Goal: Task Accomplishment & Management: Use online tool/utility

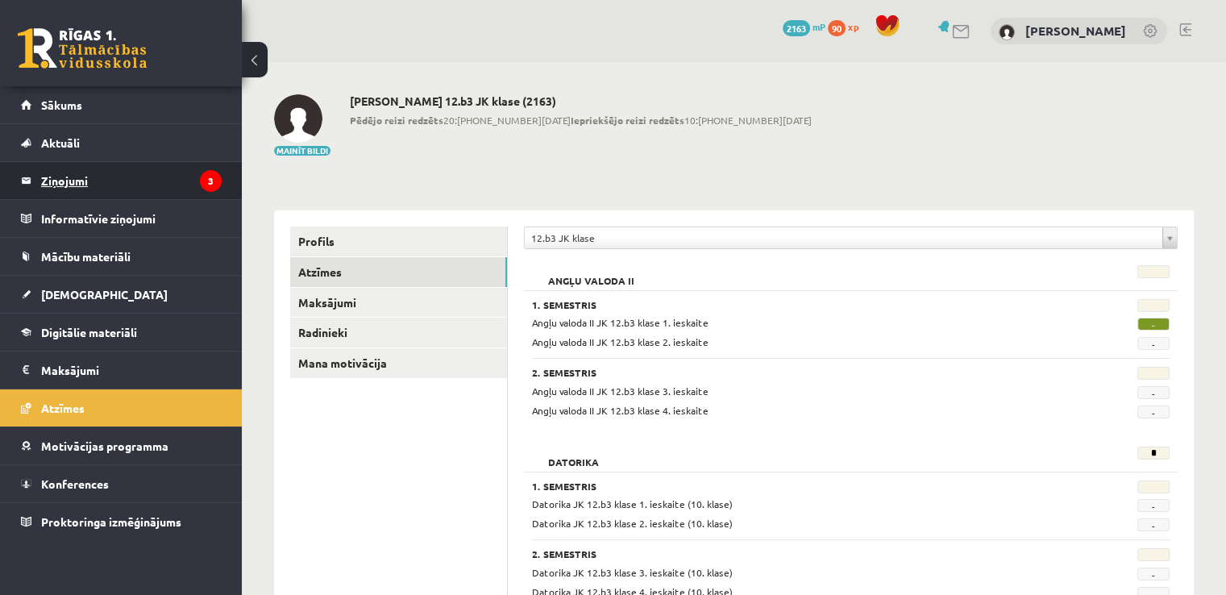
click at [38, 181] on link "Ziņojumi 3" at bounding box center [121, 180] width 201 height 37
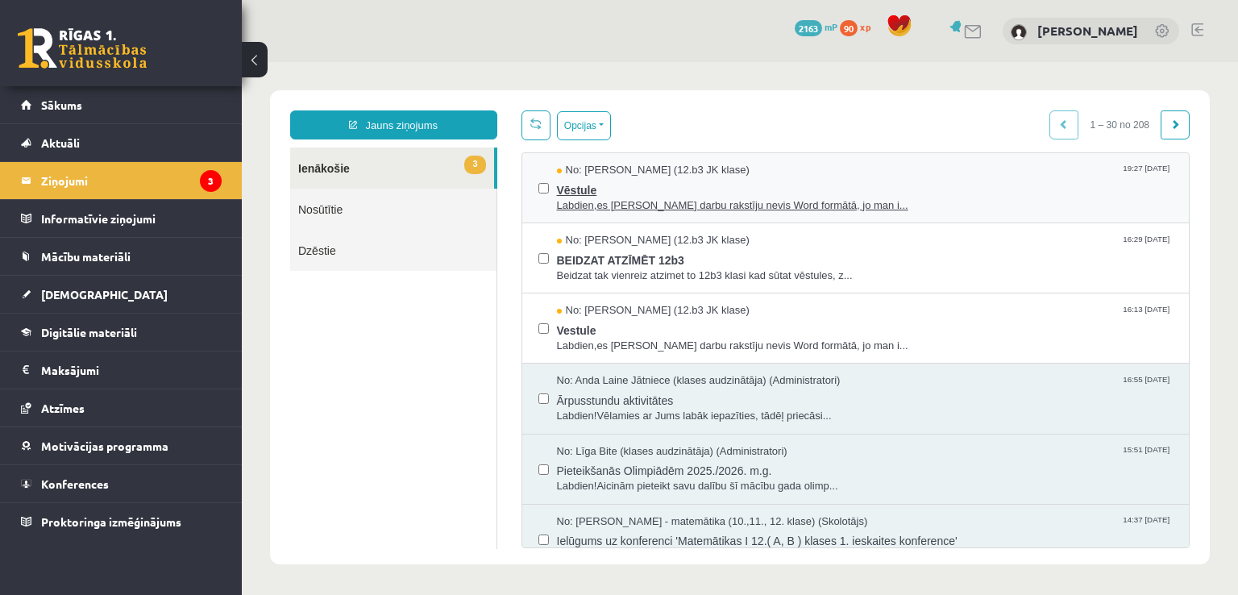
click at [633, 208] on span "Labdien,es Pārbaudes darbu rakstīju nevis Word formātā, jo man i..." at bounding box center [865, 205] width 617 height 15
click at [661, 282] on div "No: Artūrs Valgers (12.b3 JK klase) 16:29 11/09/2025 BEIDZAT ATZĪMĒT 12b3 Beidz…" at bounding box center [856, 258] width 668 height 70
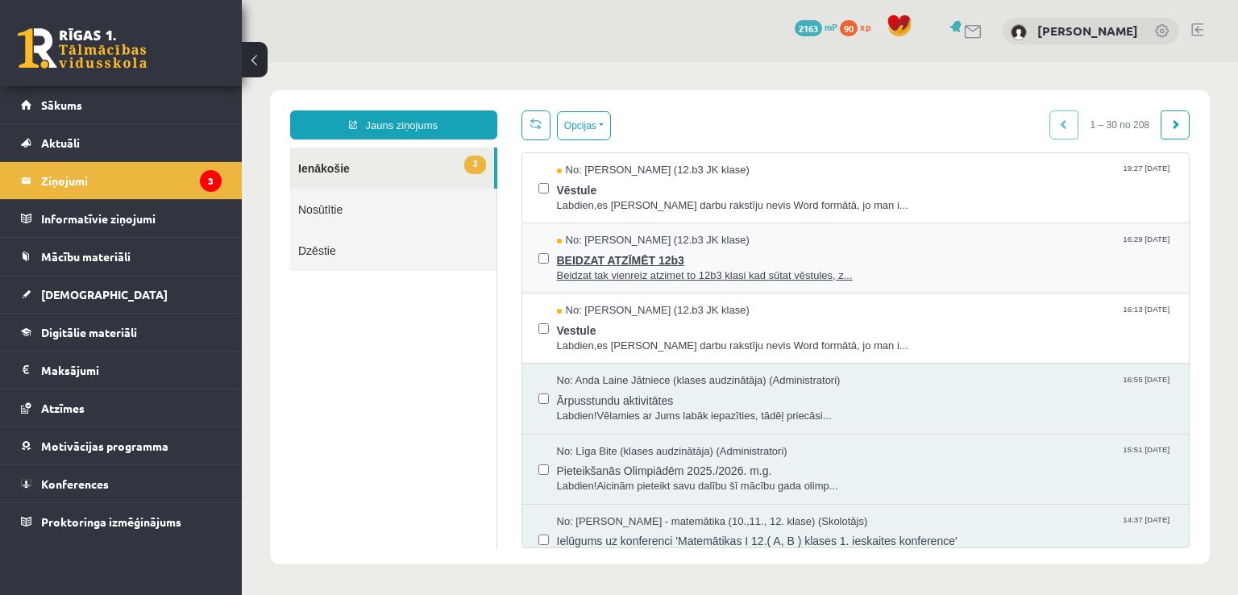
click at [661, 272] on span "Beidzat tak vienreiz atzimet to 12b3 klasi kad sūtat vēstules, z..." at bounding box center [865, 275] width 617 height 15
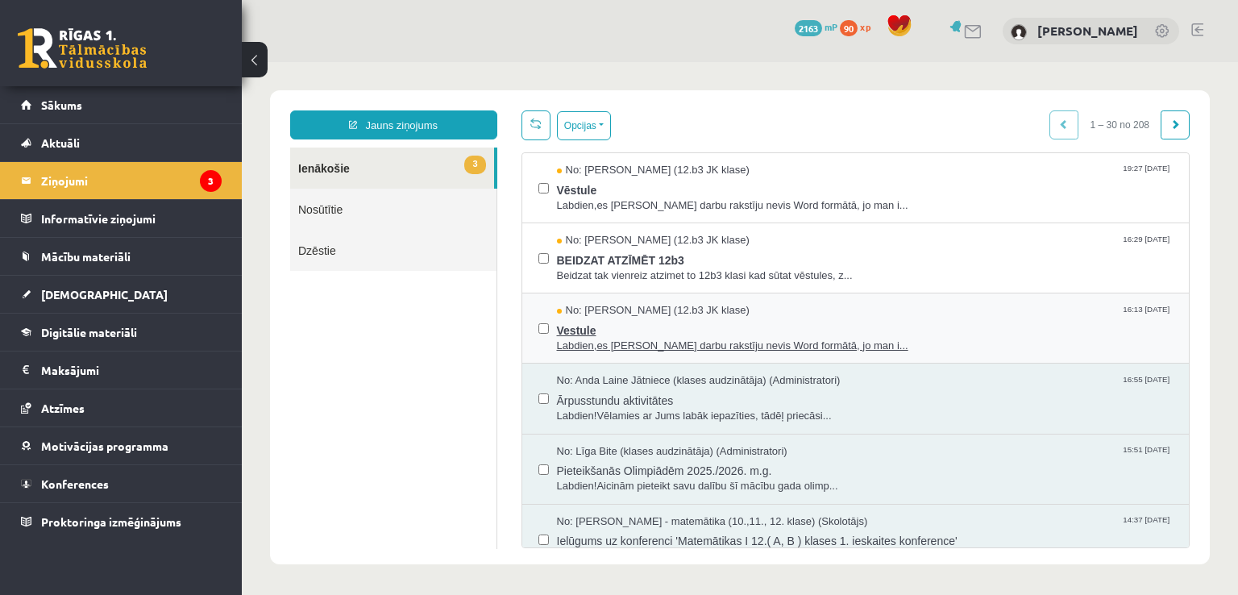
click at [595, 333] on span "Vestule" at bounding box center [865, 328] width 617 height 20
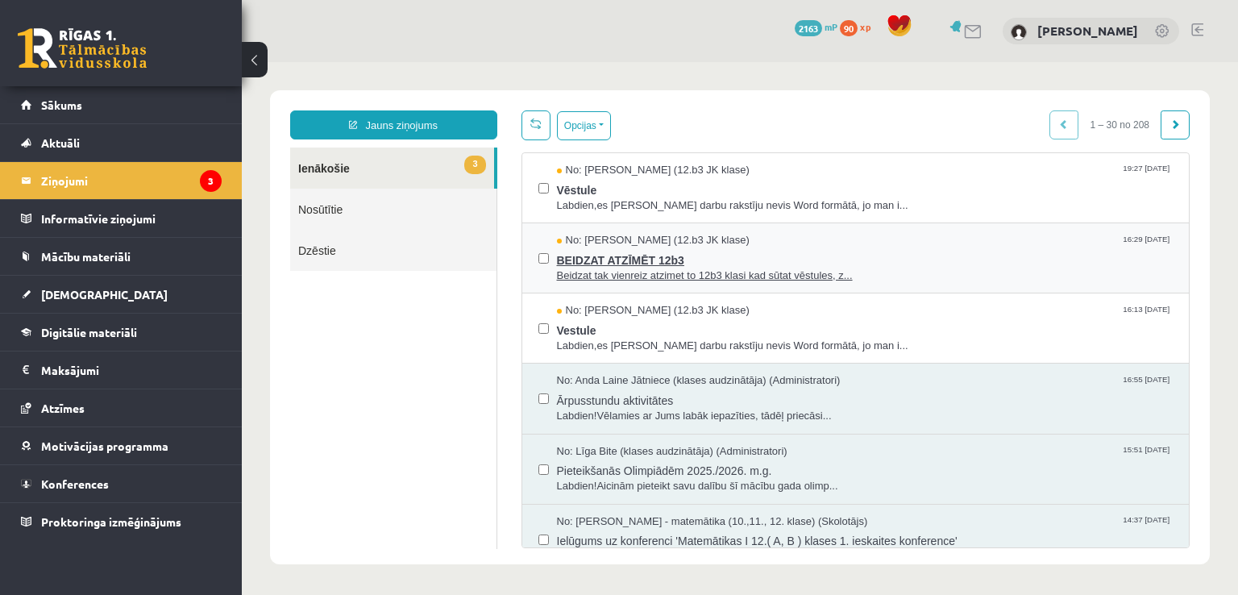
click at [584, 268] on span "Beidzat tak vienreiz atzimet to 12b3 klasi kad sūtat vēstules, z..." at bounding box center [865, 275] width 617 height 15
click at [576, 280] on span "Beidzat tak vienreiz atzimet to 12b3 klasi kad sūtat vēstules, z..." at bounding box center [865, 275] width 617 height 15
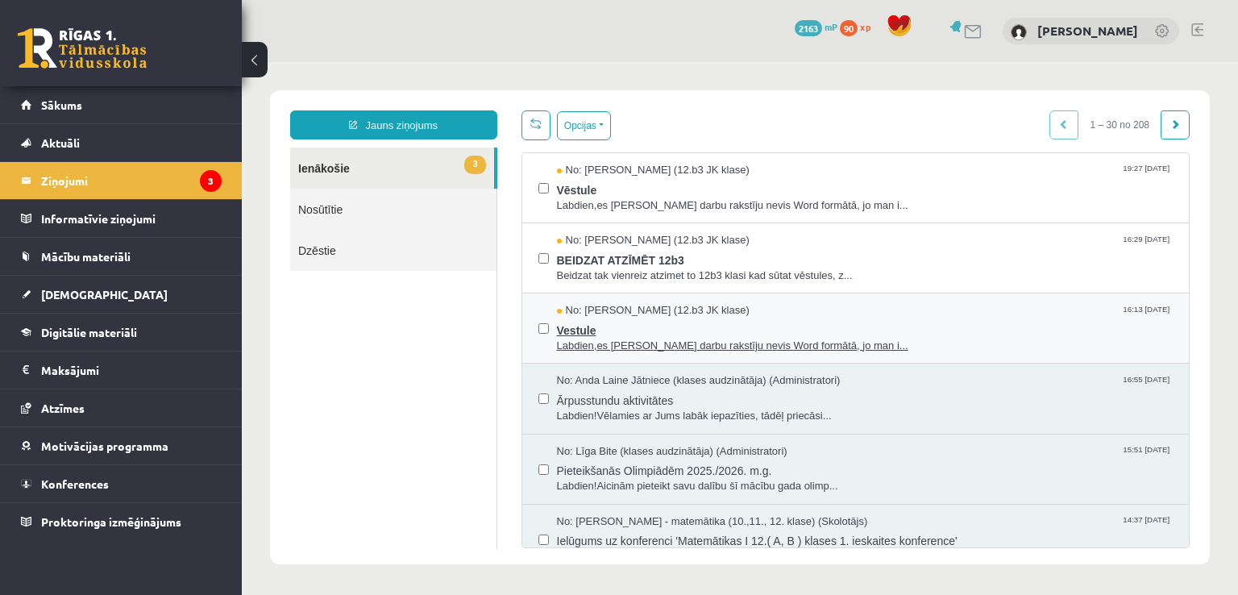
click at [565, 349] on span "Labdien,es Pārbaudes darbu rakstīju nevis Word formātā, jo man i..." at bounding box center [865, 346] width 617 height 15
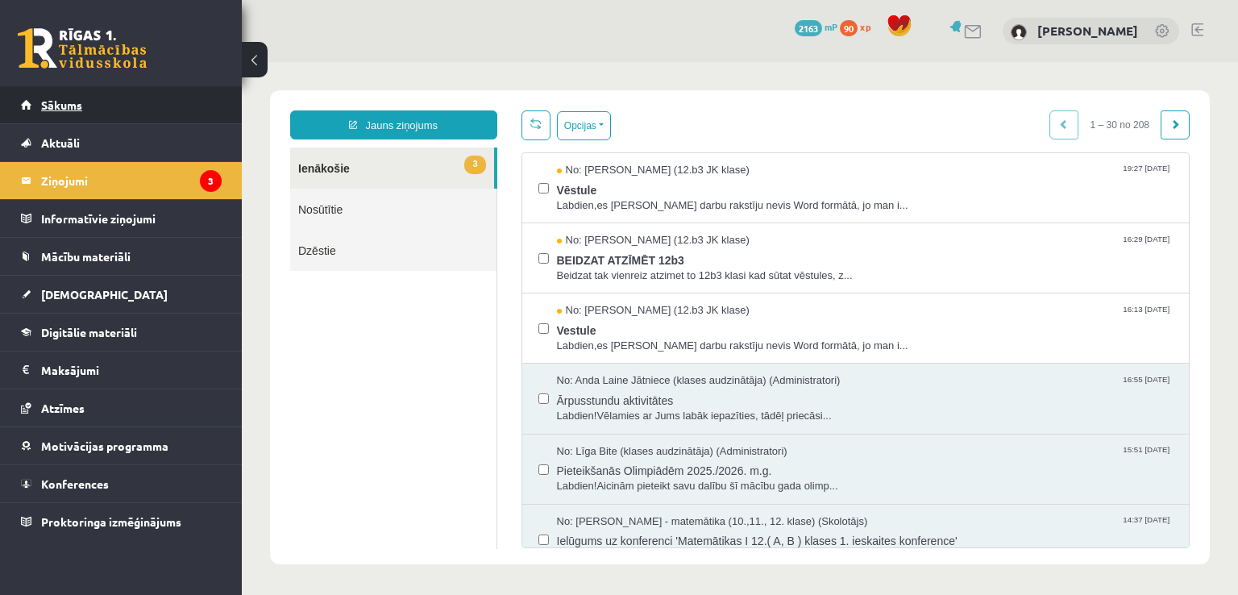
click at [109, 106] on link "Sākums" at bounding box center [121, 104] width 201 height 37
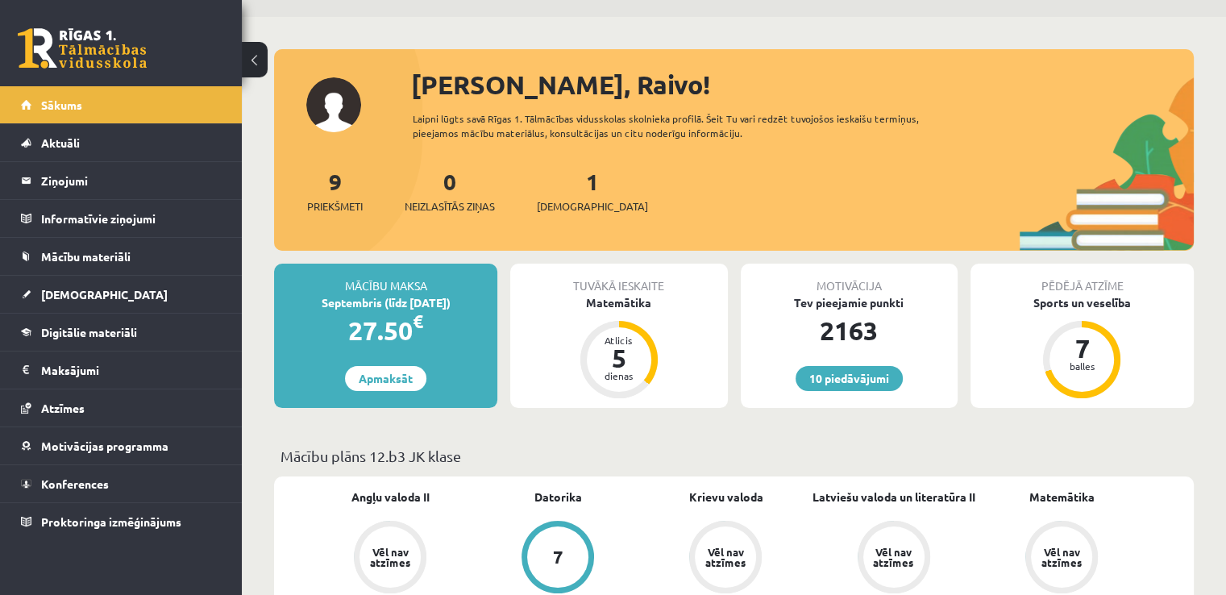
scroll to position [242, 0]
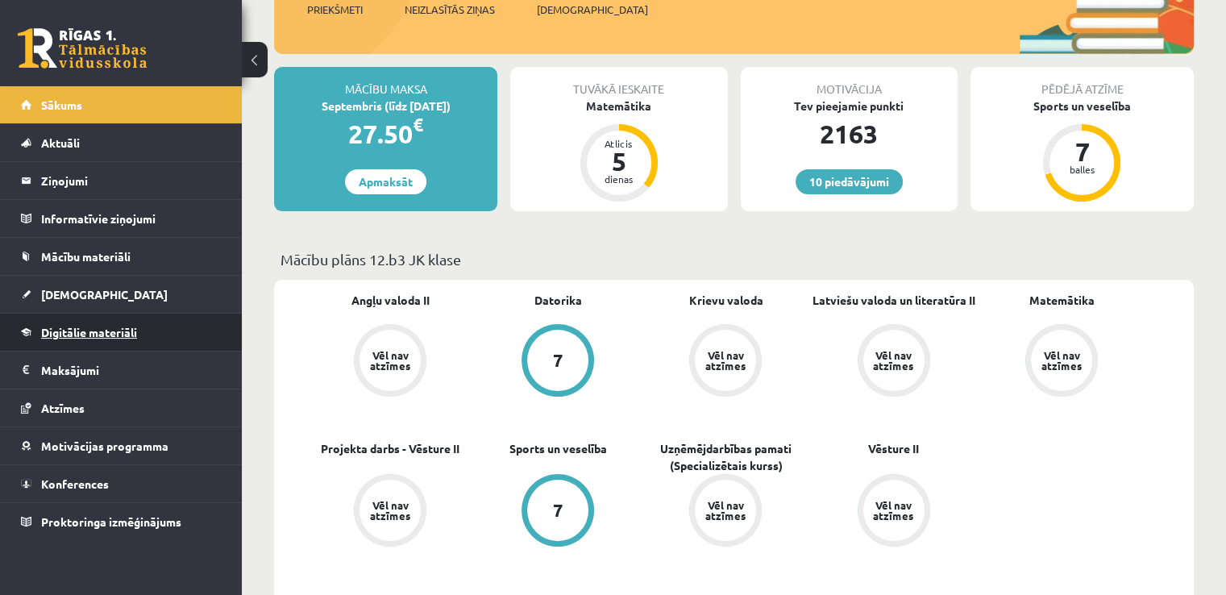
click at [131, 336] on span "Digitālie materiāli" at bounding box center [89, 332] width 96 height 15
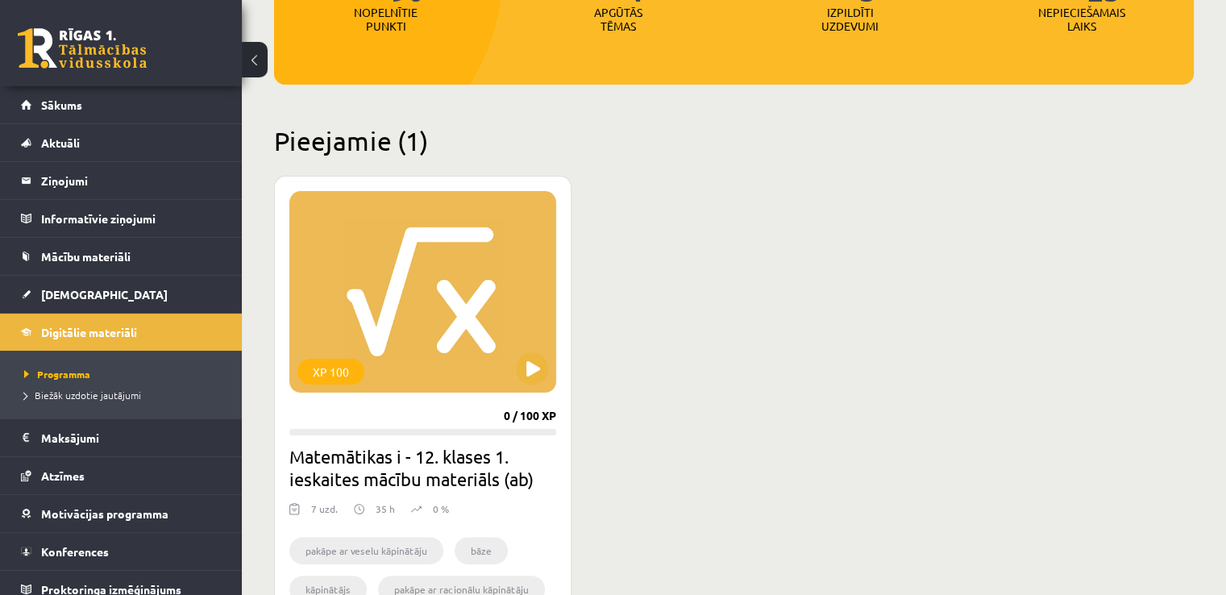
scroll to position [403, 0]
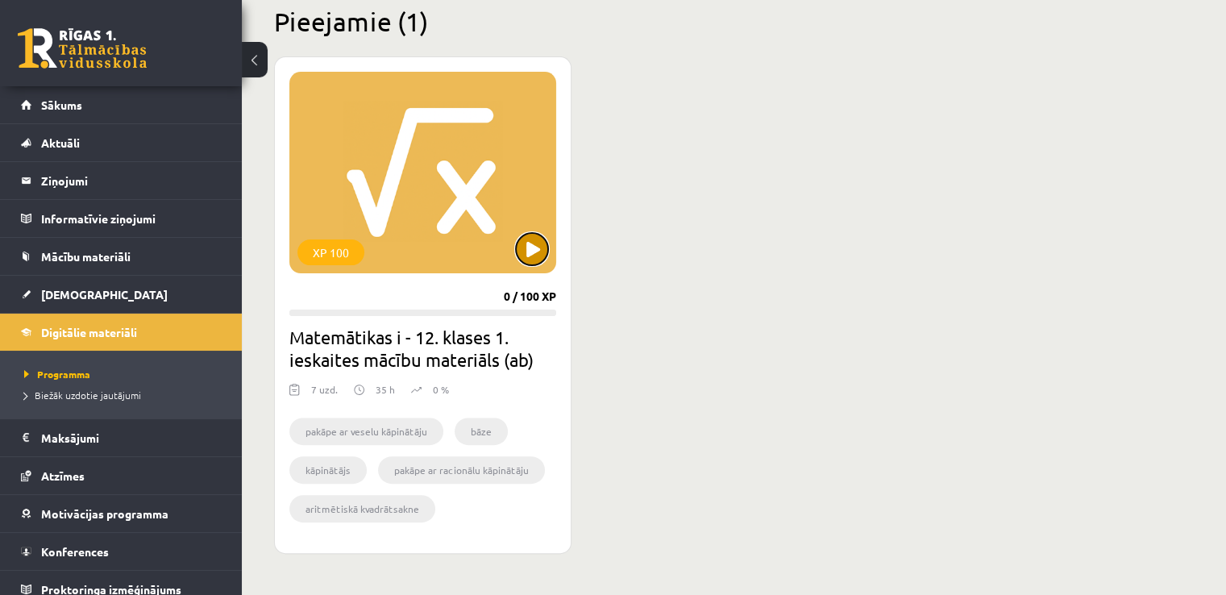
click at [525, 248] on button at bounding box center [532, 249] width 32 height 32
click at [419, 201] on div "XP 100" at bounding box center [422, 173] width 267 height 202
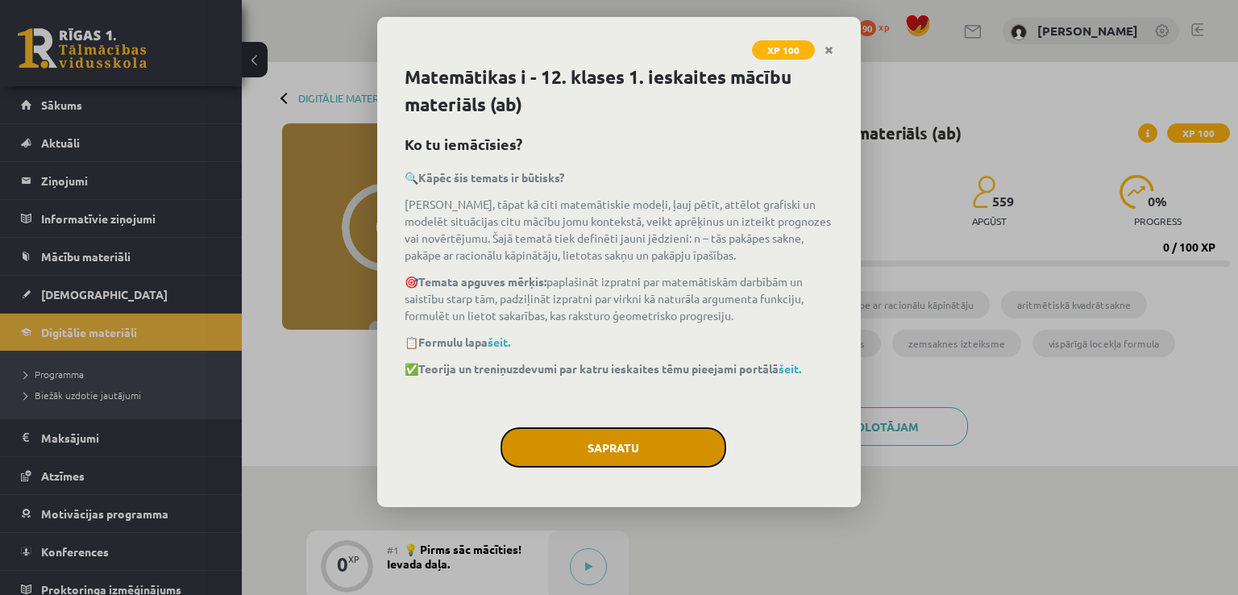
click at [613, 458] on button "Sapratu" at bounding box center [614, 447] width 226 height 40
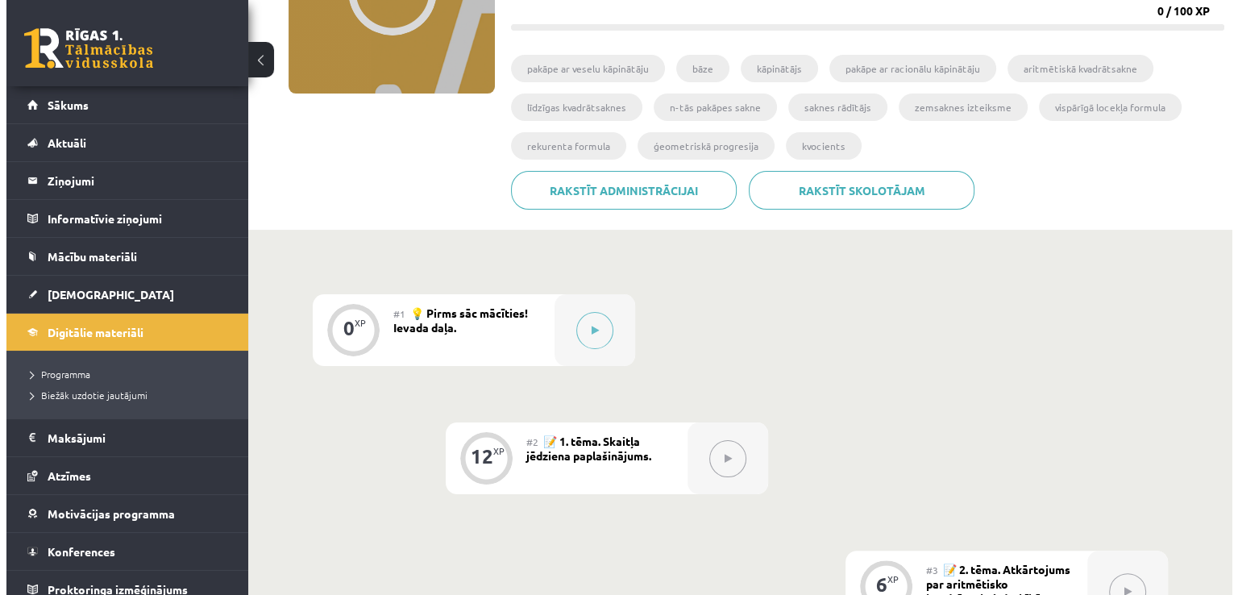
scroll to position [242, 0]
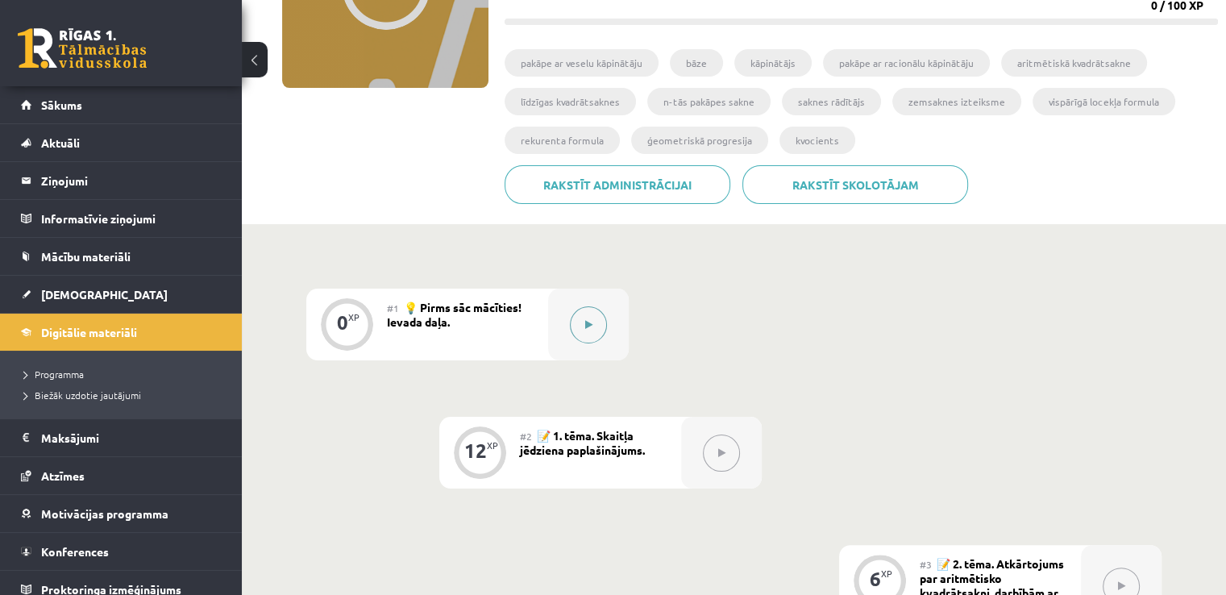
click at [577, 329] on button at bounding box center [588, 324] width 37 height 37
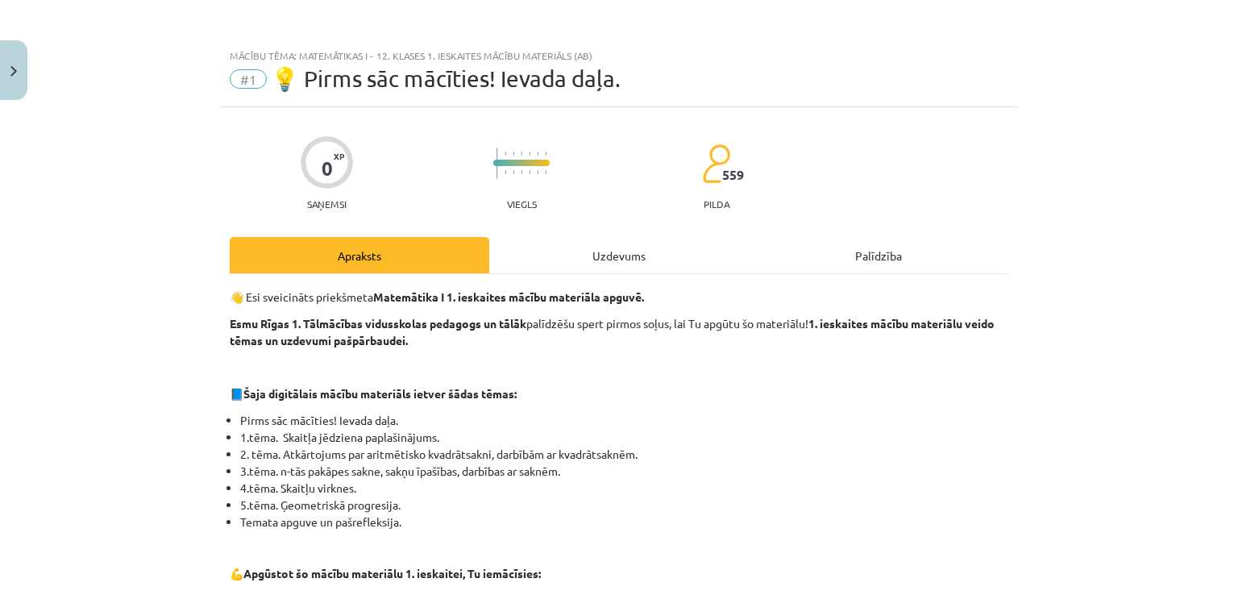
click at [568, 258] on div "Uzdevums" at bounding box center [619, 255] width 260 height 36
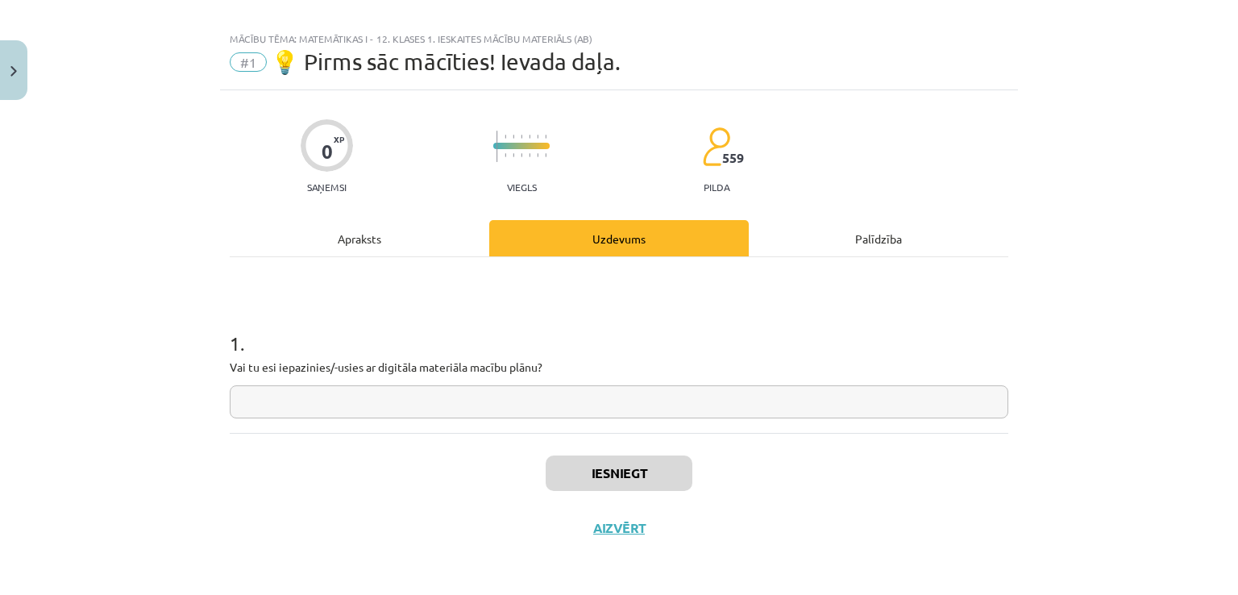
click at [454, 397] on input "text" at bounding box center [619, 401] width 779 height 33
type input "***"
click at [647, 490] on div "Iesniegt Aizvērt" at bounding box center [619, 489] width 779 height 113
click at [655, 486] on button "Iesniegt" at bounding box center [619, 473] width 147 height 35
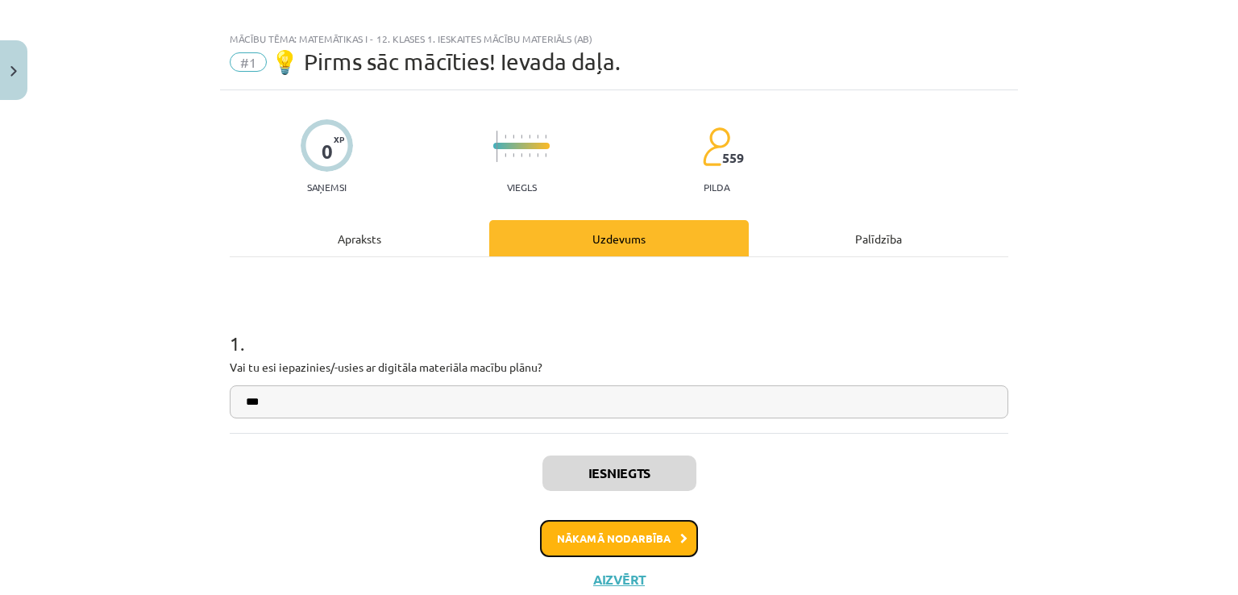
click at [597, 538] on button "Nākamā nodarbība" at bounding box center [619, 538] width 158 height 37
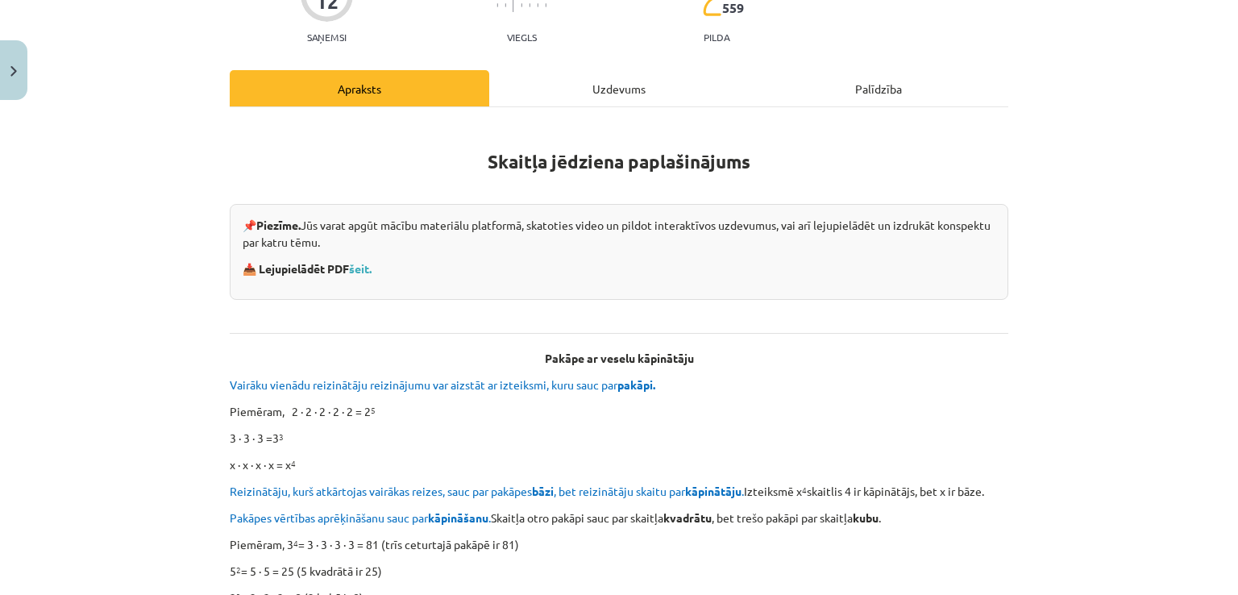
scroll to position [202, 0]
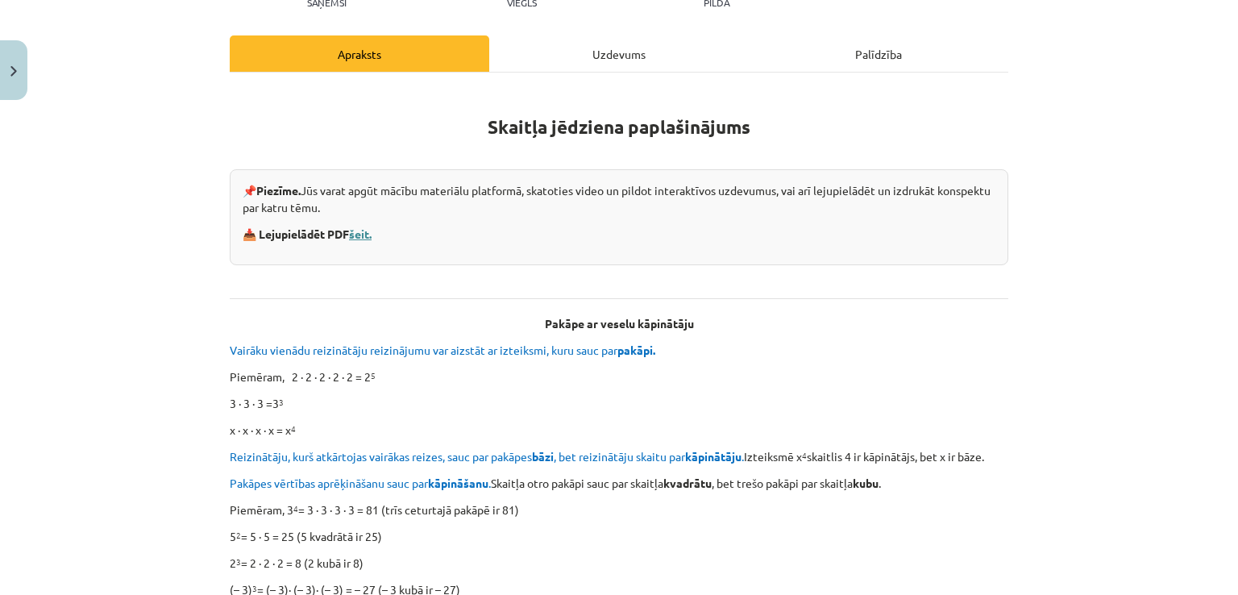
click at [355, 233] on link "šeit." at bounding box center [360, 234] width 23 height 15
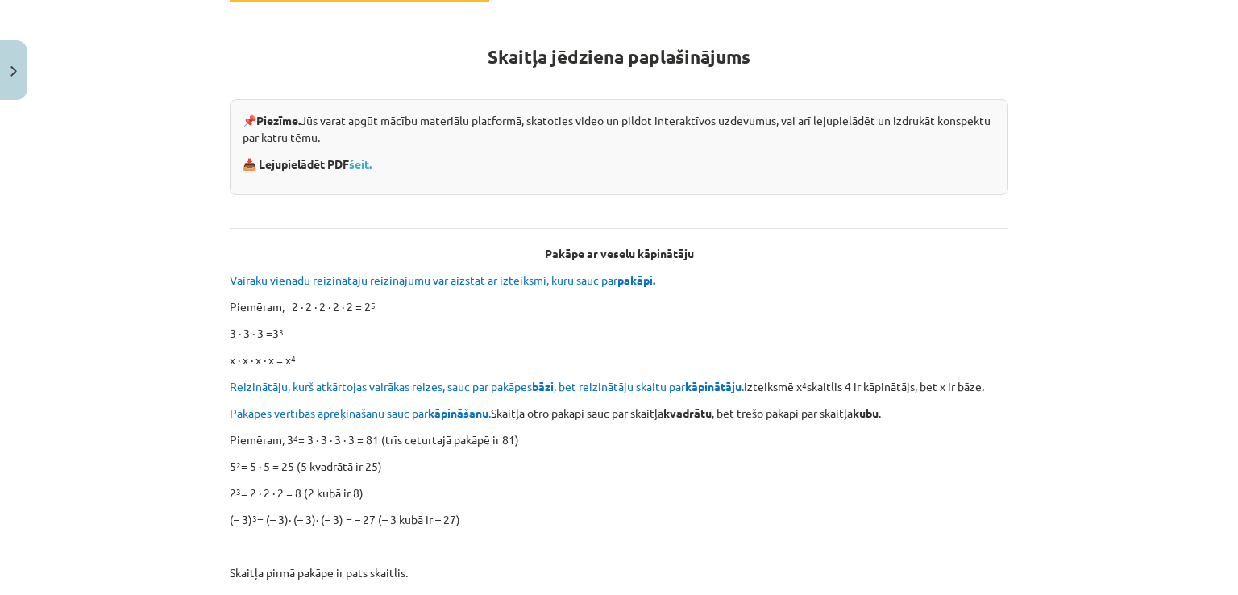
scroll to position [40, 0]
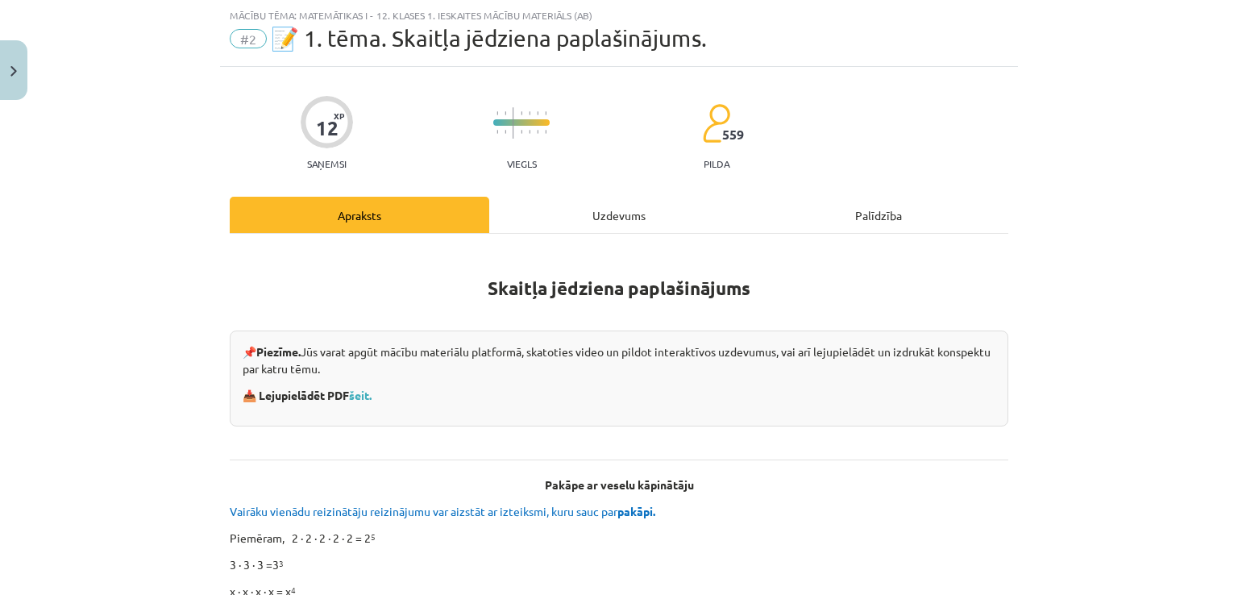
click at [565, 205] on div "Uzdevums" at bounding box center [619, 215] width 260 height 36
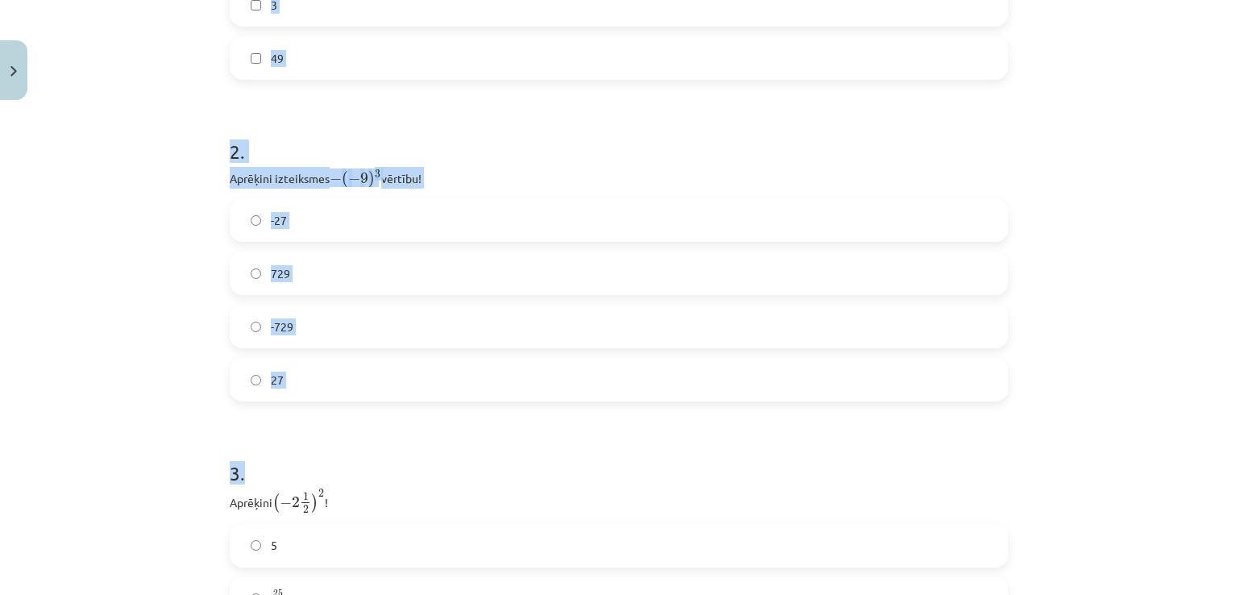
scroll to position [950, 0]
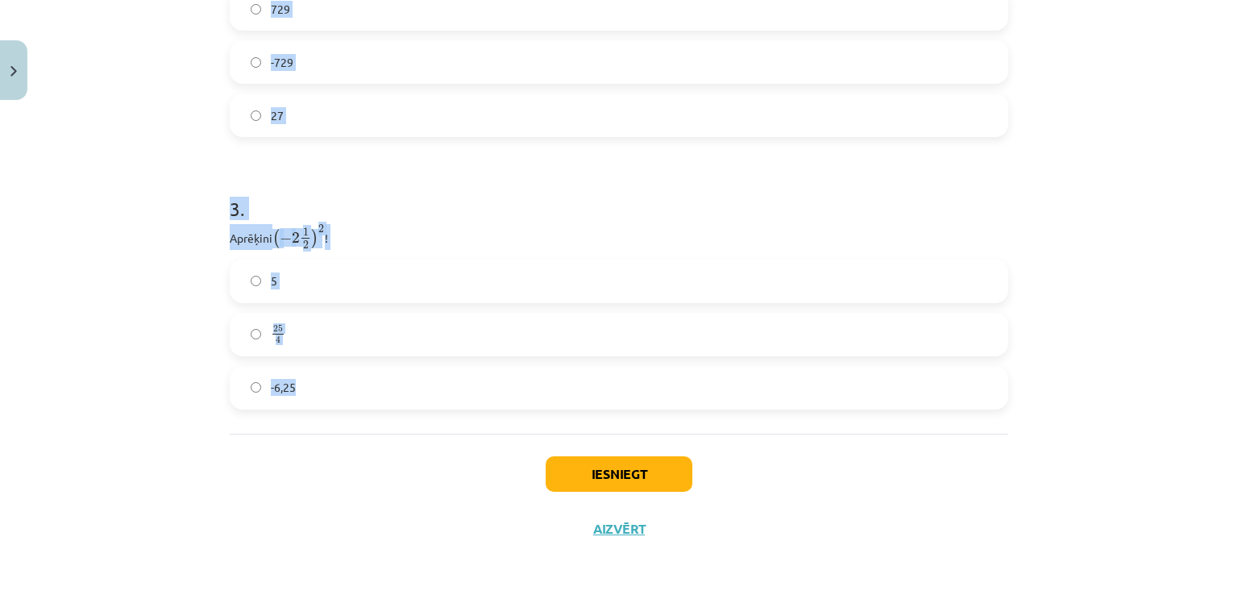
drag, startPoint x: 214, startPoint y: 154, endPoint x: 312, endPoint y: 410, distance: 273.6
copy form "1 . Atzīmē visus skaitļus, kuri ir kāda vesela skaitļa kvadrāts! 77 60 100 33 1…"
click at [129, 336] on div "Mācību tēma: Matemātikas i - 12. klases 1. ieskaites mācību materiāls (ab) #2 📝…" at bounding box center [619, 297] width 1238 height 595
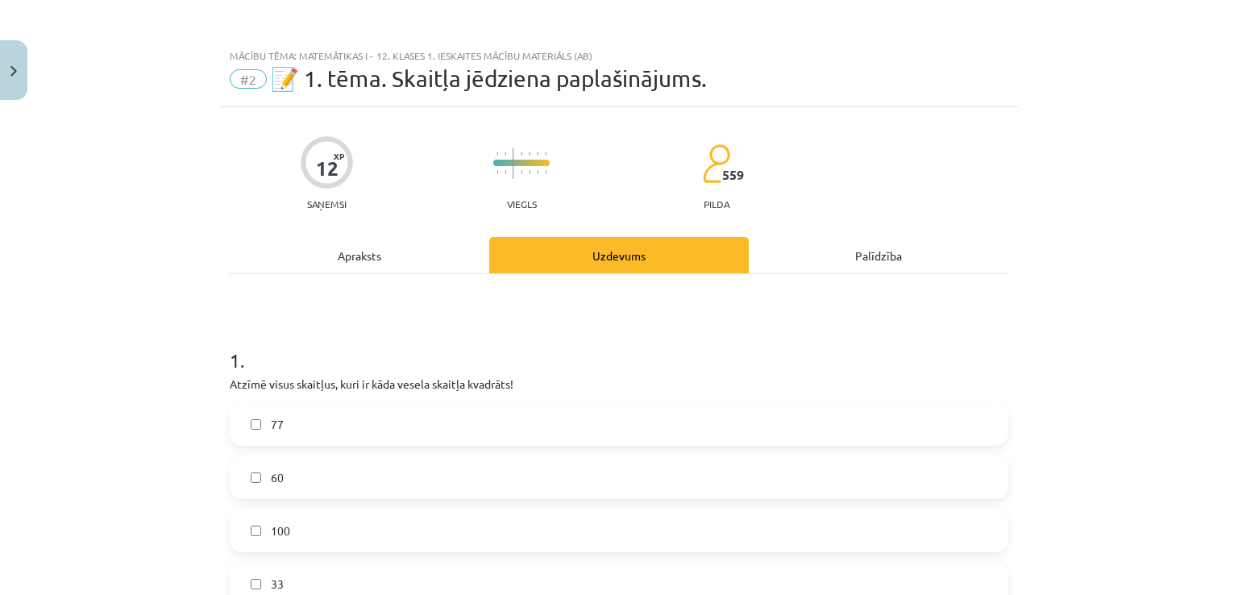
scroll to position [242, 0]
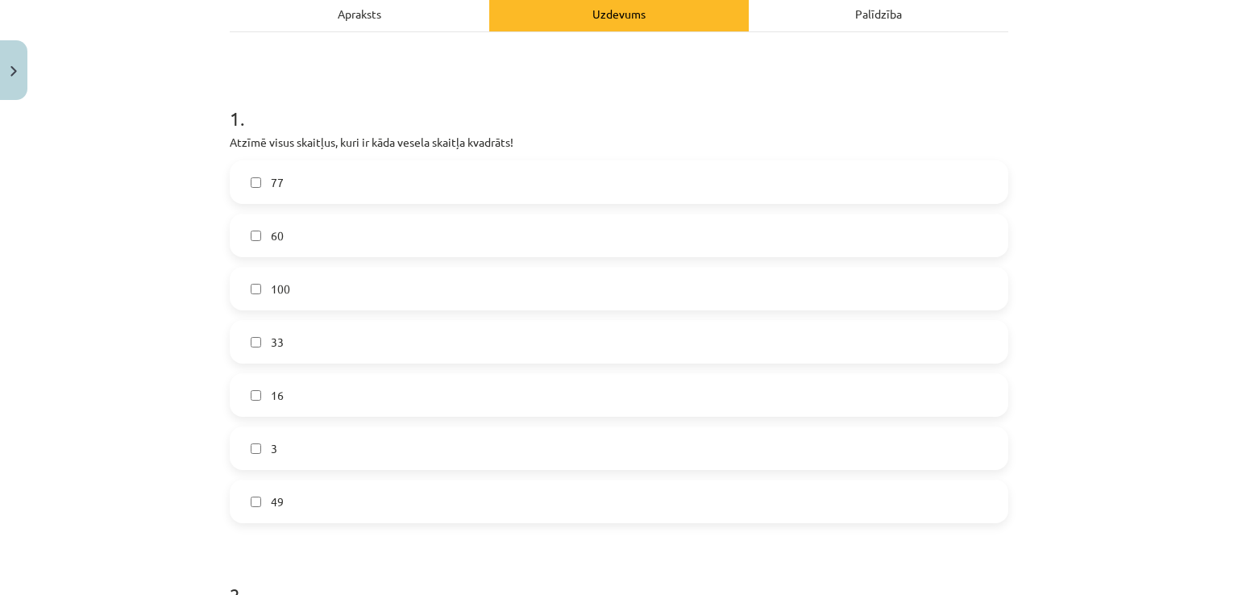
click at [289, 285] on label "100" at bounding box center [619, 288] width 776 height 40
click at [291, 398] on label "16" at bounding box center [619, 395] width 776 height 40
click at [234, 513] on label "49" at bounding box center [619, 501] width 776 height 40
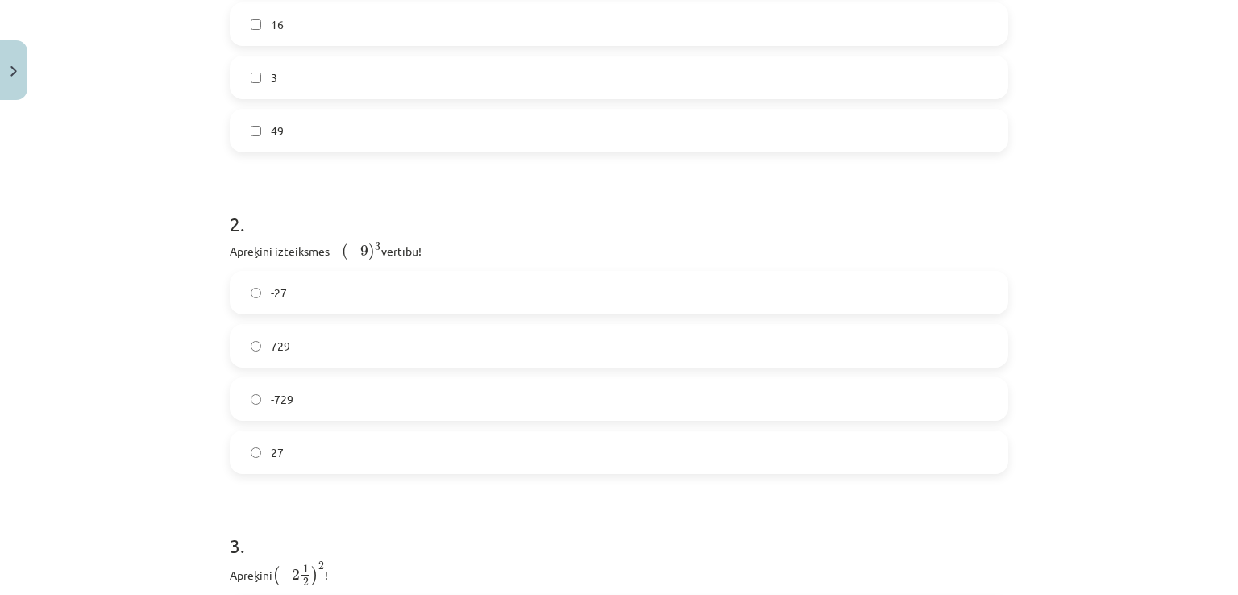
scroll to position [645, 0]
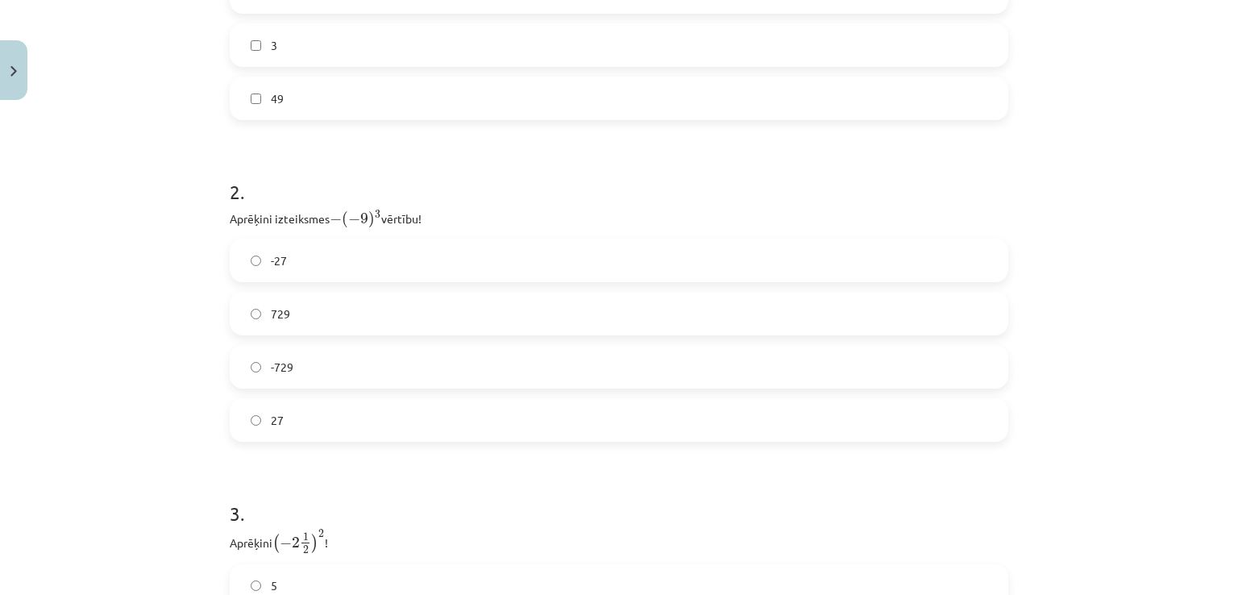
click at [257, 306] on label "729" at bounding box center [619, 313] width 776 height 40
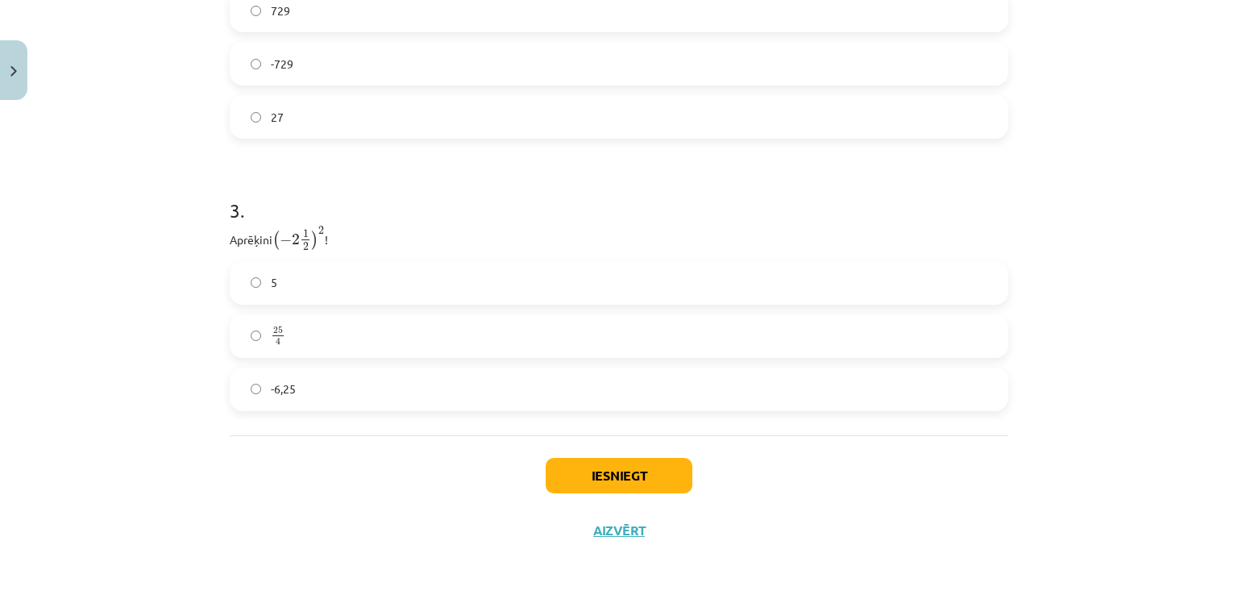
scroll to position [950, 0]
click at [295, 391] on label "-6,25" at bounding box center [619, 388] width 776 height 40
click at [288, 347] on label "25 4 25 4" at bounding box center [619, 334] width 776 height 40
click at [611, 471] on button "Iesniegt" at bounding box center [619, 473] width 147 height 35
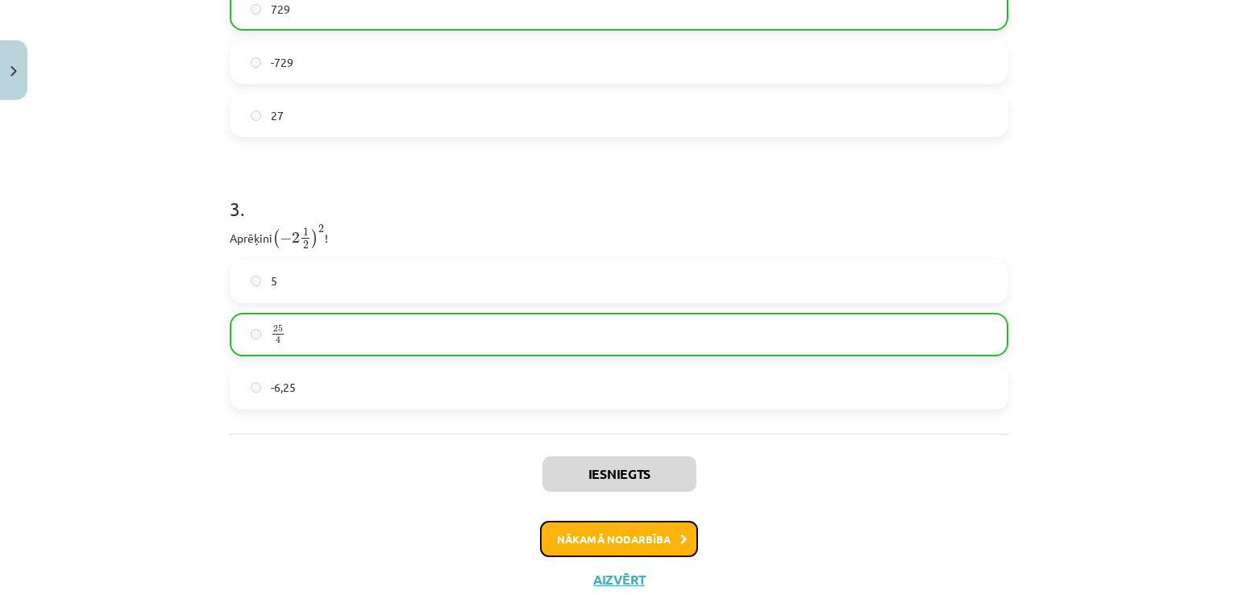
click at [594, 523] on button "Nākamā nodarbība" at bounding box center [619, 539] width 158 height 37
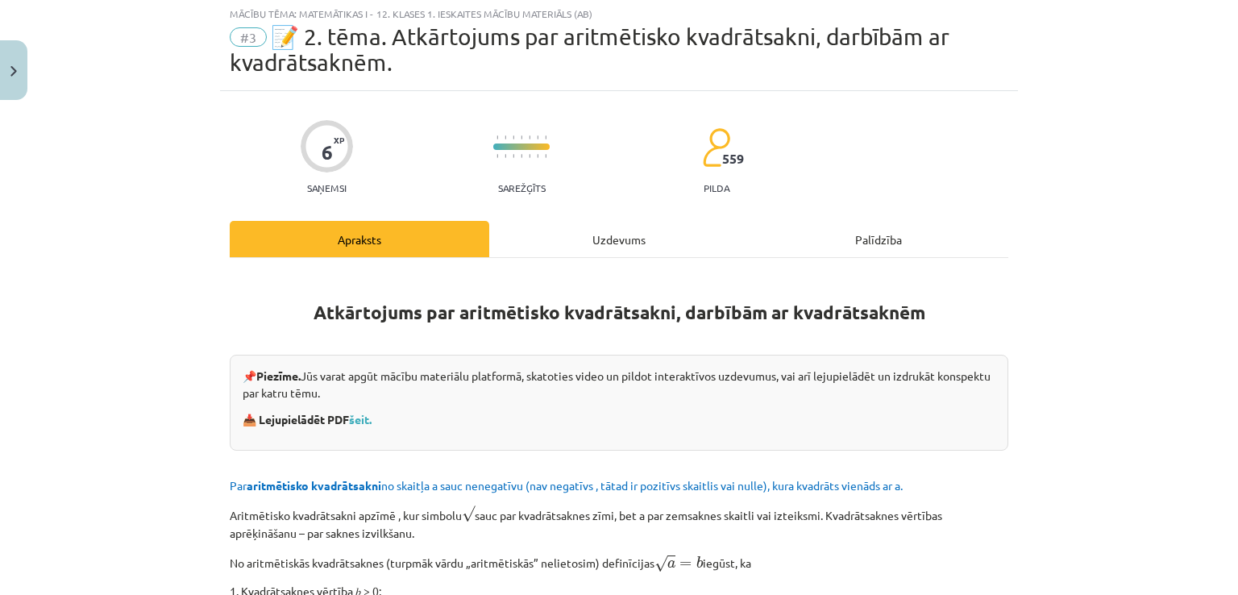
scroll to position [40, 0]
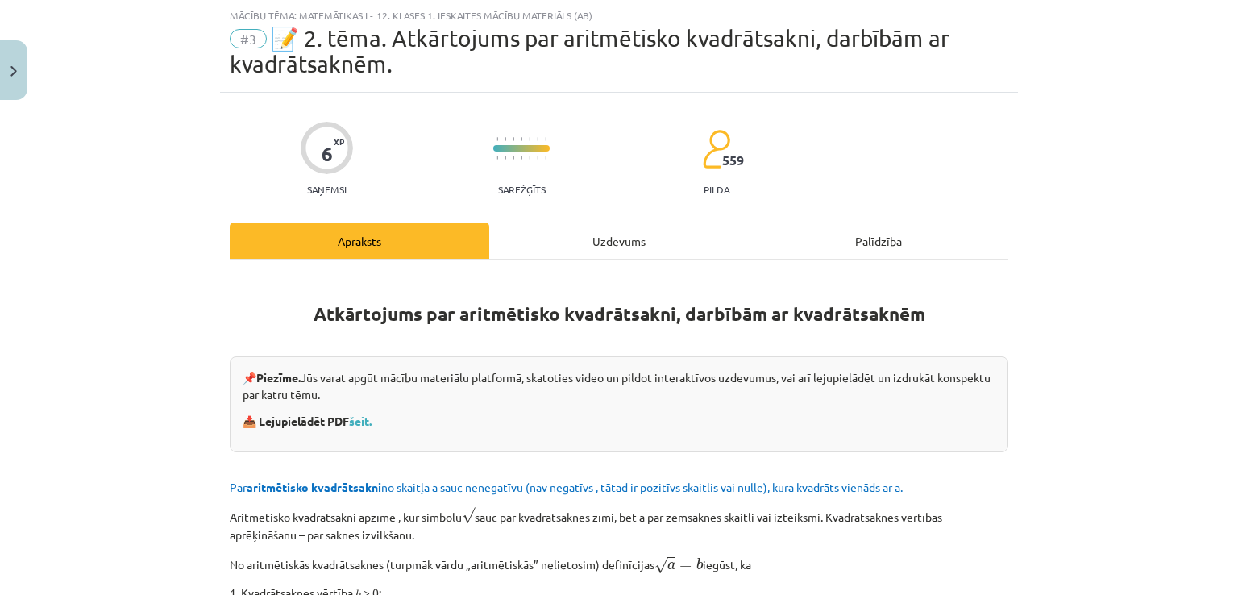
click at [517, 241] on div "Uzdevums" at bounding box center [619, 241] width 260 height 36
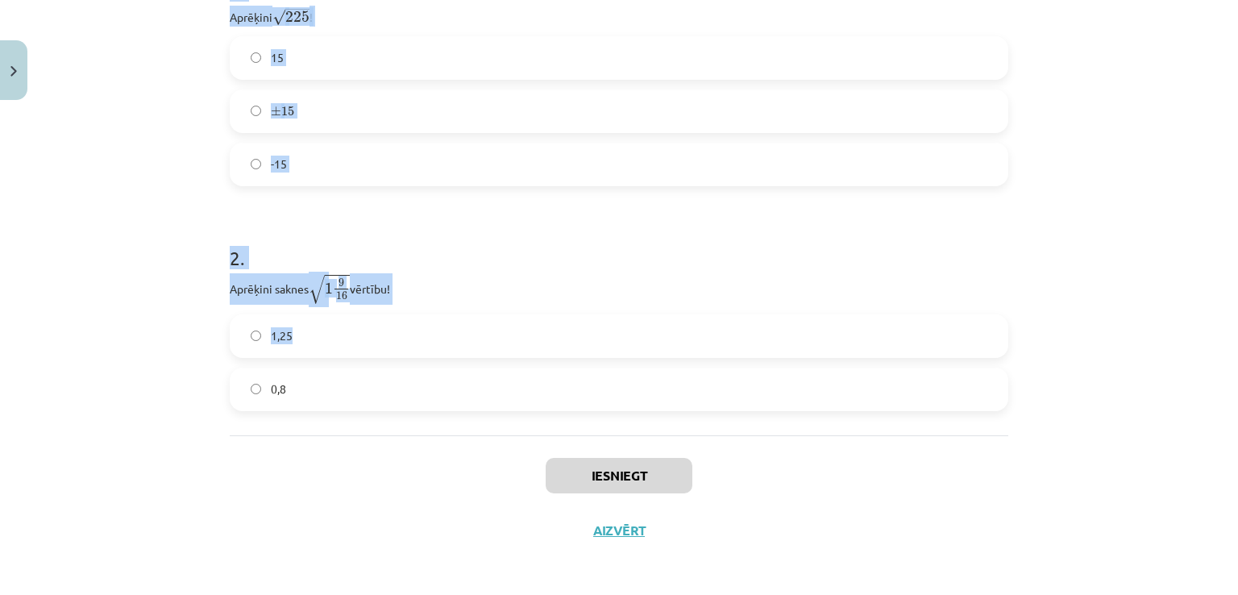
scroll to position [397, 0]
drag, startPoint x: 213, startPoint y: 338, endPoint x: 299, endPoint y: 407, distance: 110.7
click at [299, 407] on div "Mācību tēma: Matemātikas i - 12. klases 1. ieskaites mācību materiāls (ab) #3 📝…" at bounding box center [619, 297] width 1238 height 595
copy form "1 . Aprēķini √ 225 225 ! 15 ± 15 ± 15 -15 2 . Aprēķini saknes √ 1 9 16 1 9 16 v…"
click at [85, 364] on div "Mācību tēma: Matemātikas i - 12. klases 1. ieskaites mācību materiāls (ab) #3 📝…" at bounding box center [619, 297] width 1238 height 595
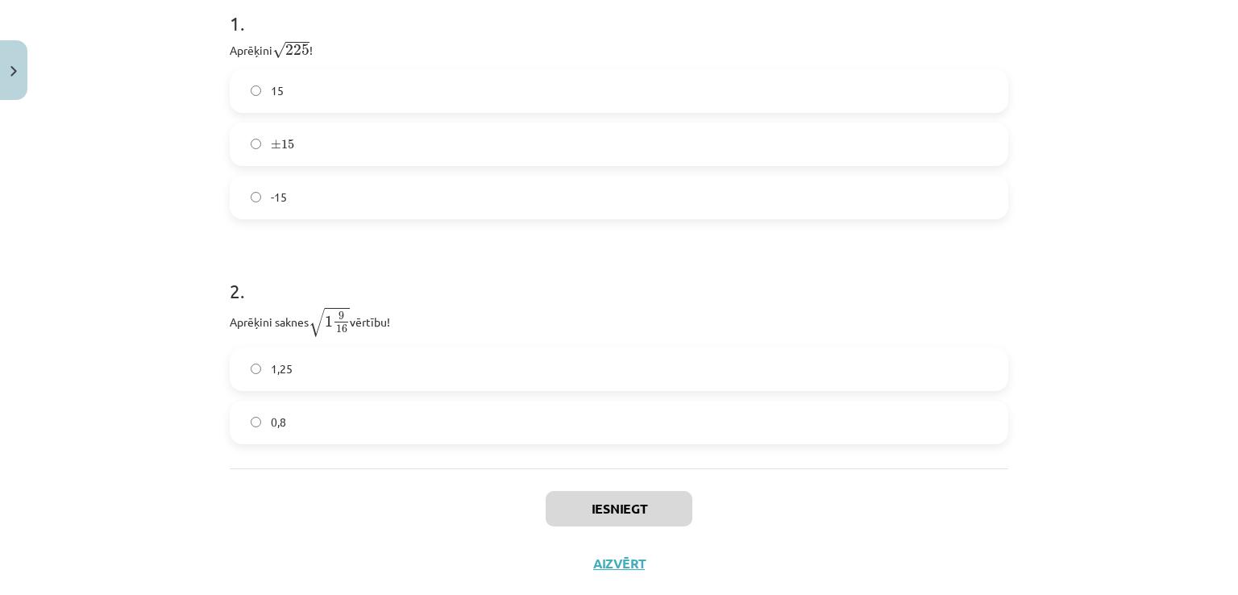
scroll to position [317, 0]
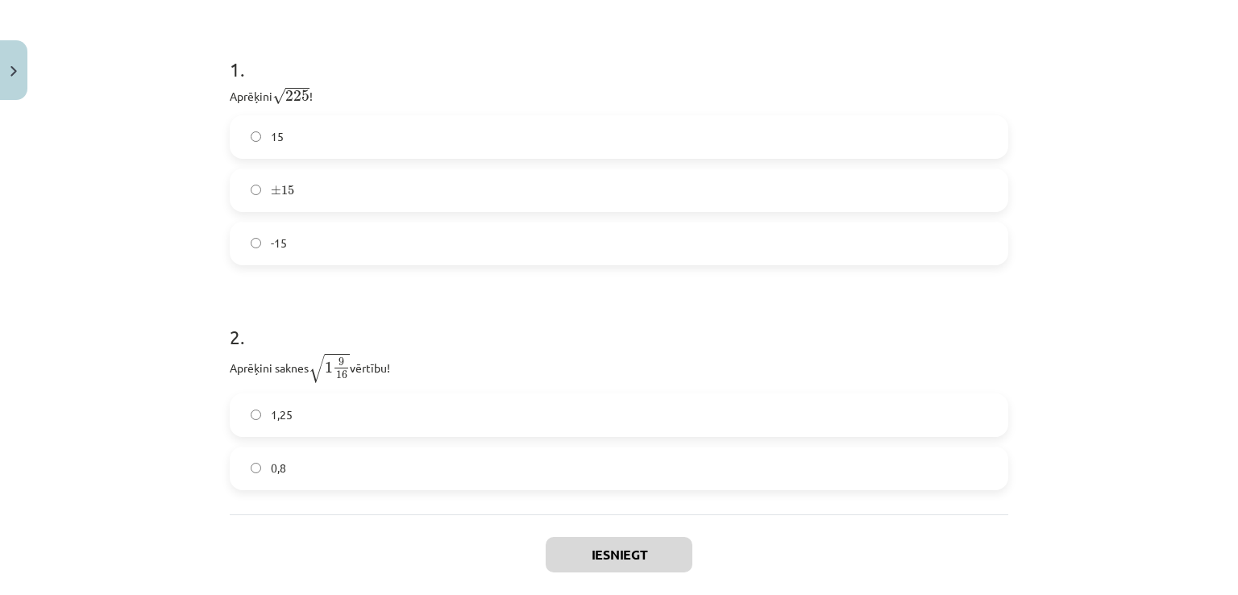
click at [277, 135] on label "15" at bounding box center [619, 137] width 776 height 40
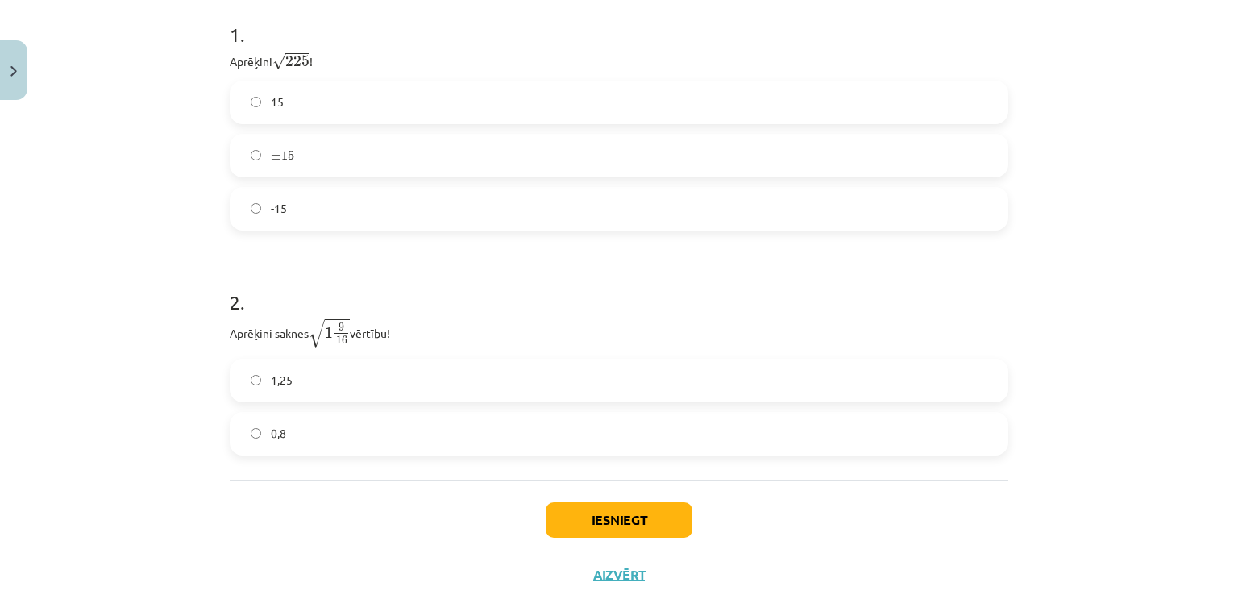
scroll to position [397, 0]
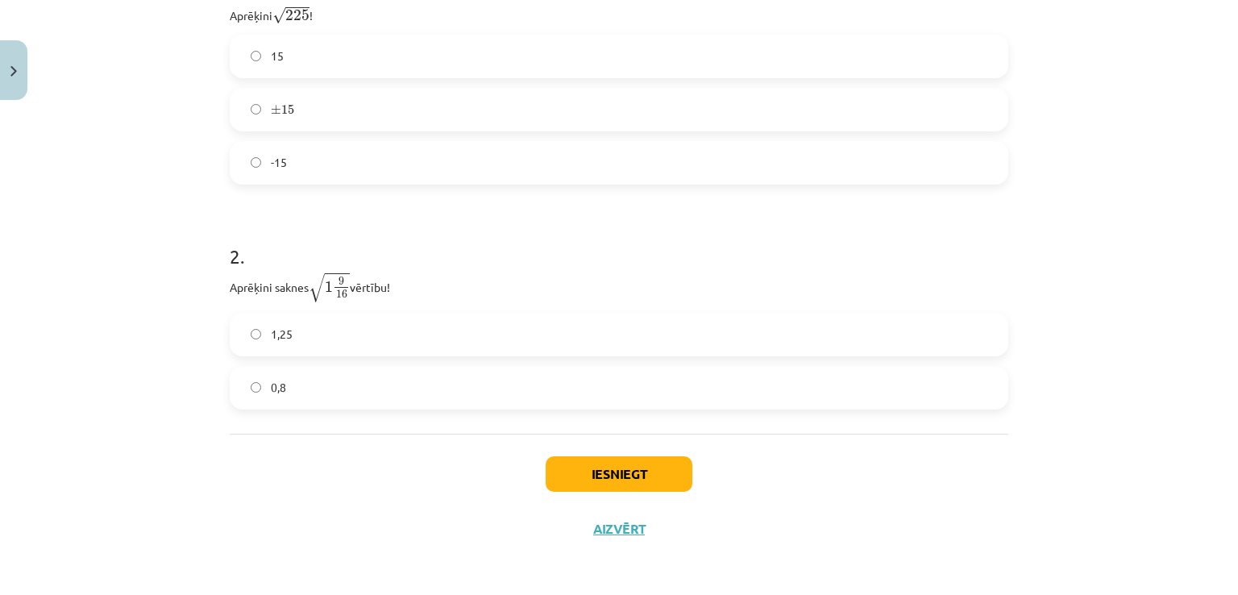
click at [286, 343] on label "1,25" at bounding box center [619, 334] width 776 height 40
click at [619, 478] on button "Iesniegt" at bounding box center [619, 473] width 147 height 35
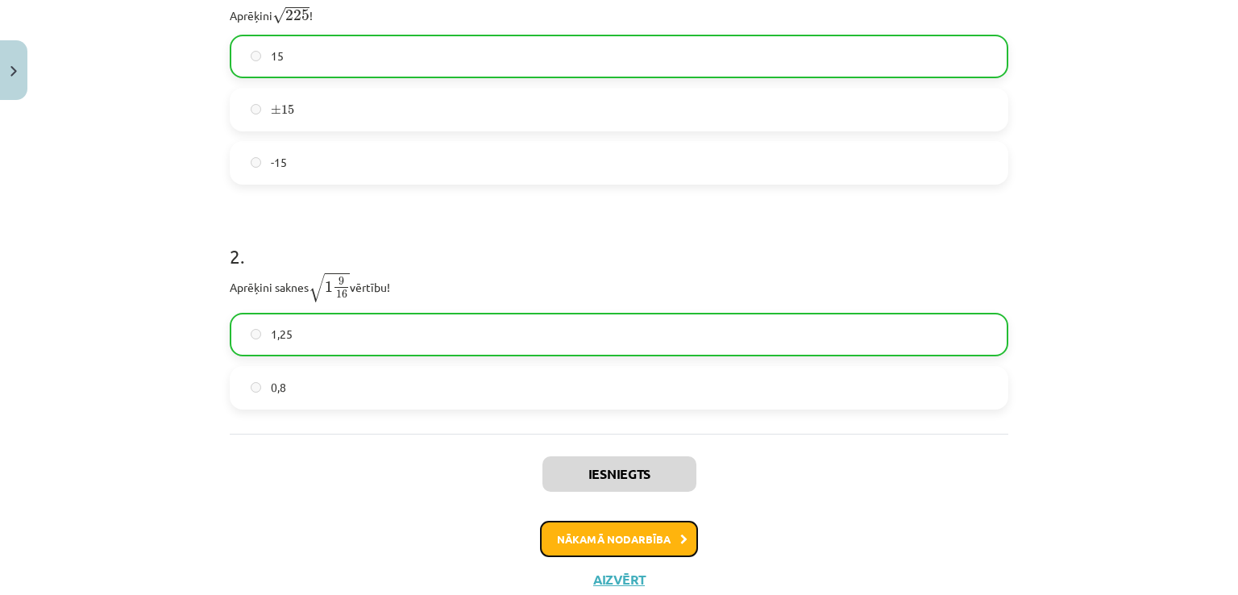
click at [594, 531] on button "Nākamā nodarbība" at bounding box center [619, 539] width 158 height 37
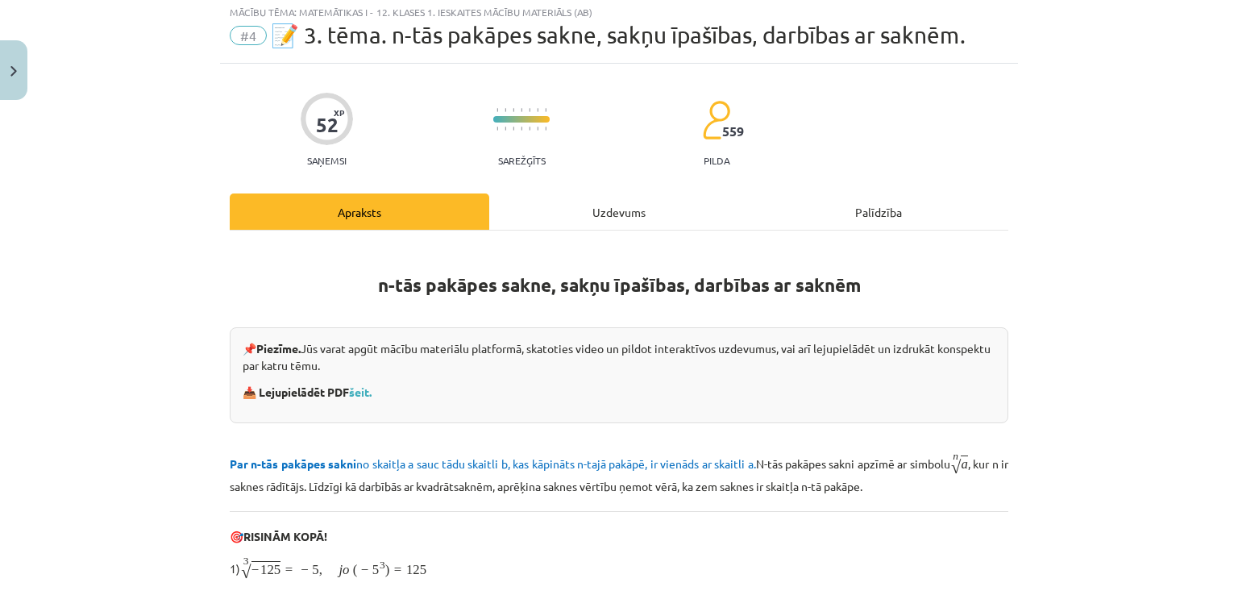
scroll to position [40, 0]
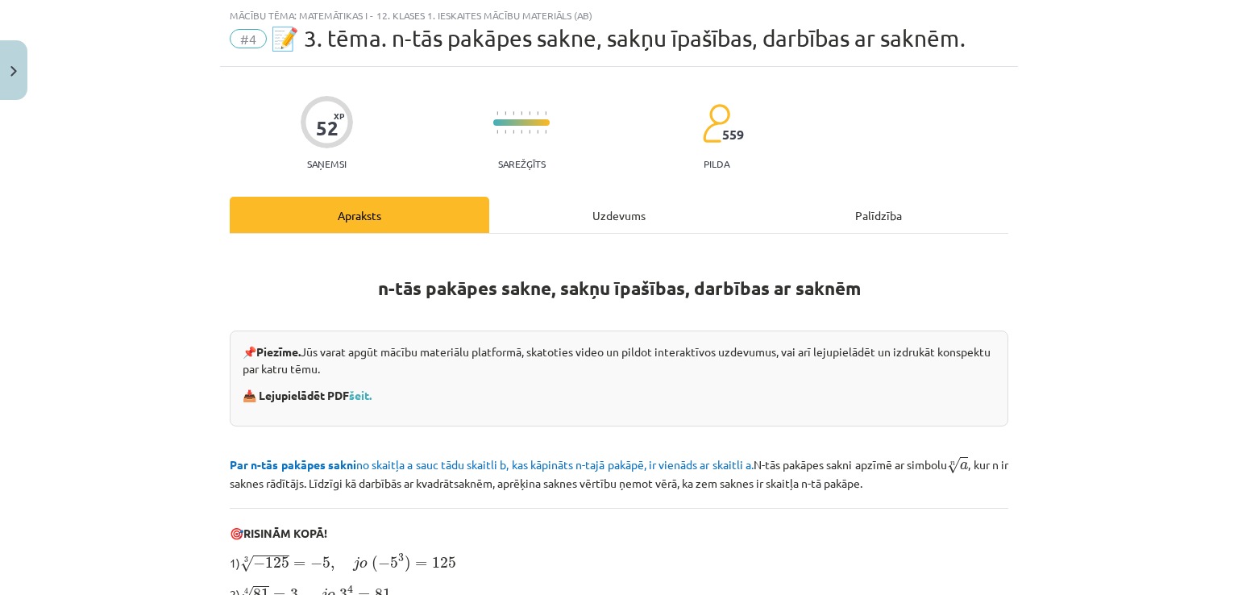
click at [553, 208] on div "Uzdevums" at bounding box center [619, 215] width 260 height 36
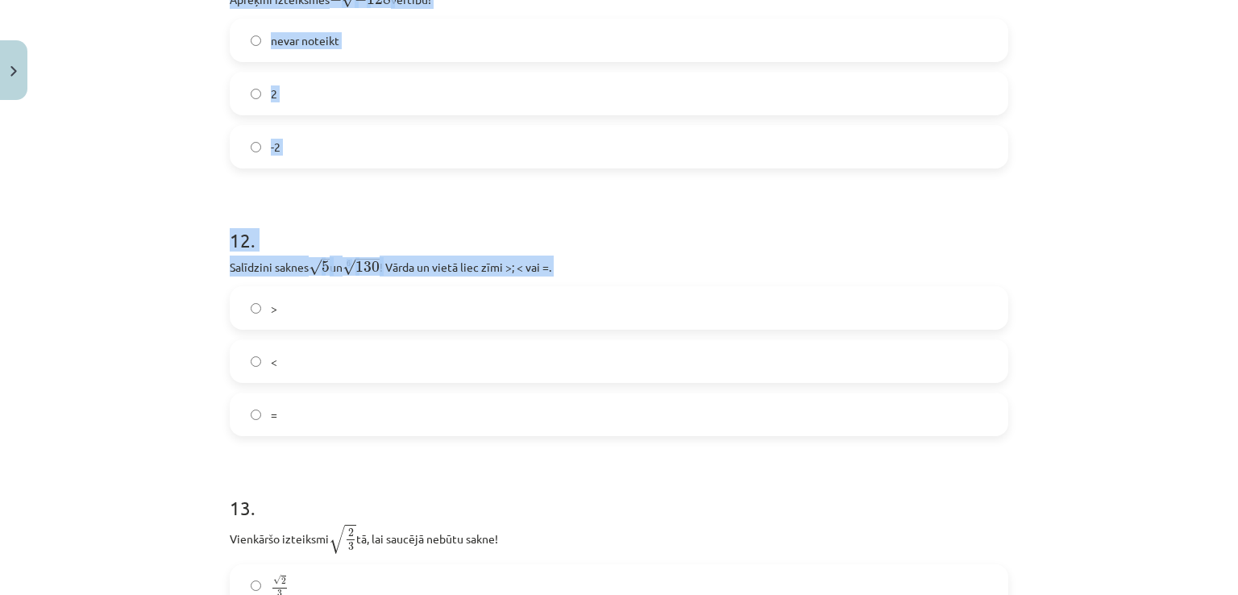
scroll to position [3601, 0]
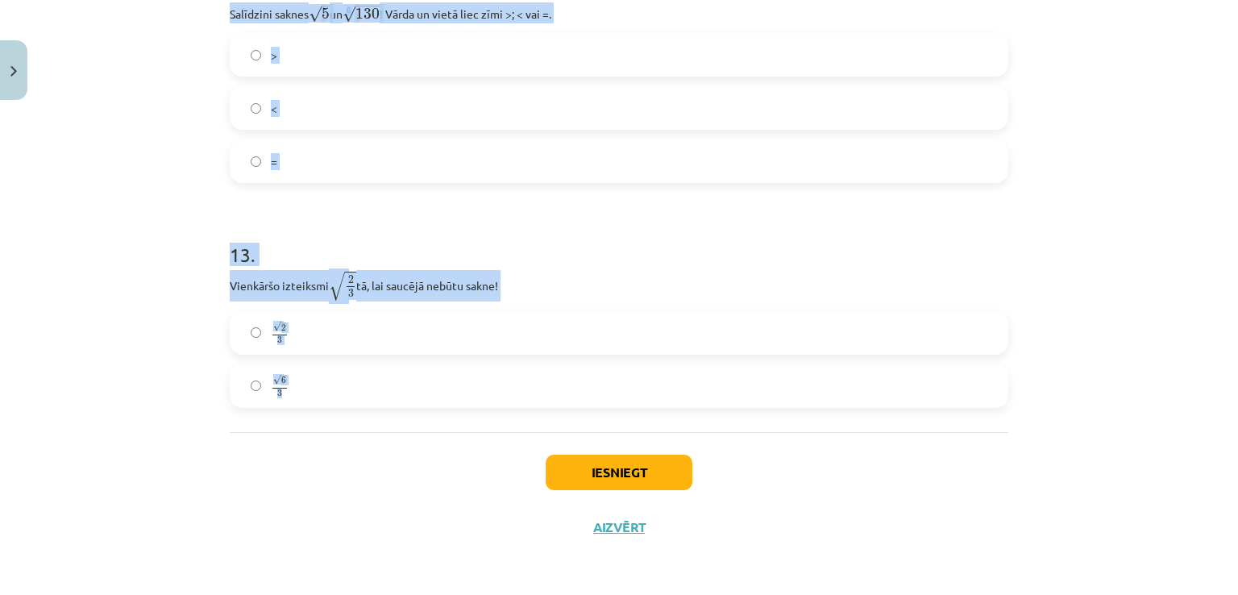
drag, startPoint x: 219, startPoint y: 231, endPoint x: 298, endPoint y: 405, distance: 190.2
copy form "1 . Kura izteiksme jāizvēlas vienādības a m n a m n = ⋯ labajā pusē, lai būtu p…"
click at [90, 236] on div "Mācību tēma: Matemātikas i - 12. klases 1. ieskaites mācību materiāls (ab) #4 📝…" at bounding box center [619, 297] width 1238 height 595
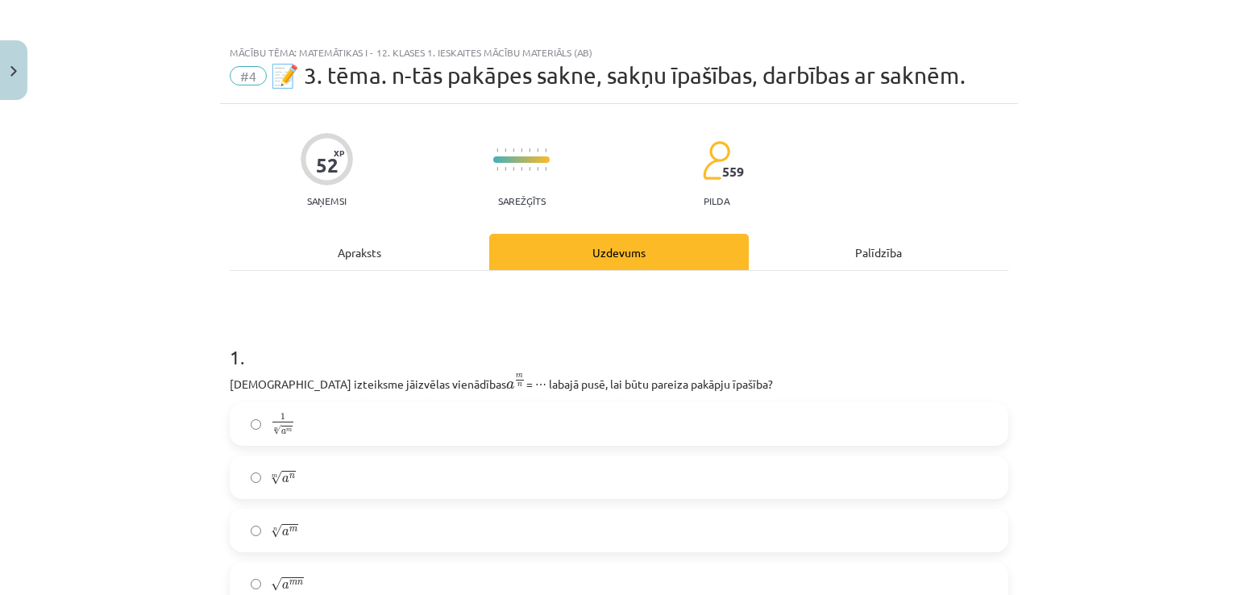
scroll to position [0, 0]
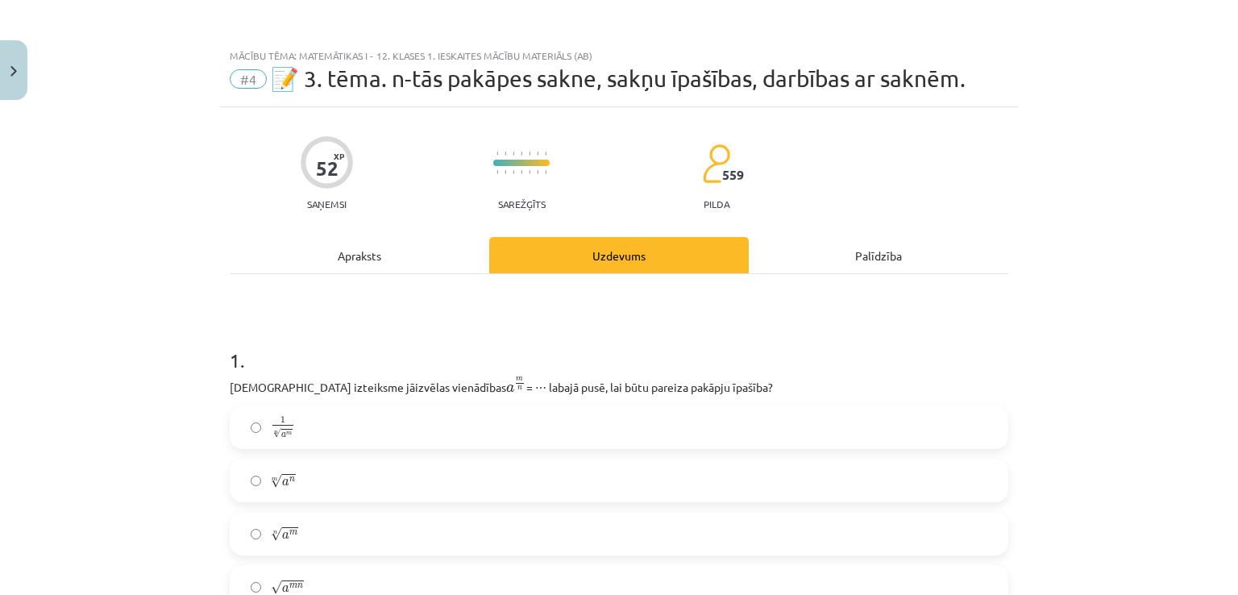
click at [385, 255] on div "Apraksts" at bounding box center [360, 255] width 260 height 36
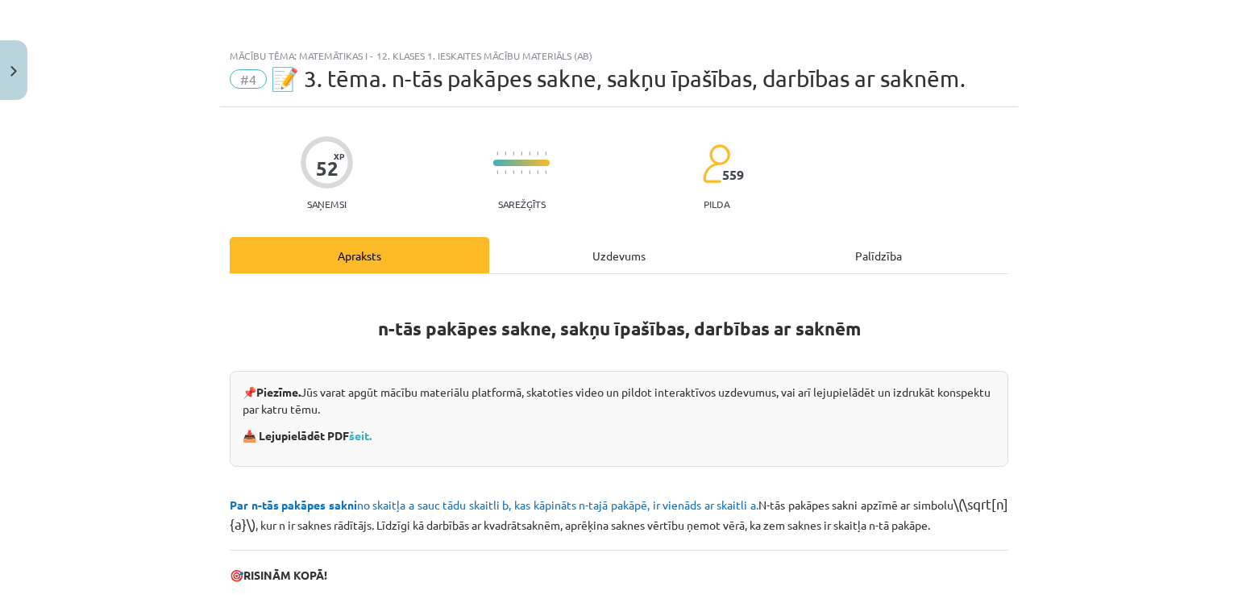
scroll to position [40, 0]
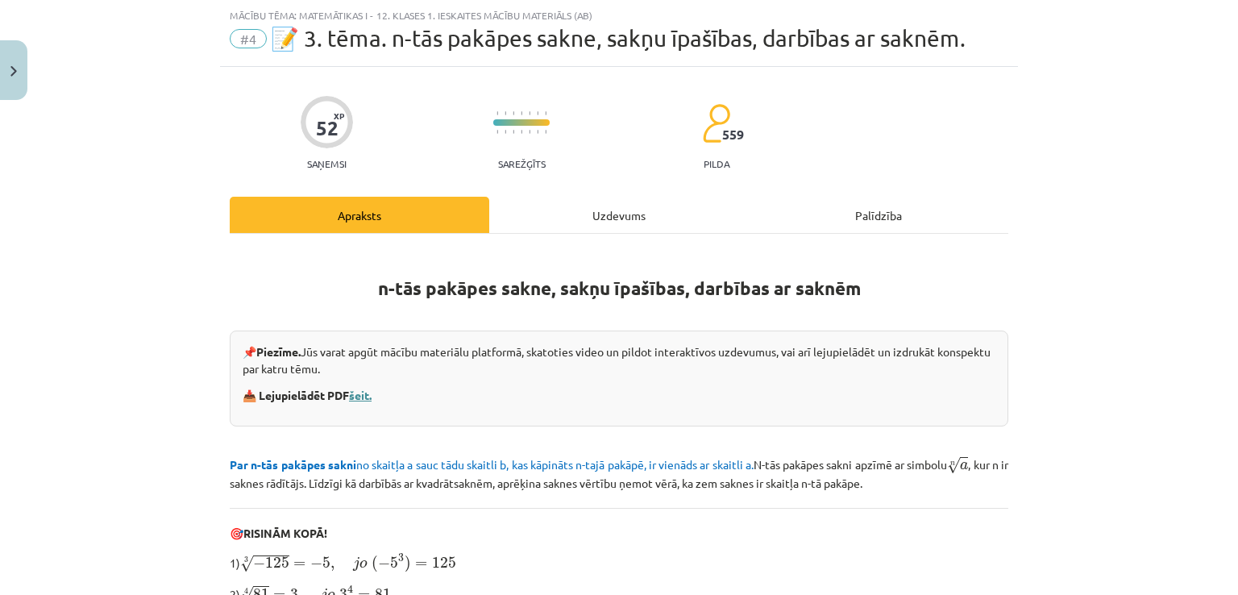
click at [359, 397] on link "šeit." at bounding box center [360, 395] width 23 height 15
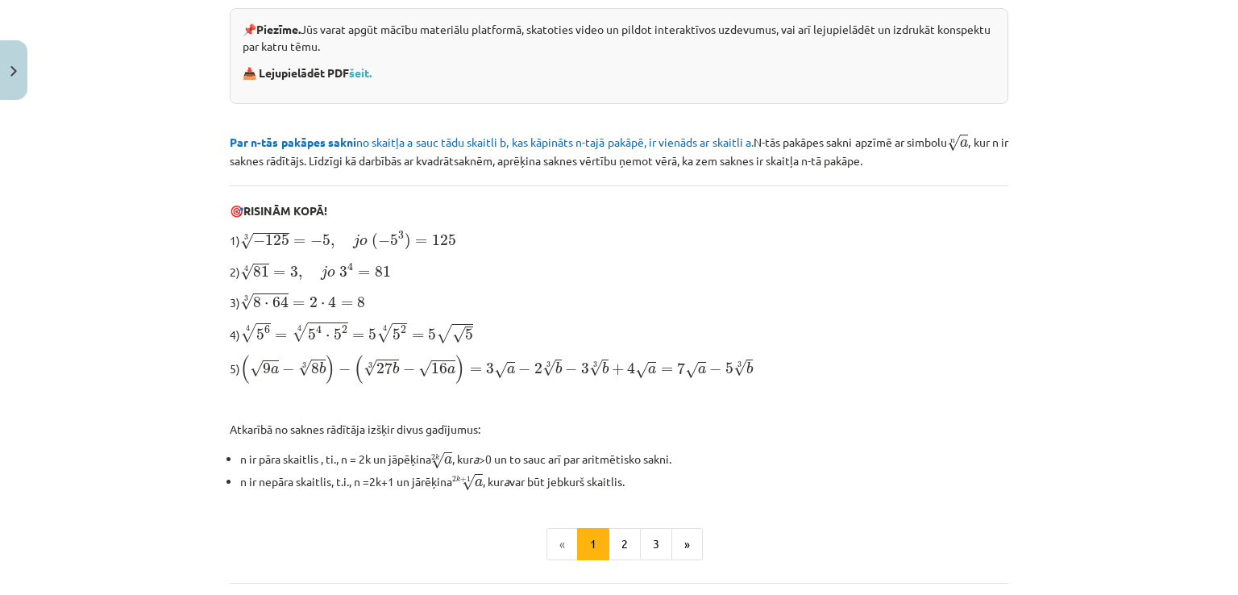
scroll to position [0, 0]
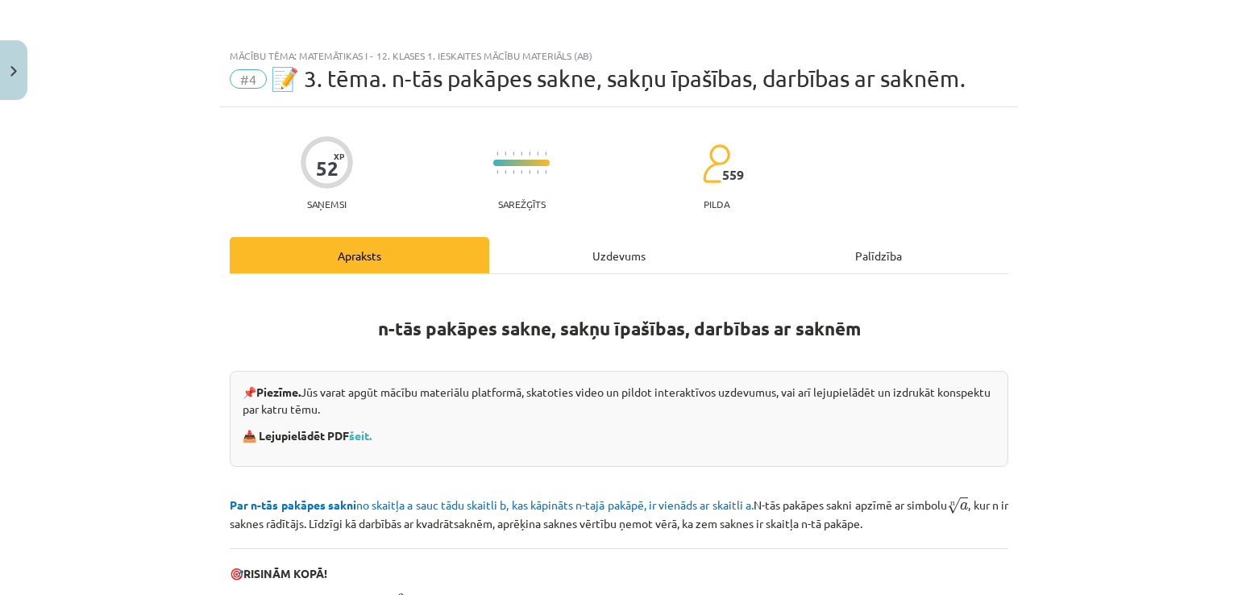
click at [564, 243] on div "Uzdevums" at bounding box center [619, 255] width 260 height 36
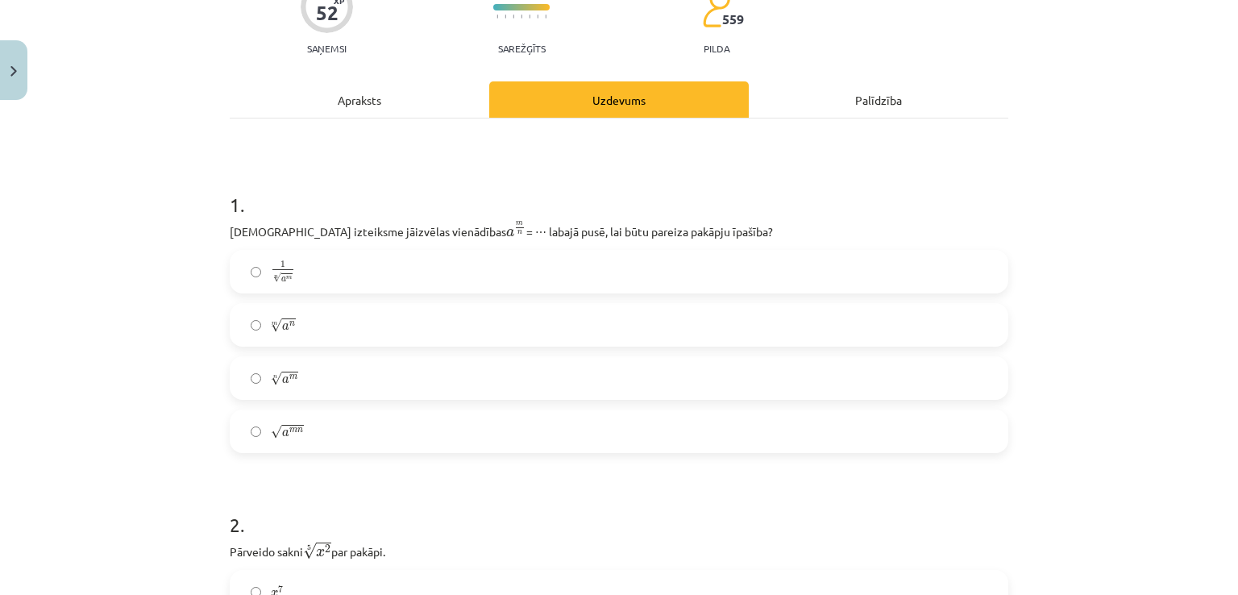
scroll to position [202, 0]
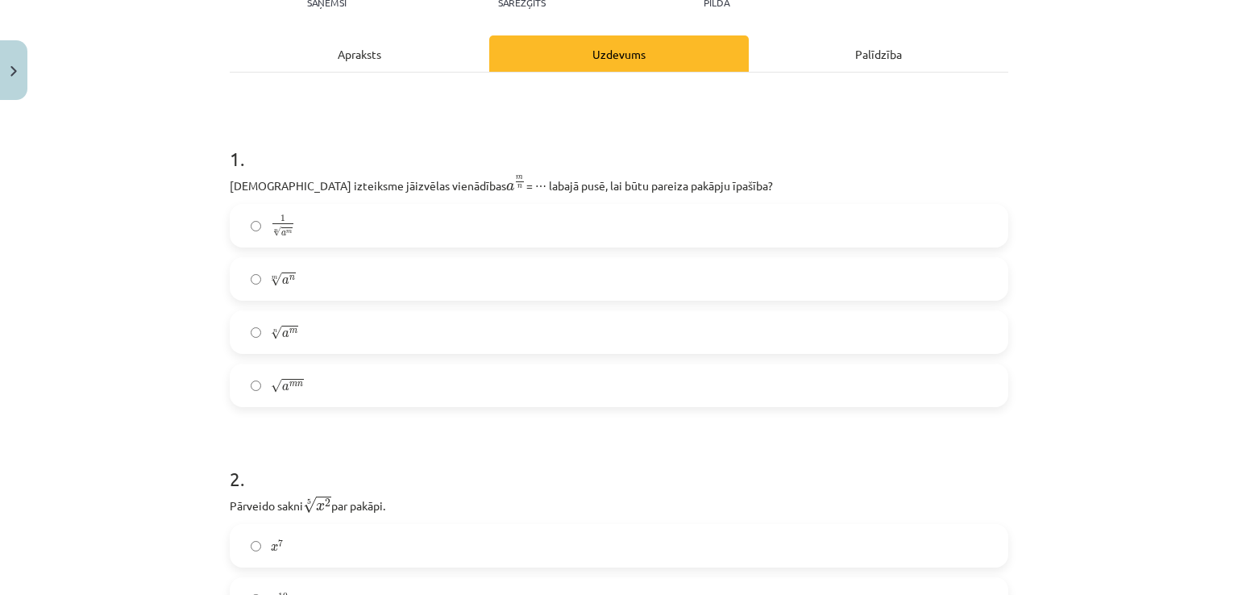
click at [316, 327] on label "n √ a m a m n" at bounding box center [619, 332] width 776 height 40
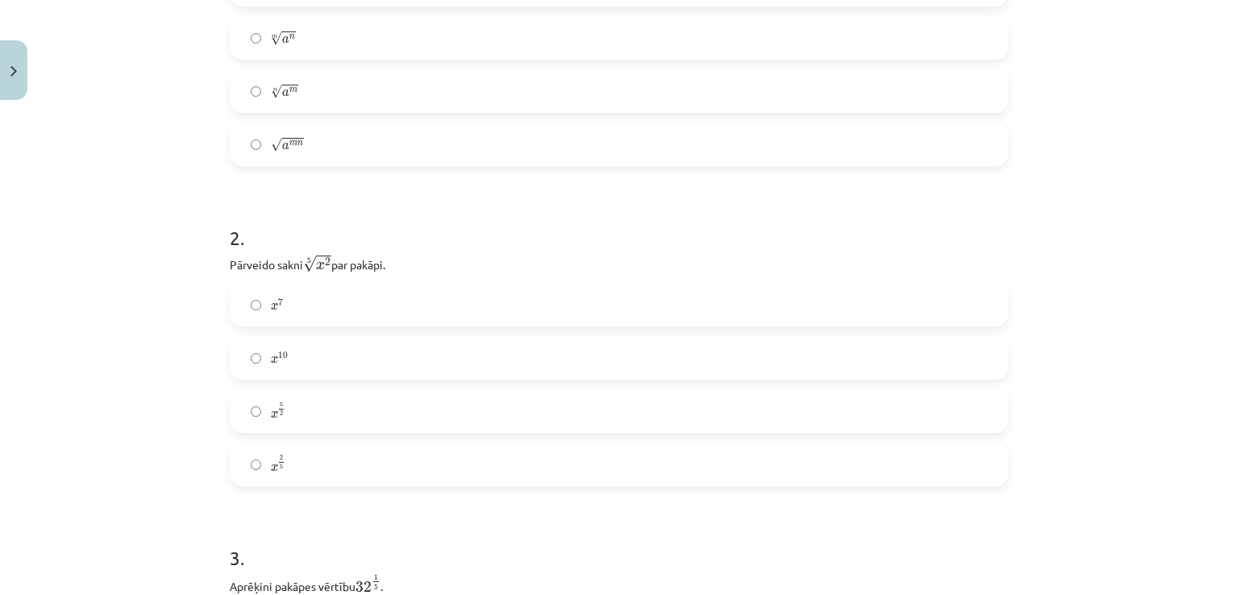
scroll to position [443, 0]
click at [298, 460] on label "x 2 5 x 2 5" at bounding box center [619, 463] width 776 height 40
click at [280, 368] on label "2" at bounding box center [619, 357] width 776 height 40
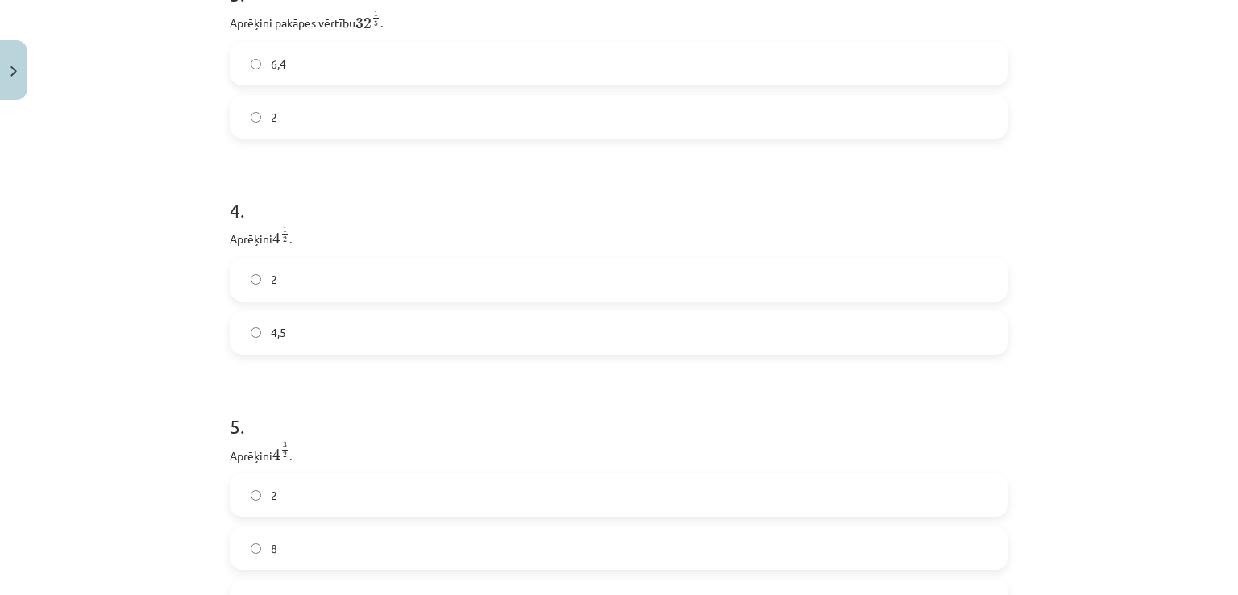
scroll to position [1008, 0]
click at [279, 278] on label "2" at bounding box center [619, 278] width 776 height 40
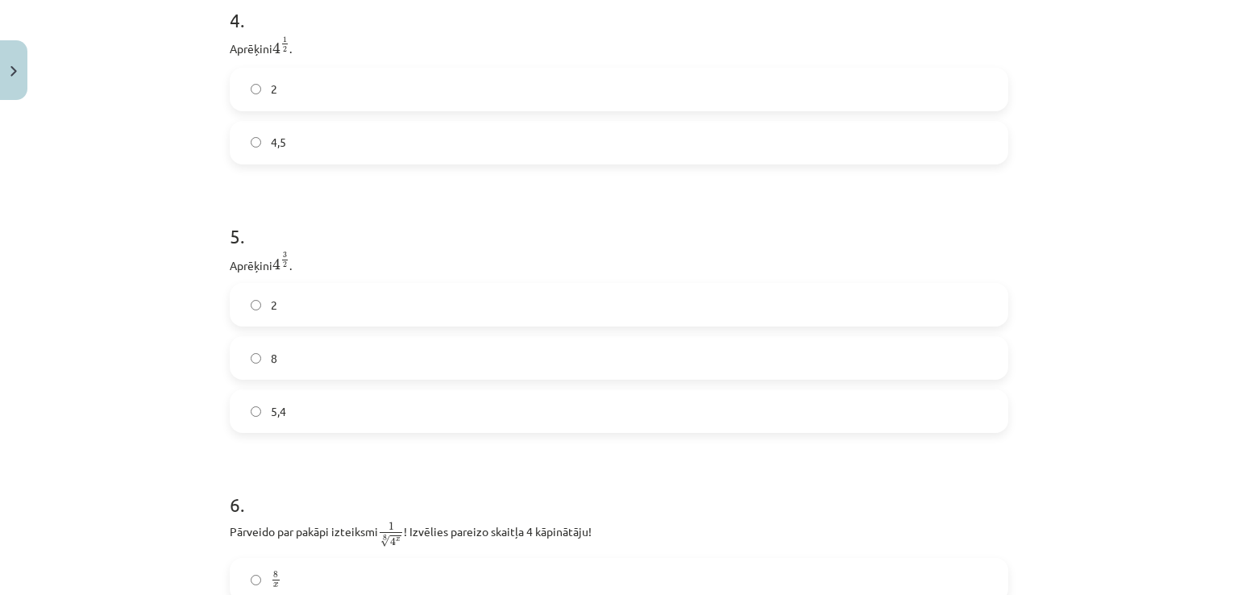
scroll to position [1250, 0]
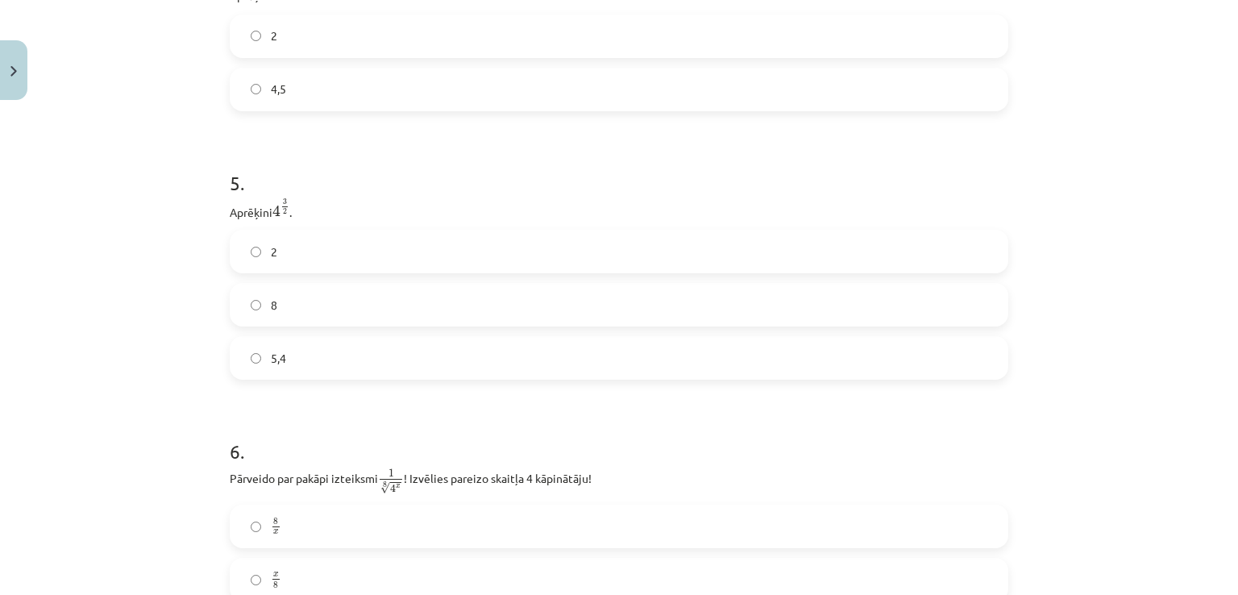
click at [345, 312] on label "8" at bounding box center [619, 305] width 776 height 40
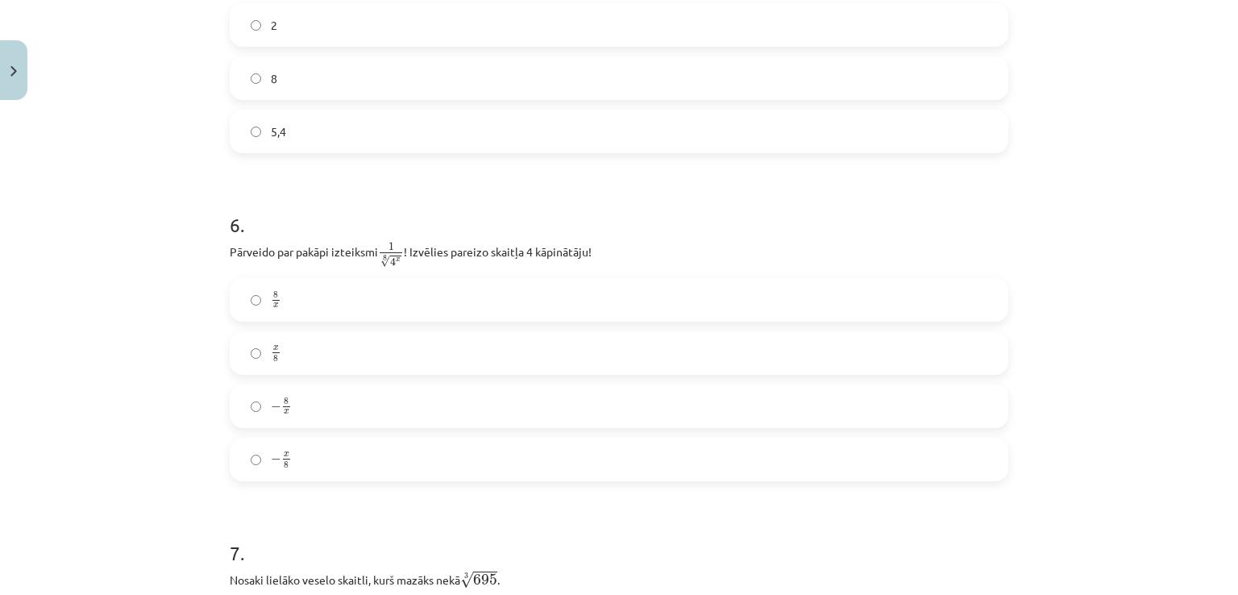
scroll to position [1492, 0]
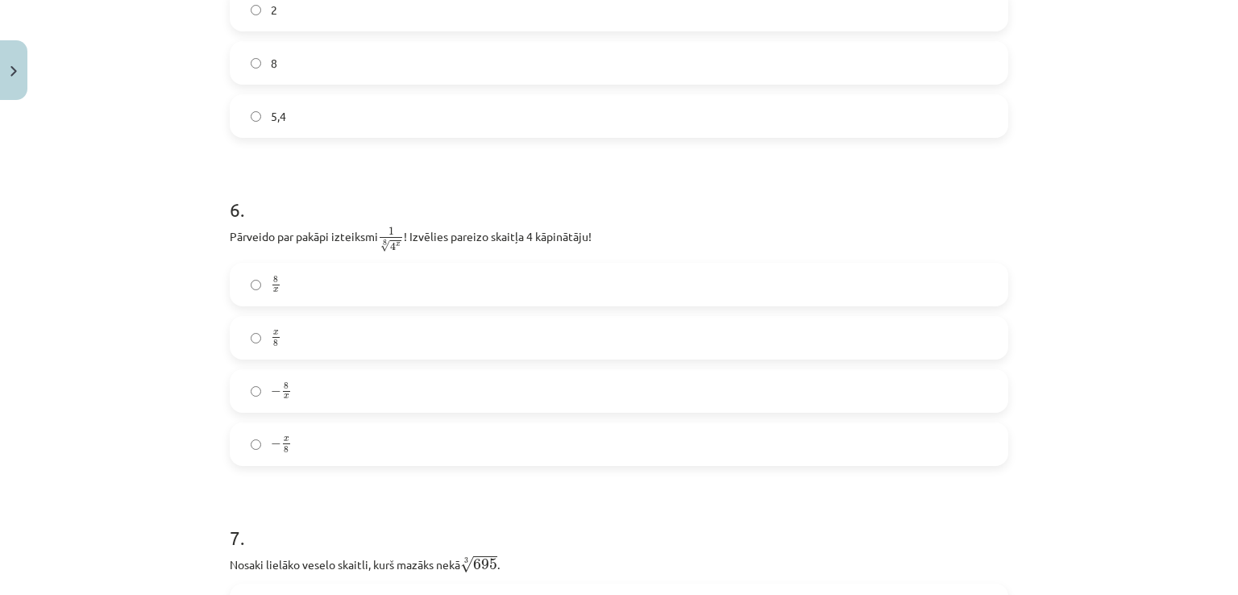
click at [321, 336] on label "x 8 x 8" at bounding box center [619, 338] width 776 height 40
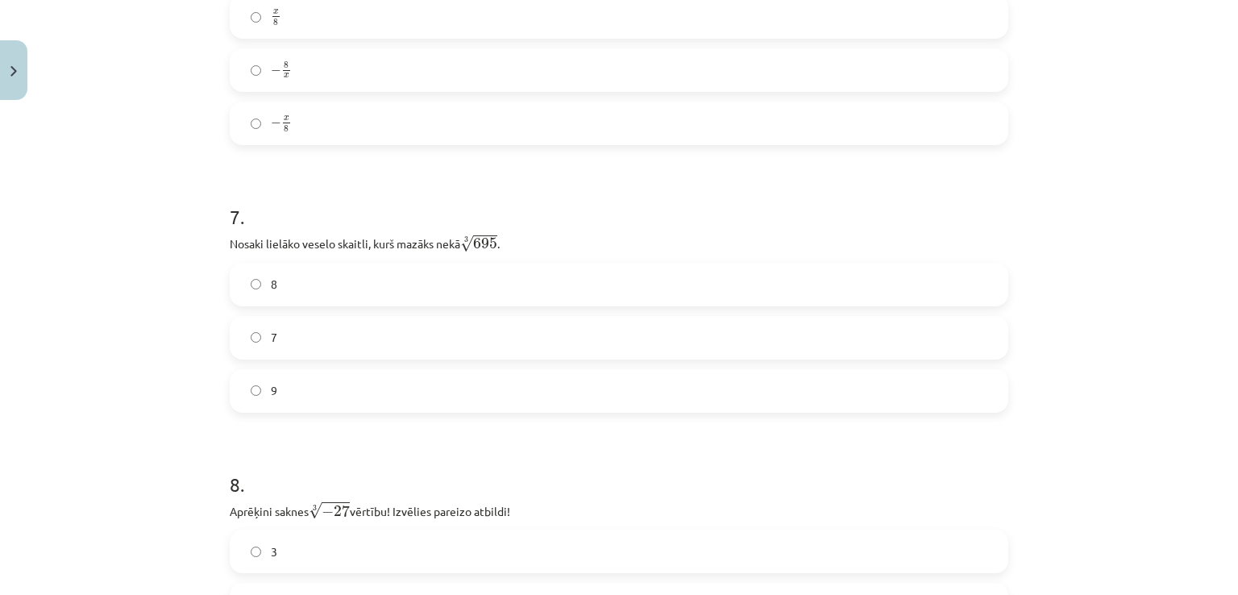
scroll to position [1814, 0]
click at [322, 279] on label "8" at bounding box center [619, 283] width 776 height 40
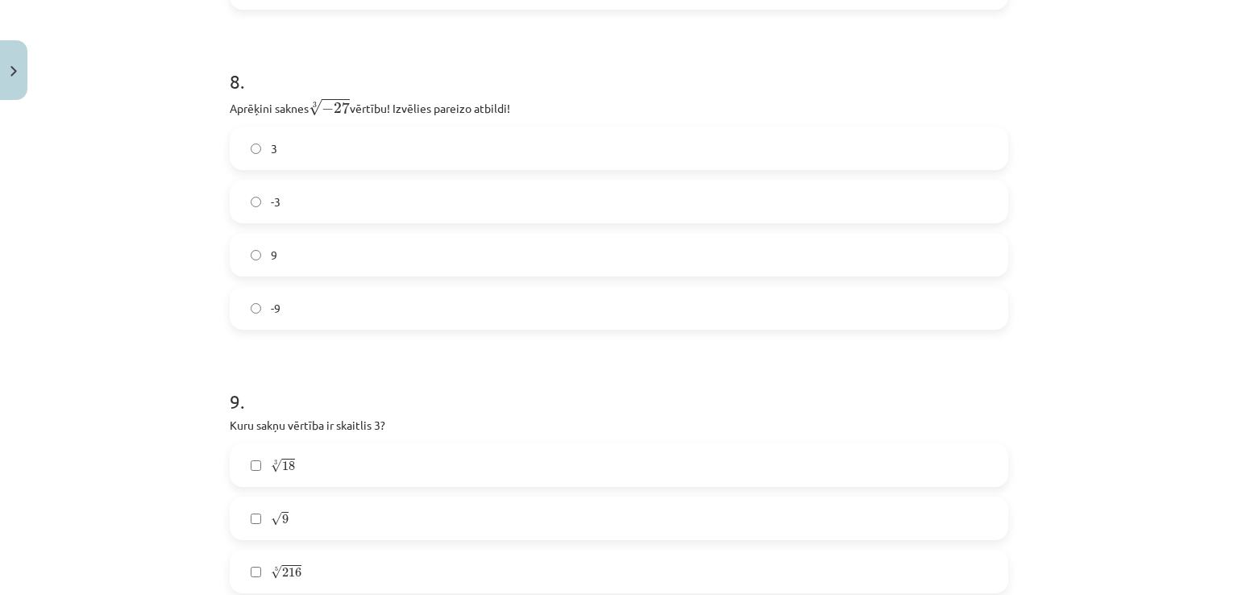
scroll to position [2217, 0]
click at [271, 202] on span "-3" at bounding box center [276, 200] width 10 height 17
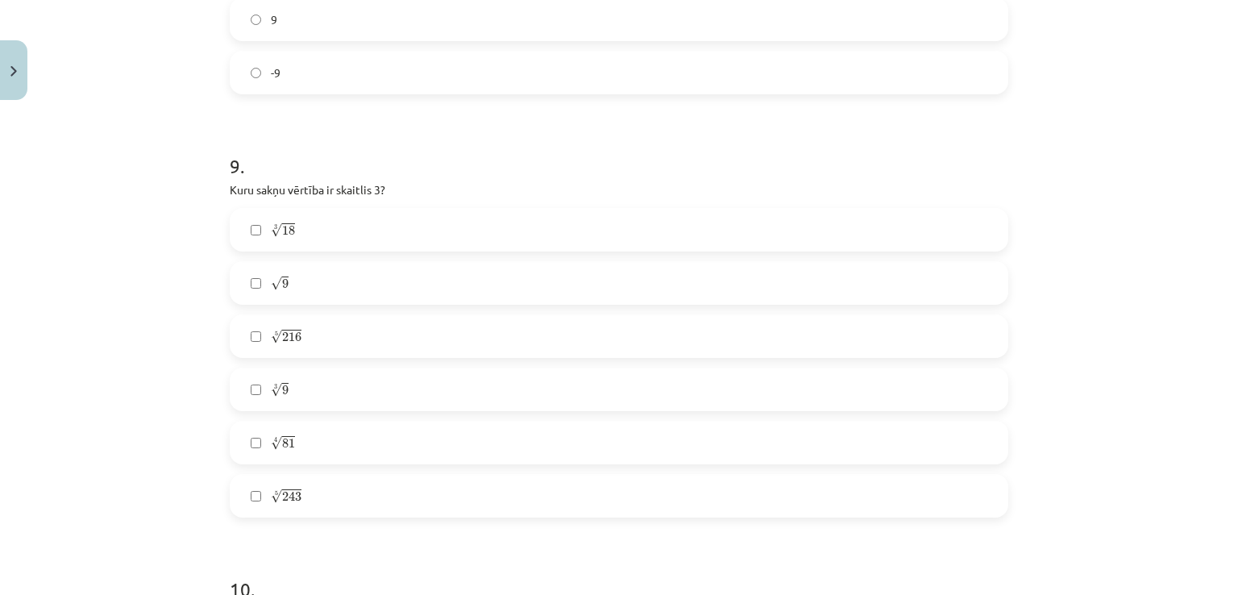
scroll to position [2459, 0]
click at [294, 270] on label "√ 9 9" at bounding box center [619, 275] width 776 height 40
click at [302, 443] on label "4 √ 81 81 4" at bounding box center [619, 434] width 776 height 40
click at [284, 488] on span "243" at bounding box center [291, 489] width 19 height 10
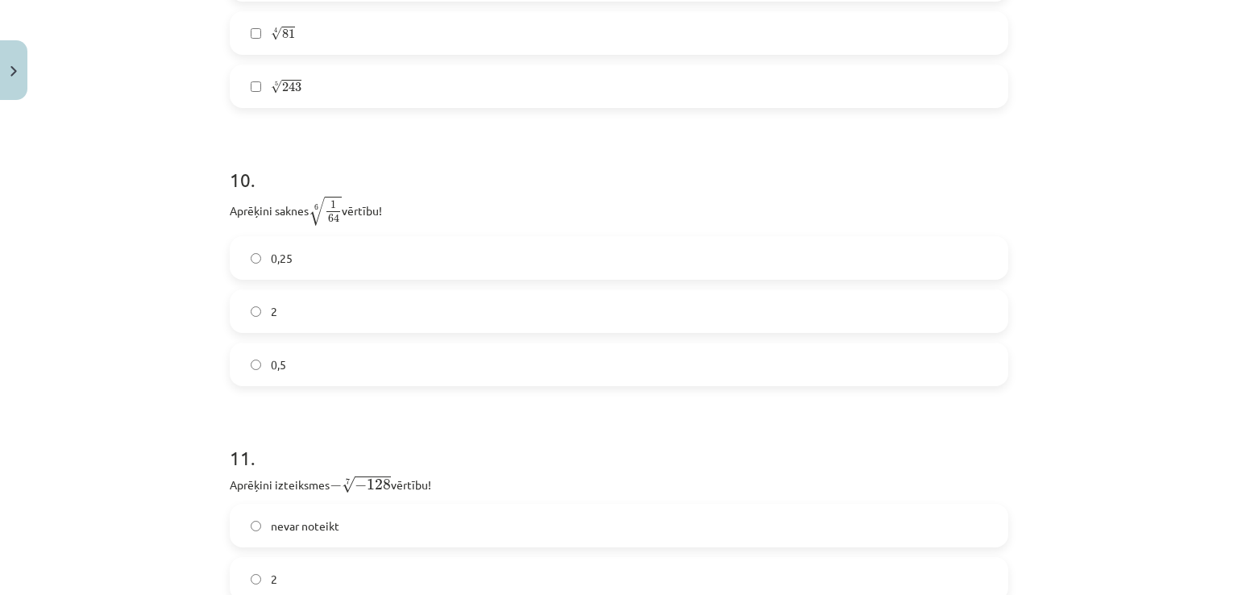
scroll to position [2862, 0]
click at [298, 356] on label "0,5" at bounding box center [619, 363] width 776 height 40
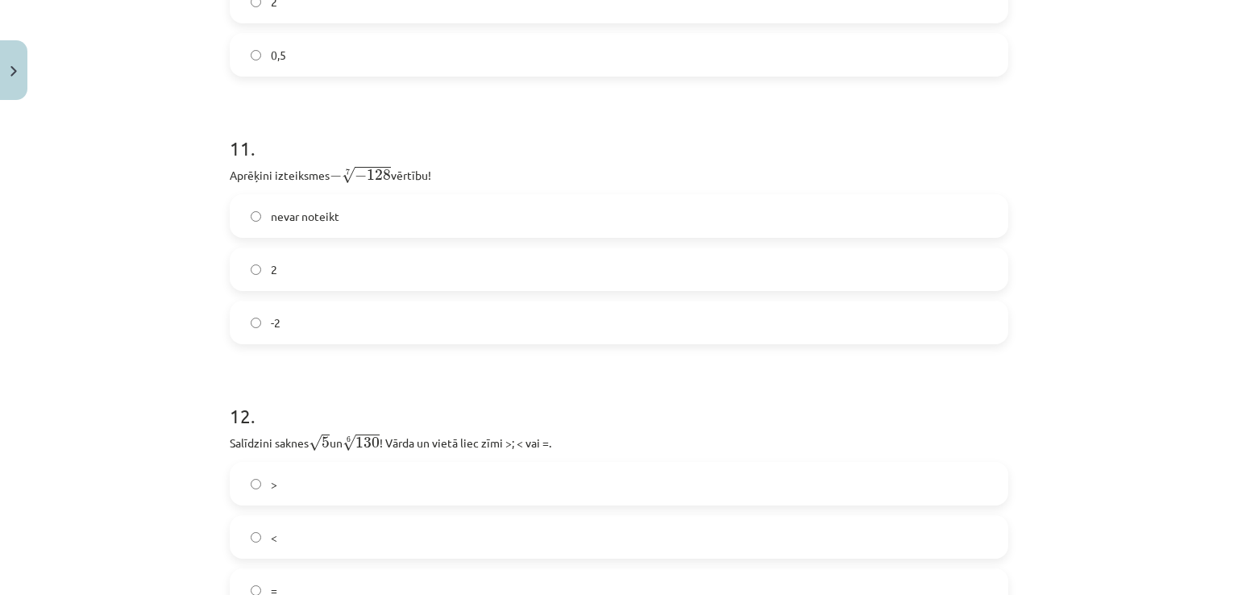
scroll to position [3185, 0]
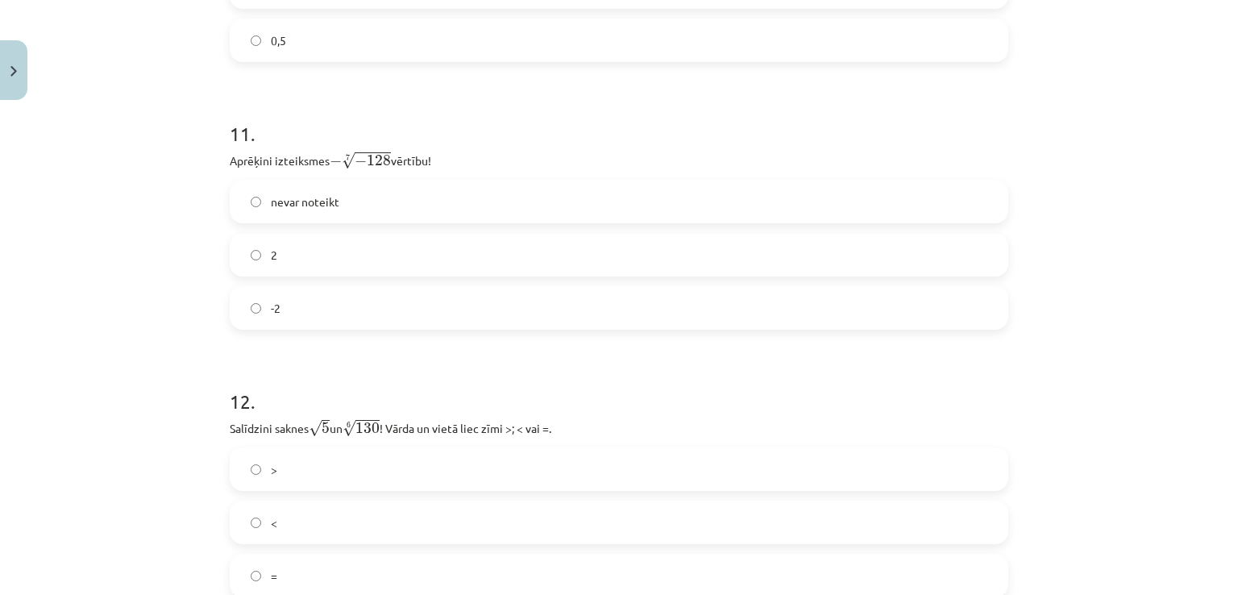
click at [292, 302] on label "-2" at bounding box center [619, 308] width 776 height 40
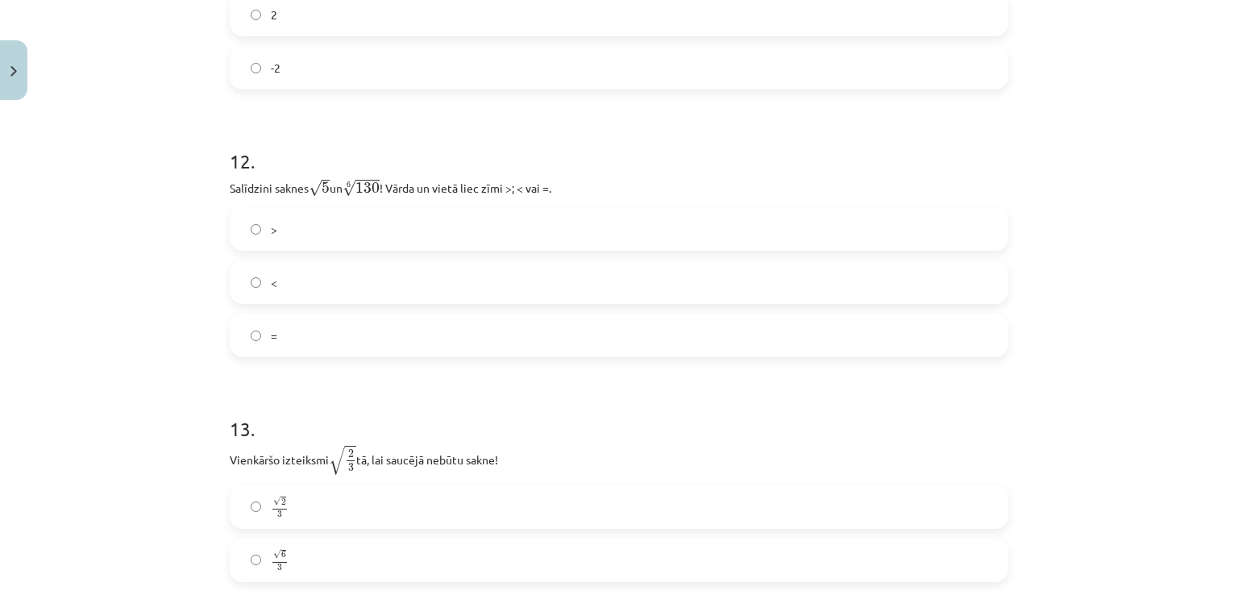
scroll to position [3427, 0]
click at [263, 285] on label "<" at bounding box center [619, 280] width 776 height 40
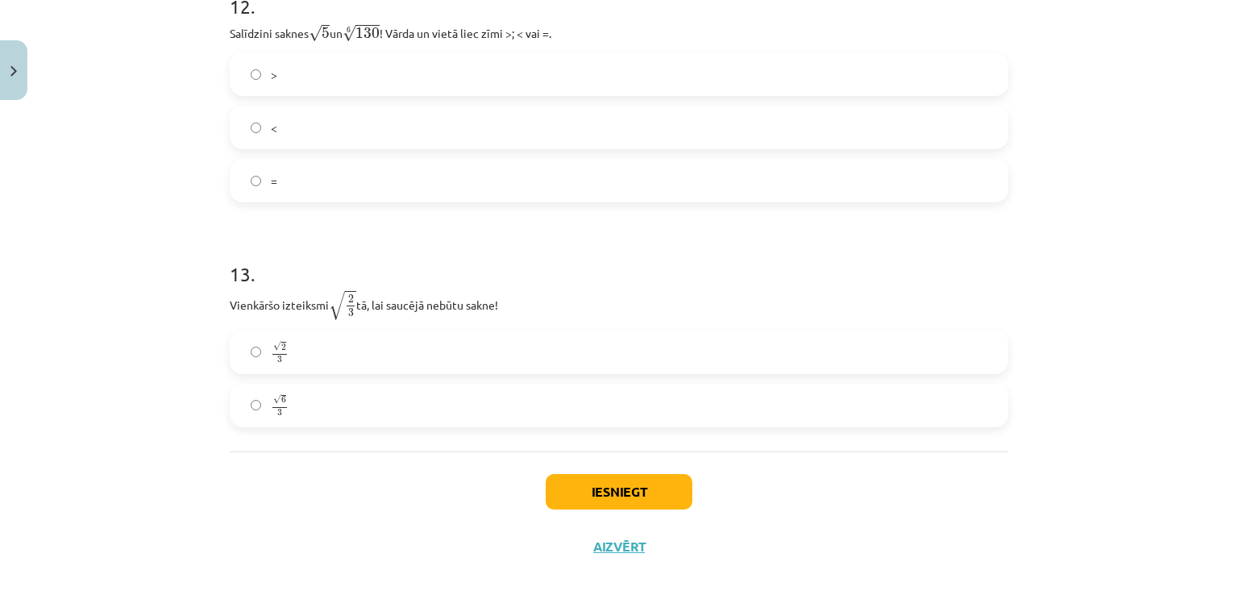
scroll to position [3601, 0]
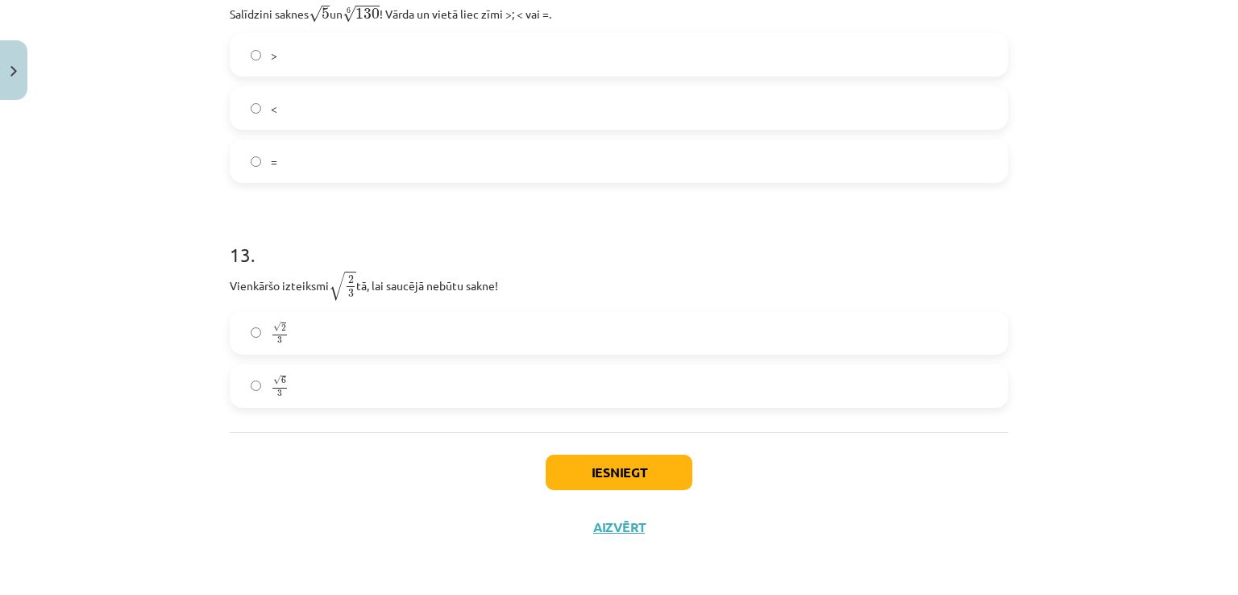
click at [314, 384] on label "√ 6 3 6 3" at bounding box center [619, 386] width 776 height 40
click at [582, 475] on button "Iesniegt" at bounding box center [619, 472] width 147 height 35
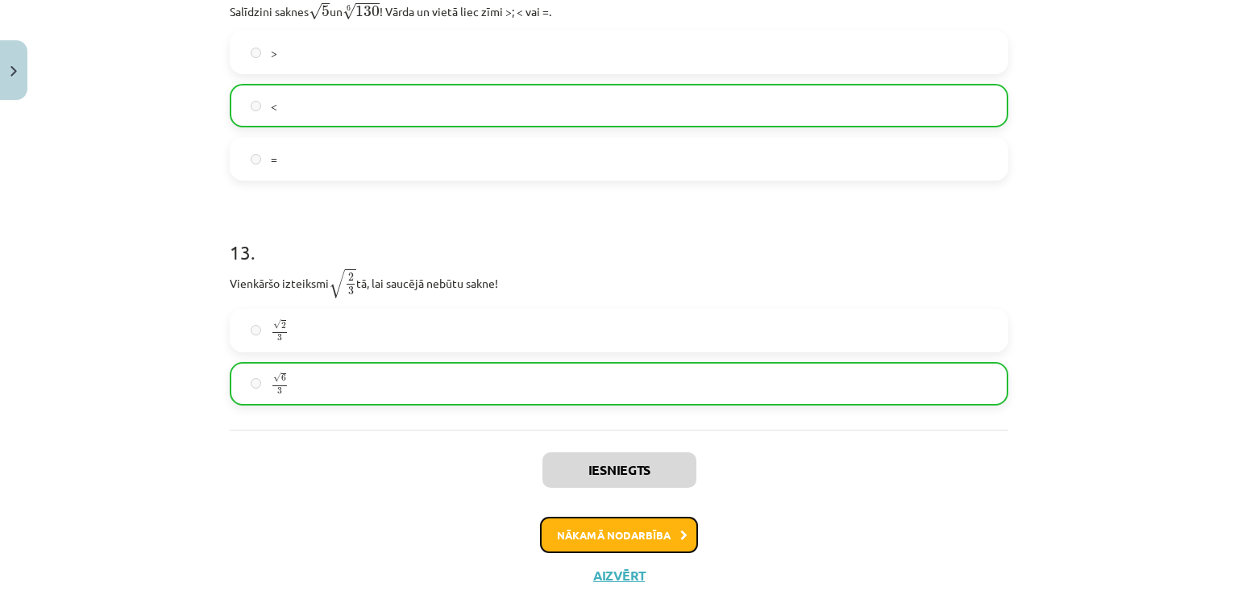
click at [601, 533] on button "Nākamā nodarbība" at bounding box center [619, 535] width 158 height 37
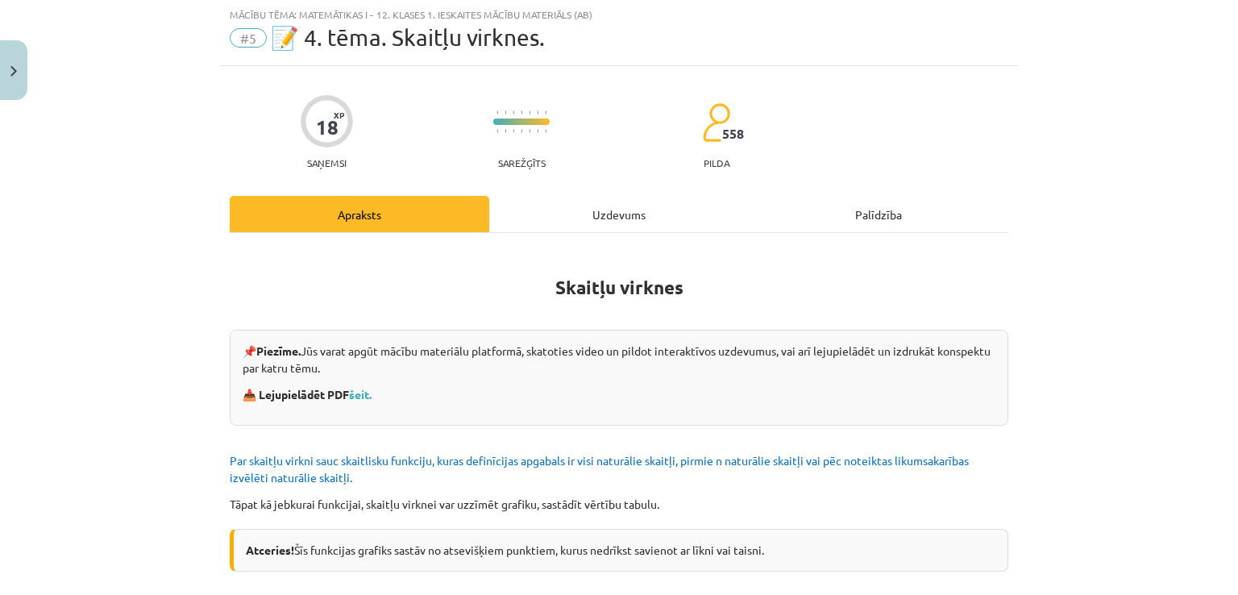
scroll to position [40, 0]
click at [365, 394] on link "šeit." at bounding box center [360, 395] width 23 height 15
click at [568, 217] on div "Uzdevums" at bounding box center [619, 215] width 260 height 36
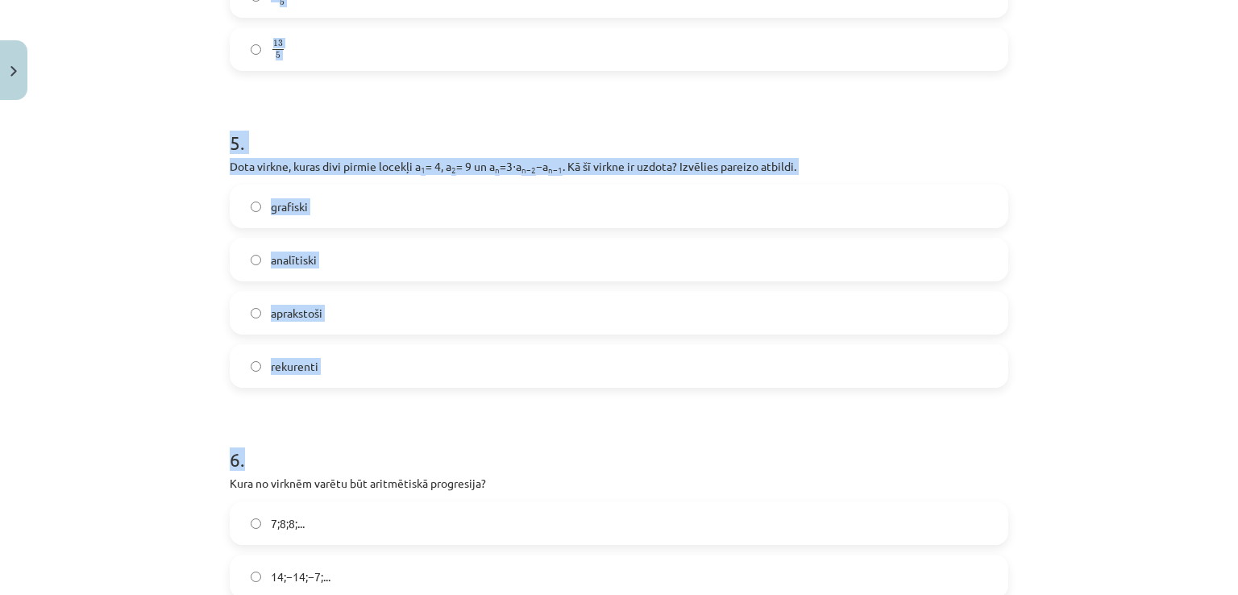
scroll to position [1787, 0]
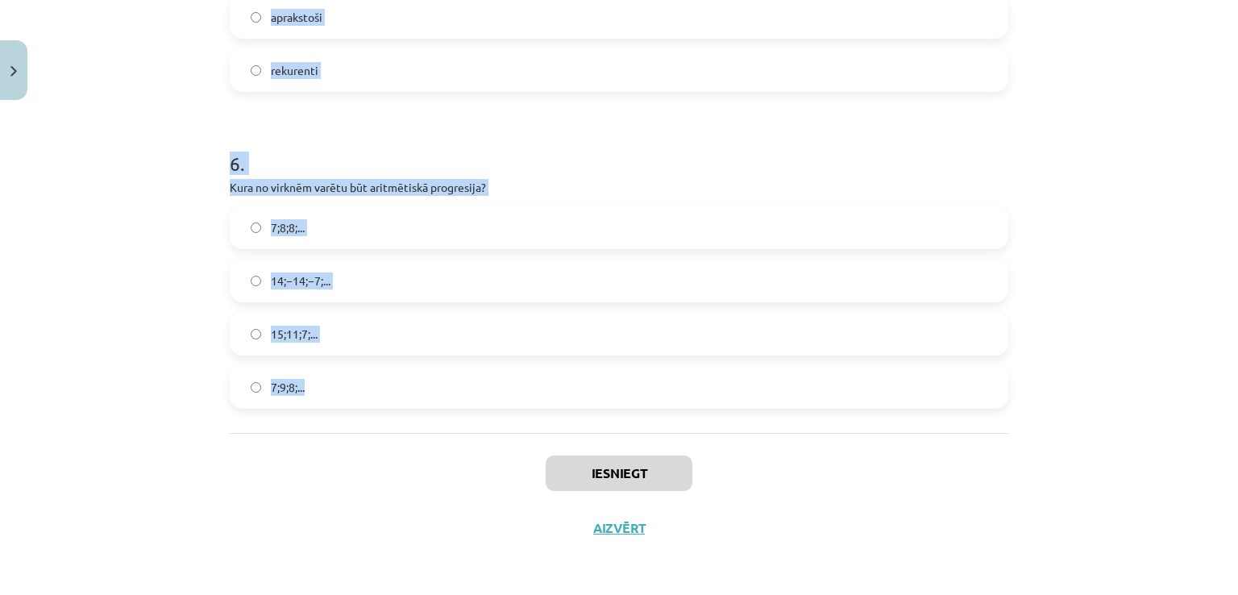
drag, startPoint x: 223, startPoint y: 158, endPoint x: 342, endPoint y: 401, distance: 270.4
copy form "1 . Skaitļu virkne -7; -4; -1; 2; 5; ... ir Dilstoša Augoša Konstanta Ne augoša…"
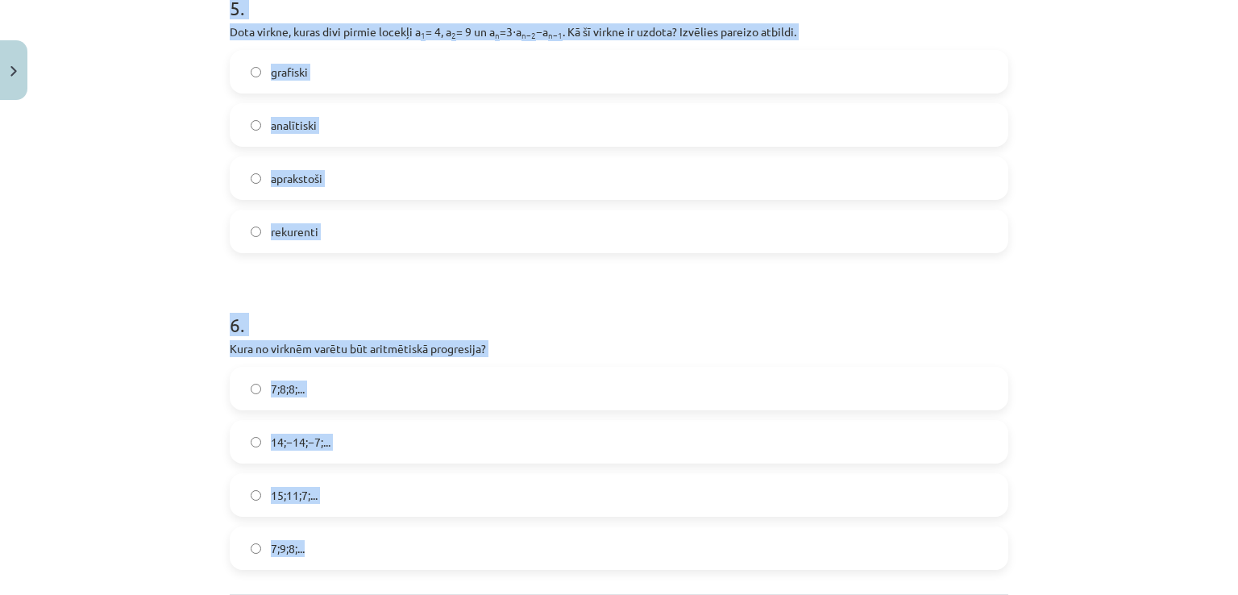
click at [127, 306] on div "Mācību tēma: Matemātikas i - 12. klases 1. ieskaites mācību materiāls (ab) #5 📝…" at bounding box center [619, 297] width 1238 height 595
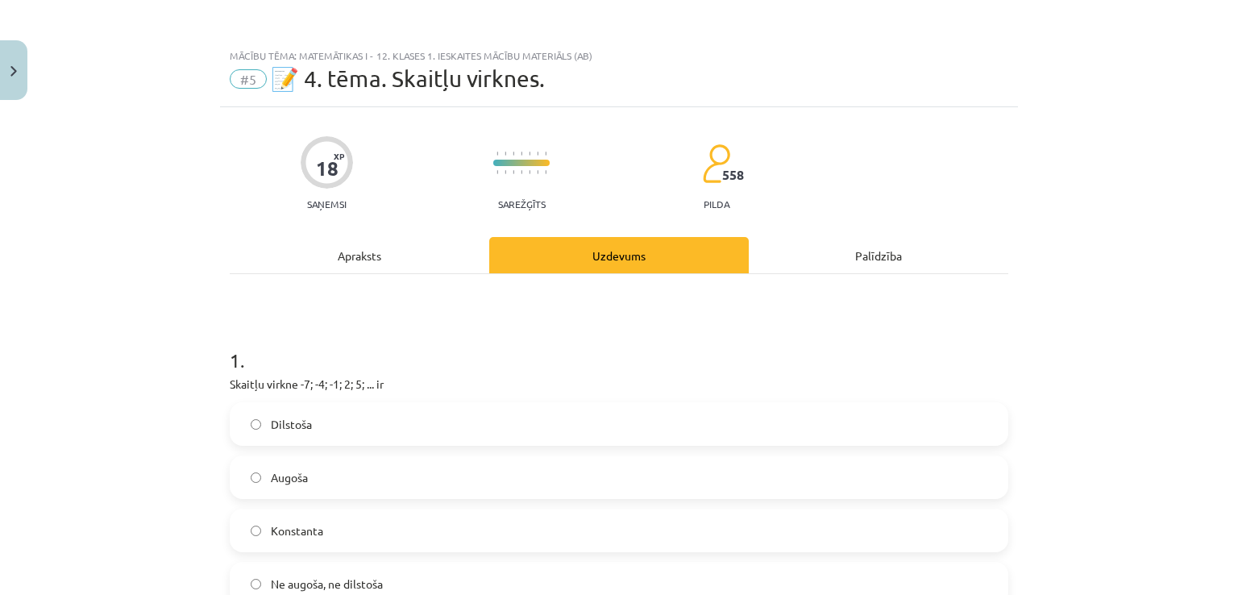
scroll to position [0, 0]
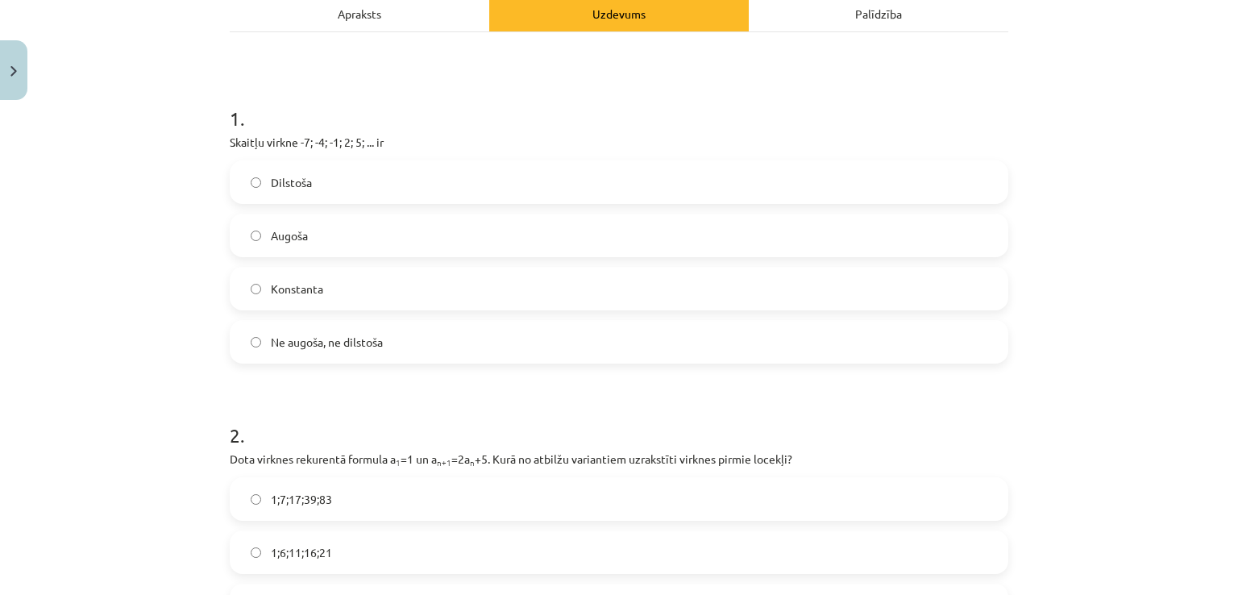
click at [278, 230] on span "Augoša" at bounding box center [289, 235] width 37 height 17
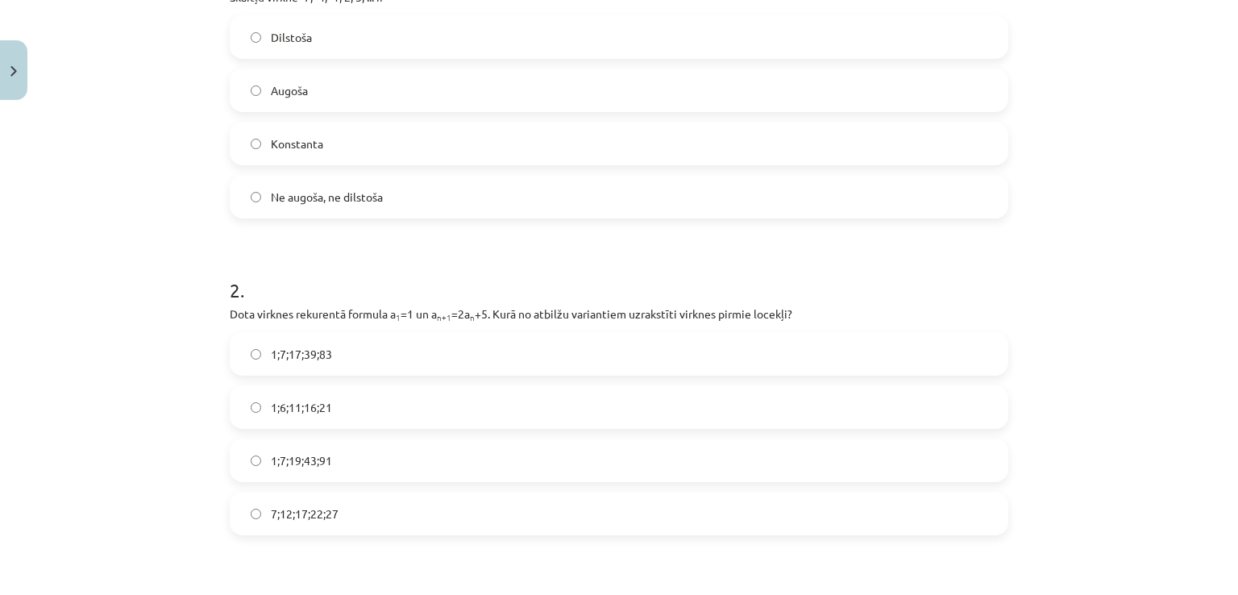
scroll to position [564, 0]
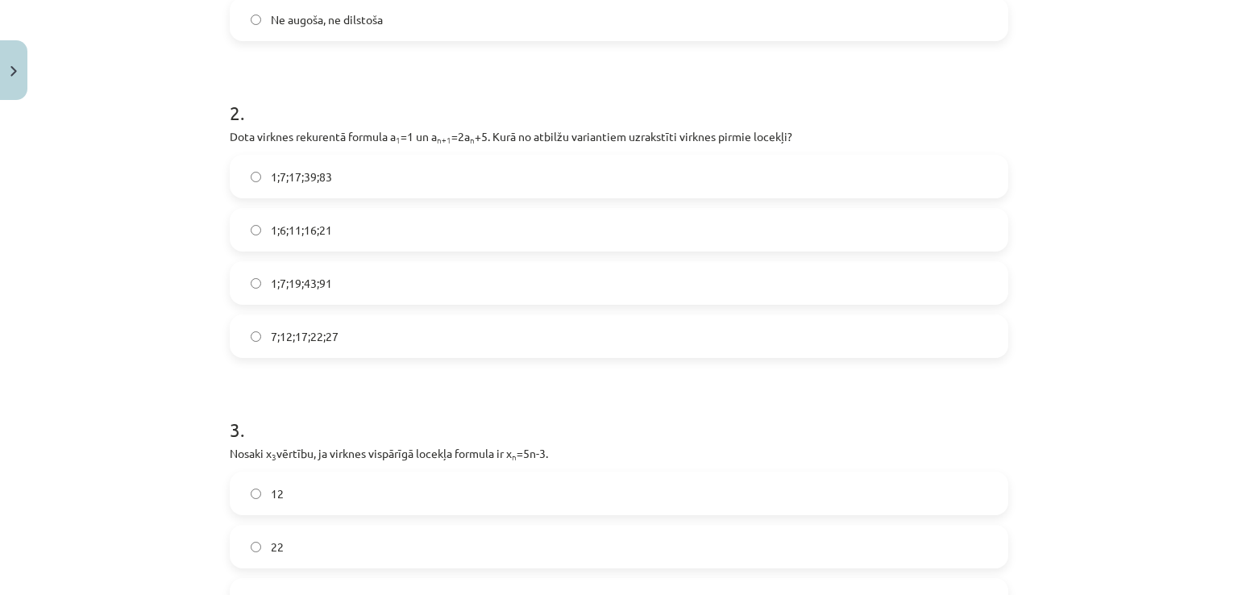
click at [277, 280] on span "1;7;19;43;91" at bounding box center [301, 283] width 61 height 17
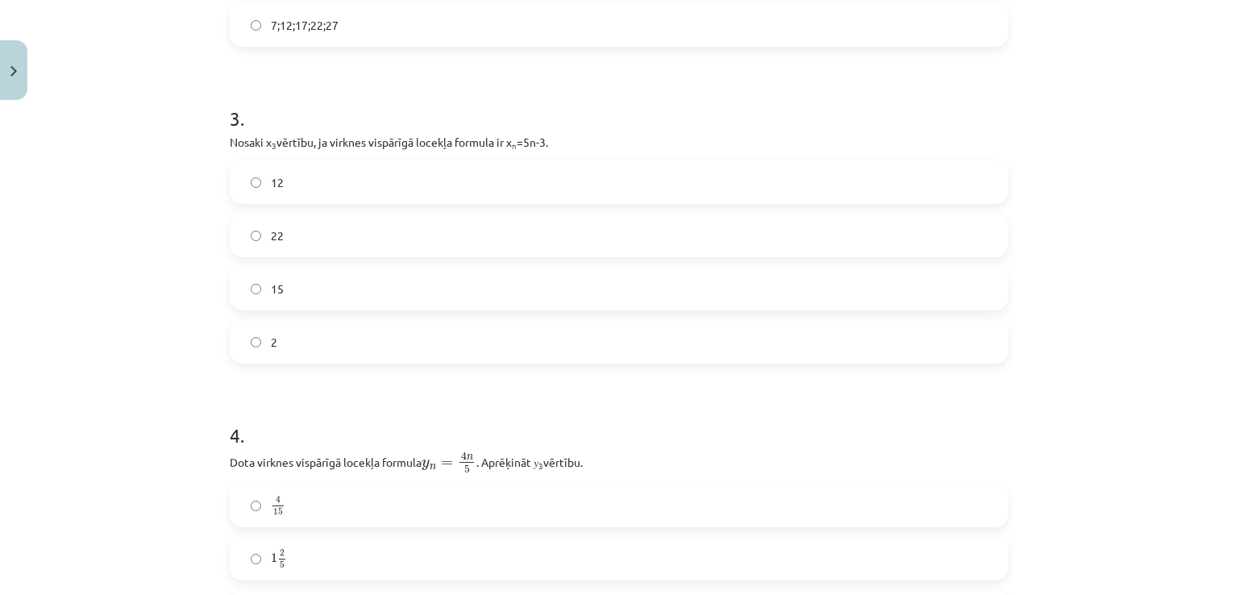
scroll to position [887, 0]
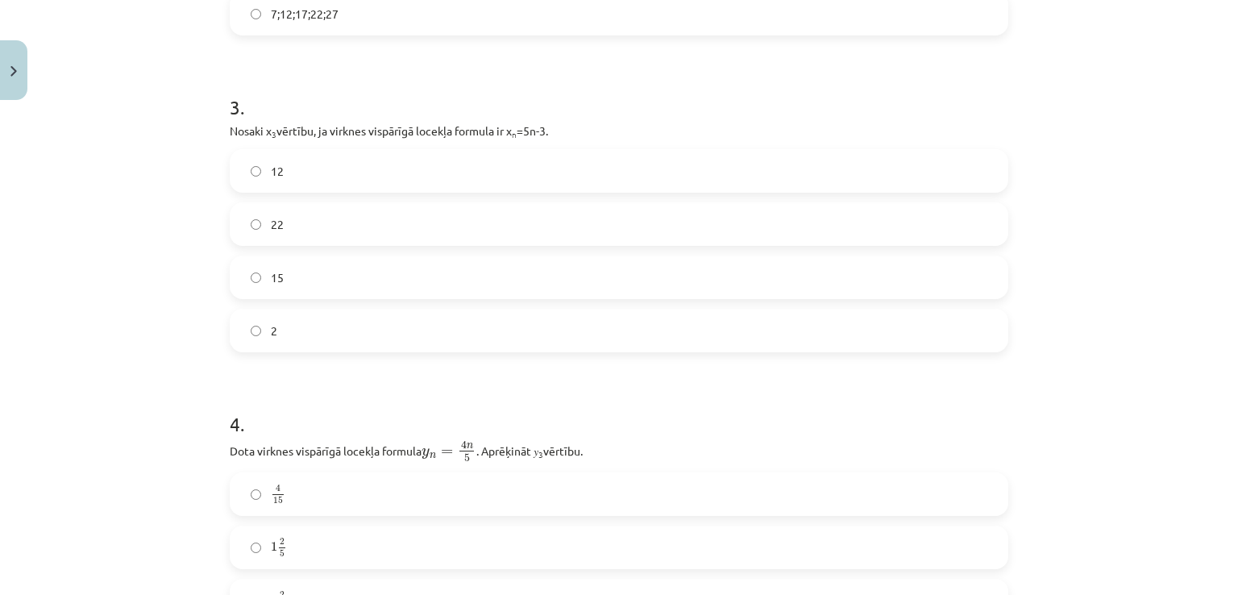
click at [277, 221] on label "22" at bounding box center [619, 224] width 776 height 40
click at [277, 160] on label "12" at bounding box center [619, 171] width 776 height 40
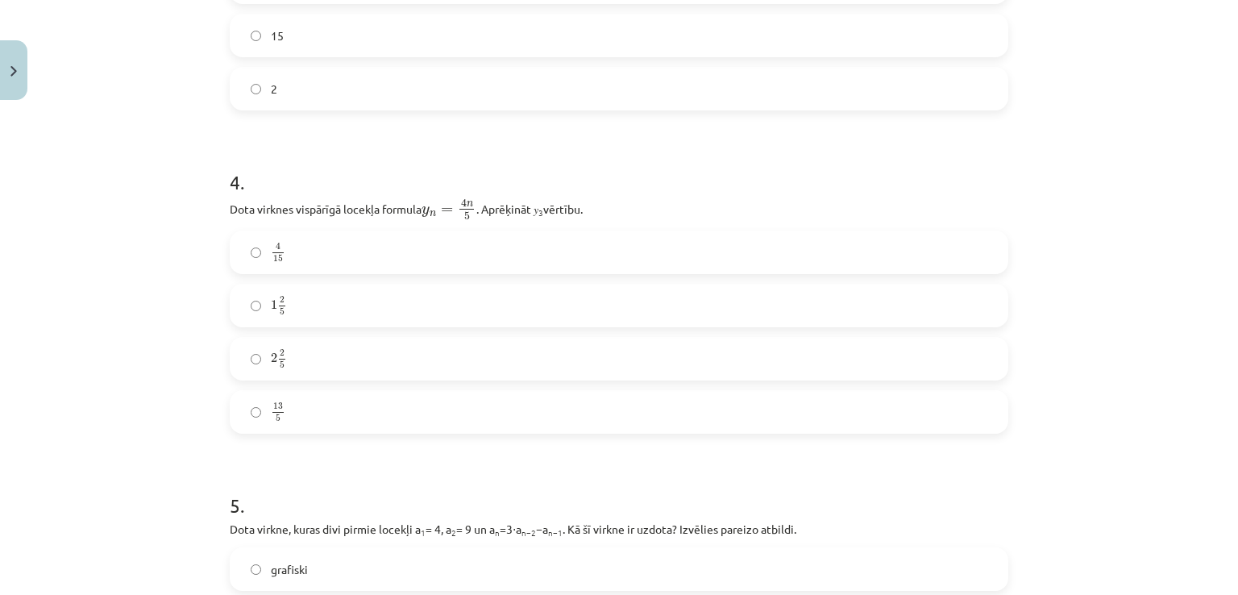
click at [293, 316] on label "1 2 5 1 2 5" at bounding box center [619, 305] width 776 height 40
click at [285, 362] on label "2 2 5 2 2 5" at bounding box center [619, 359] width 776 height 40
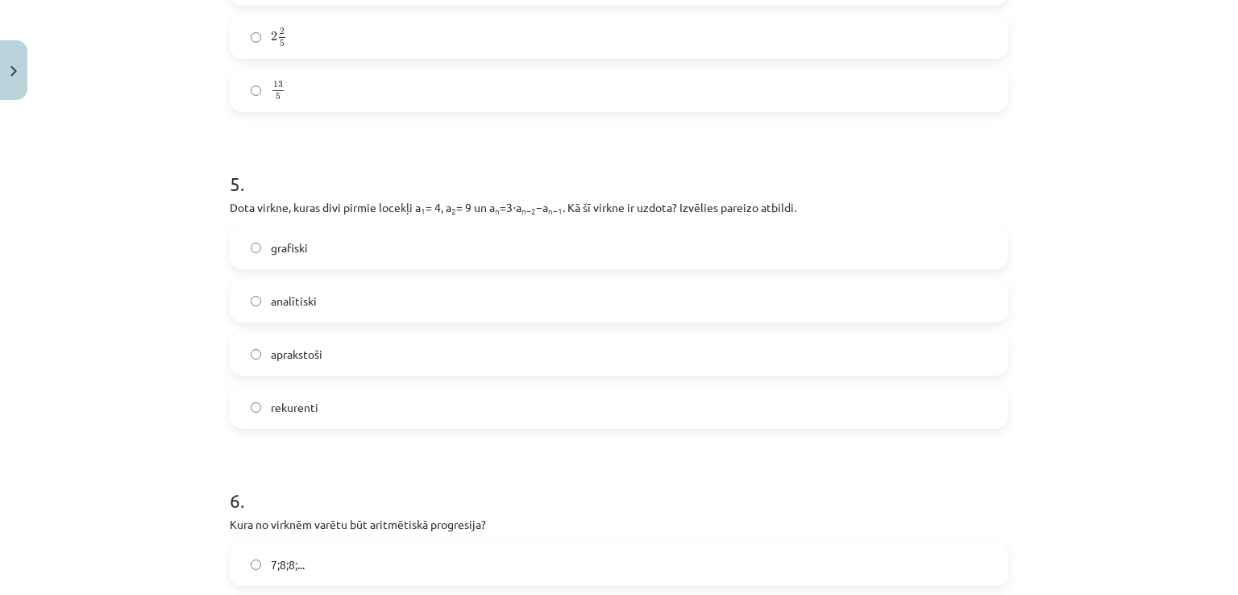
scroll to position [1451, 0]
click at [330, 406] on label "rekurenti" at bounding box center [619, 406] width 776 height 40
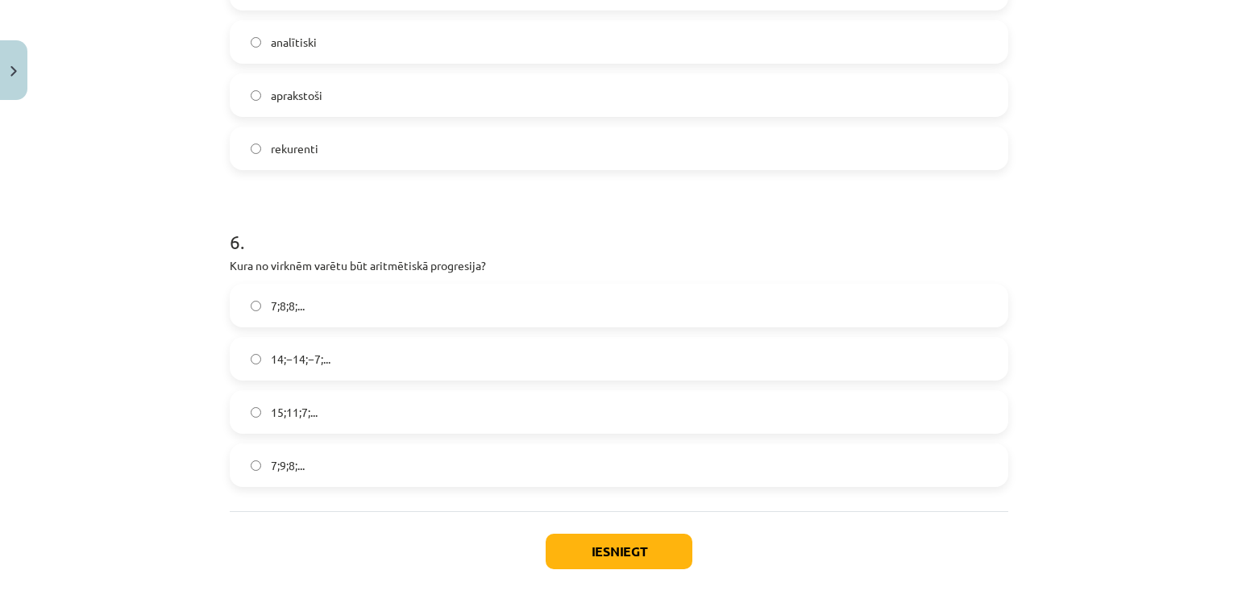
scroll to position [1707, 0]
click at [248, 420] on label "15;11;7;..." at bounding box center [619, 414] width 776 height 40
click at [608, 555] on button "Iesniegt" at bounding box center [619, 553] width 147 height 35
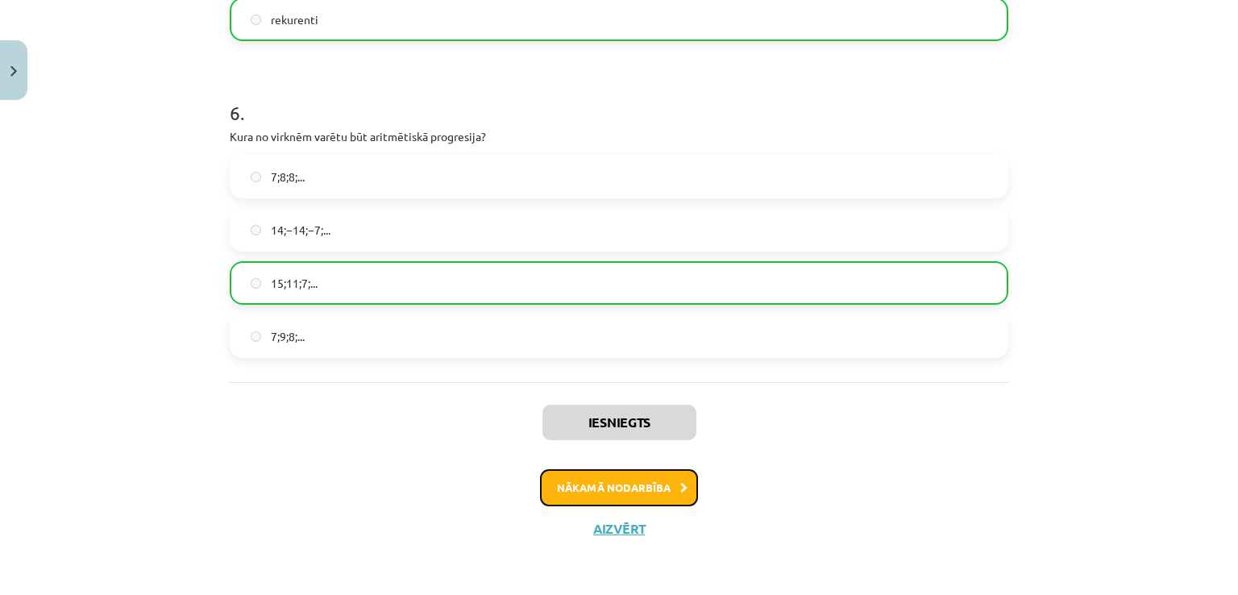
click at [576, 496] on button "Nākamā nodarbība" at bounding box center [619, 487] width 158 height 37
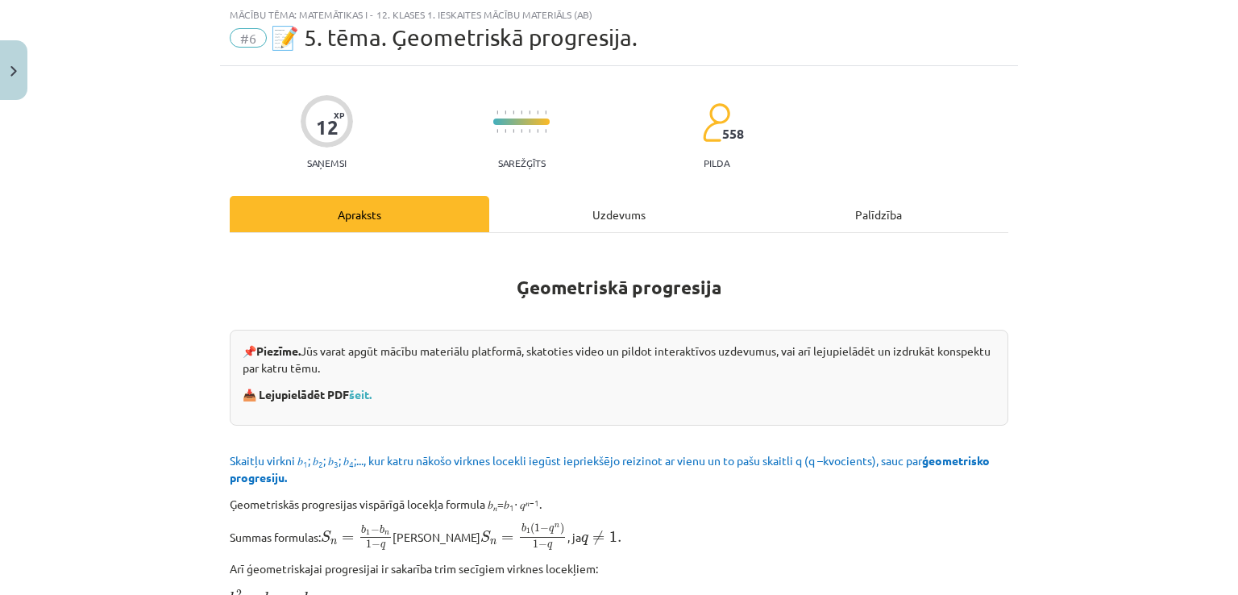
scroll to position [40, 0]
click at [356, 392] on link "šeit." at bounding box center [360, 395] width 23 height 15
click at [549, 224] on div "Uzdevums" at bounding box center [619, 215] width 260 height 36
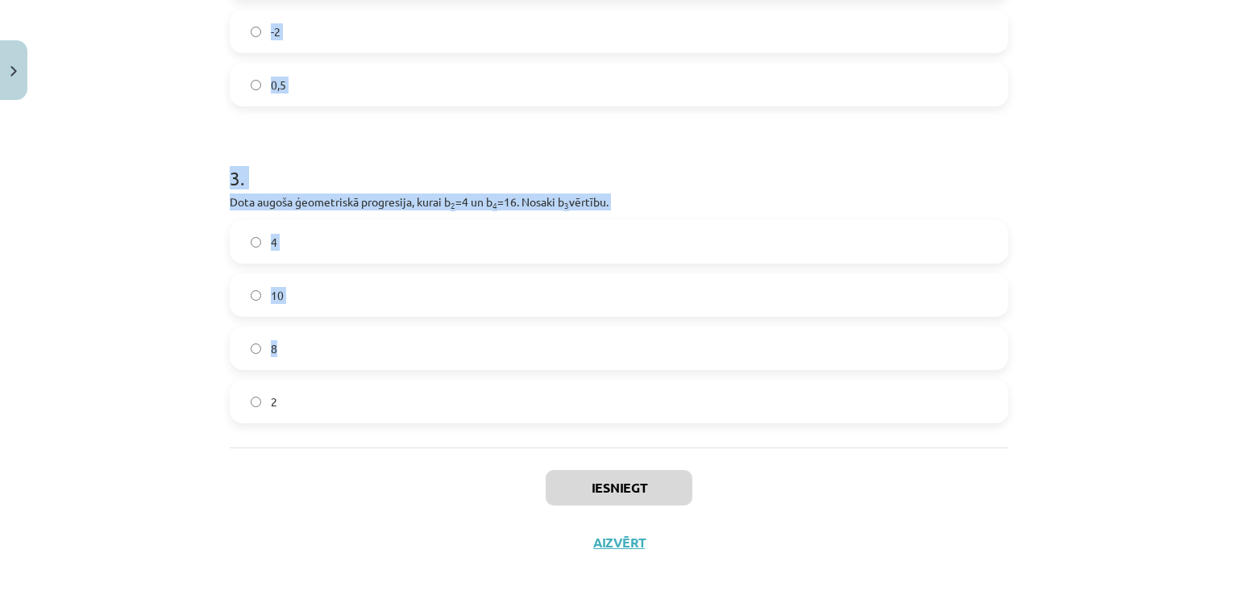
scroll to position [725, 0]
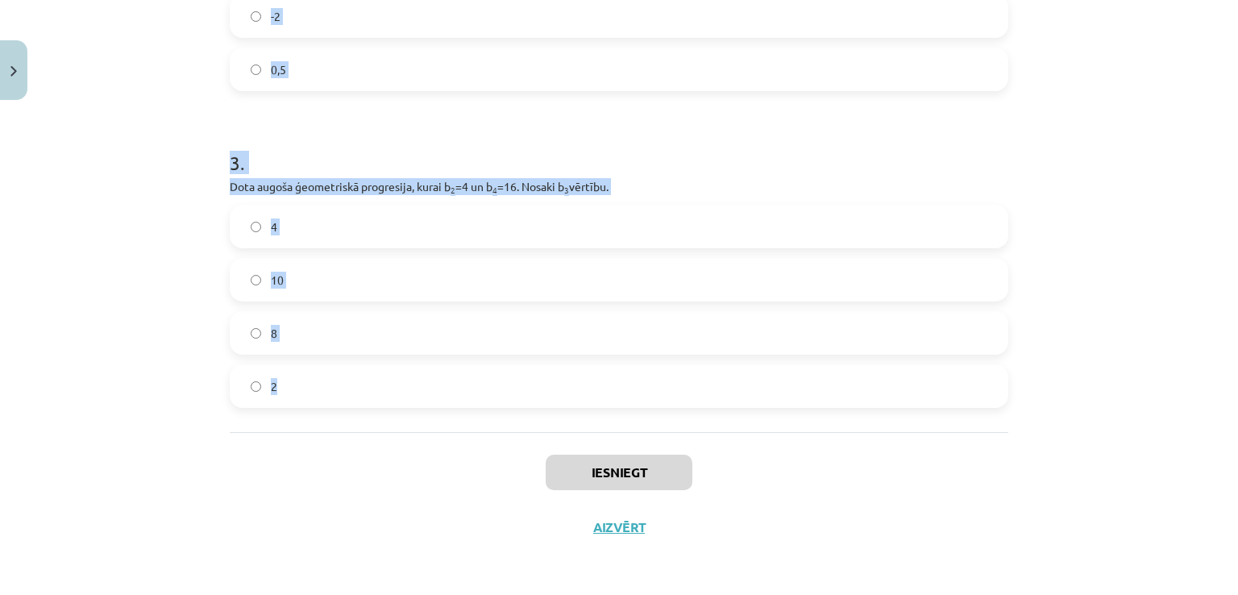
drag, startPoint x: 218, startPoint y: 309, endPoint x: 310, endPoint y: 426, distance: 149.8
copy form "1 . Aprēķini ģeometriskās progresijas nākamo locekli, ja b 1 = 7 un q=5. 12 35 …"
click at [155, 206] on div "Mācību tēma: Matemātikas i - 12. klases 1. ieskaites mācību materiāls (ab) #6 📝…" at bounding box center [619, 297] width 1238 height 595
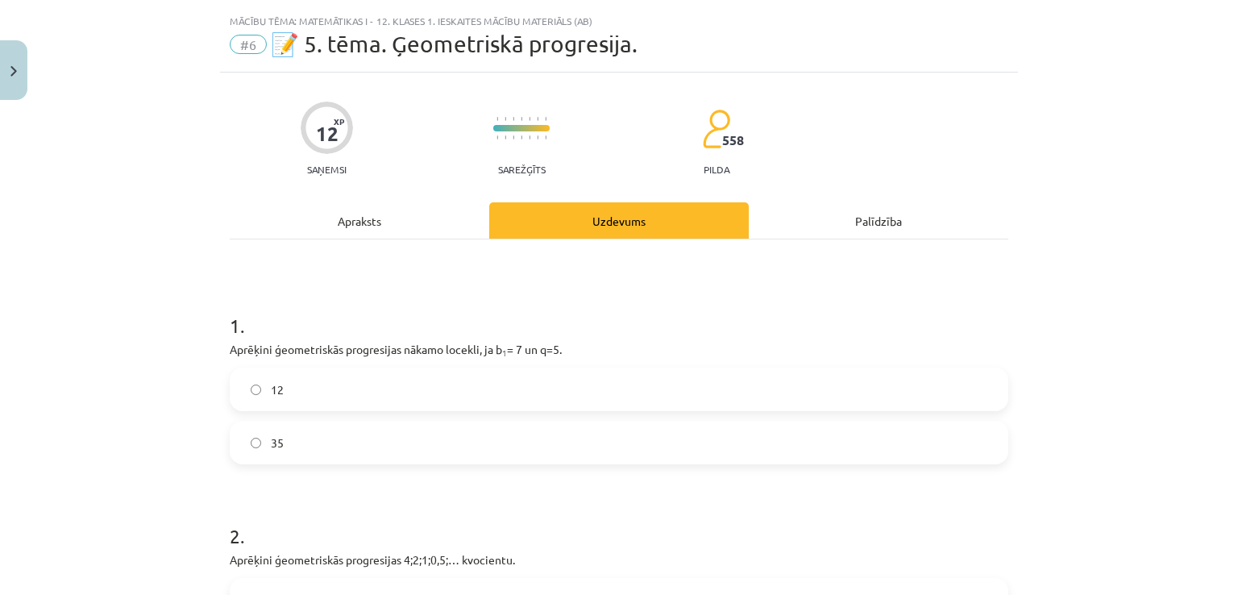
scroll to position [81, 0]
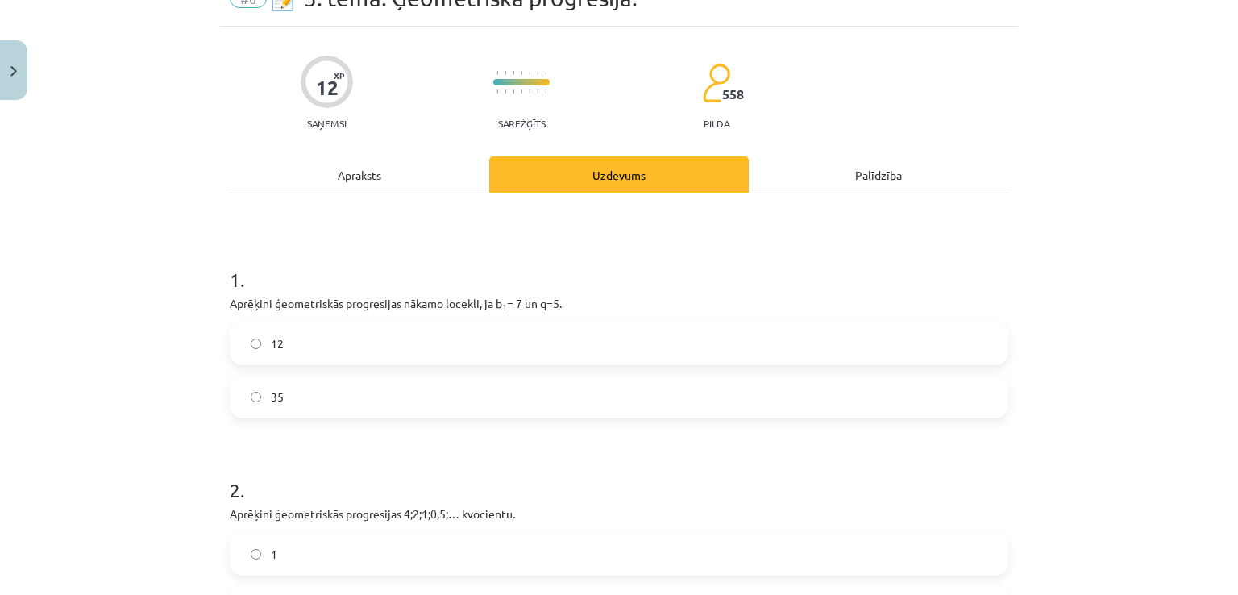
click at [271, 414] on label "35" at bounding box center [619, 397] width 776 height 40
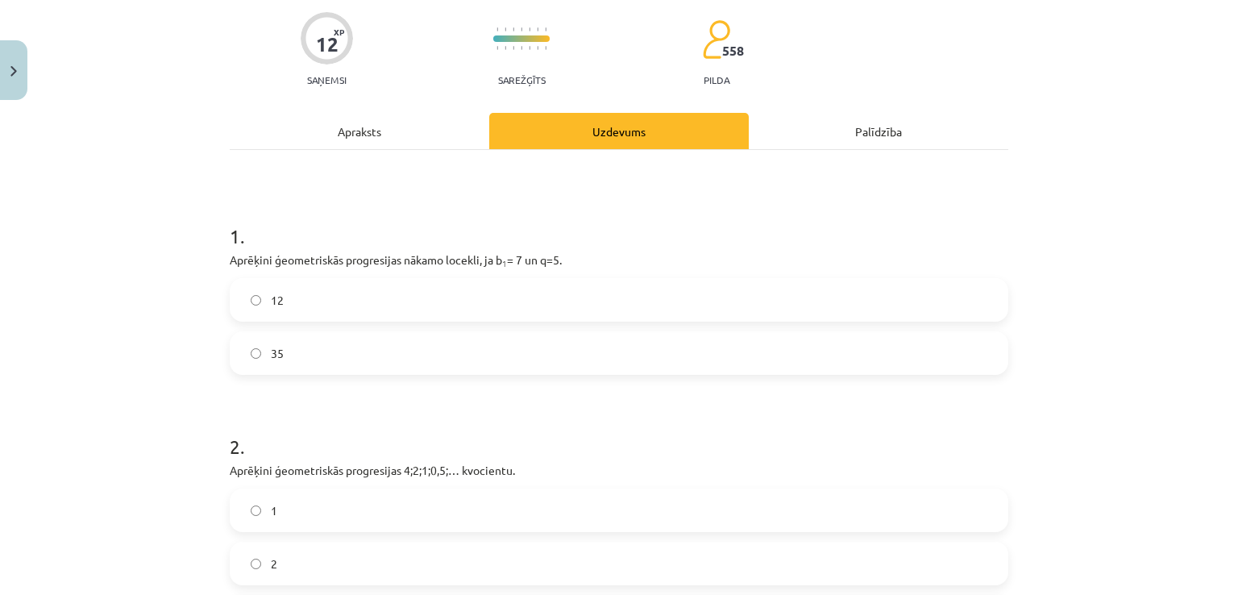
scroll to position [322, 0]
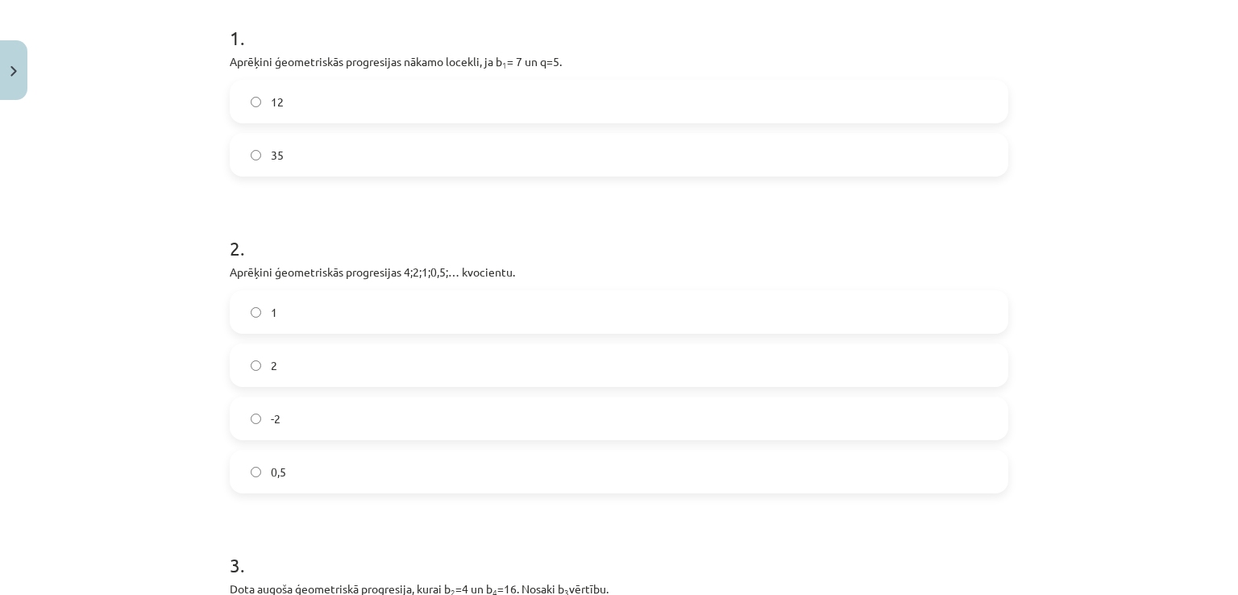
click at [290, 470] on label "0,5" at bounding box center [619, 471] width 776 height 40
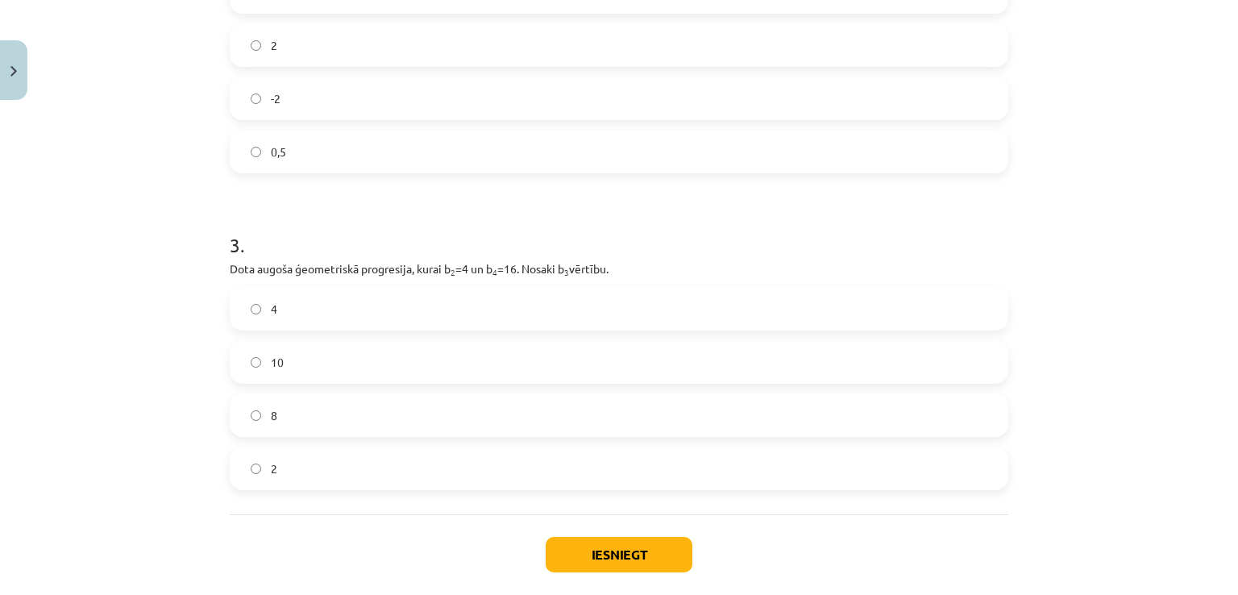
scroll to position [645, 0]
click at [289, 415] on label "8" at bounding box center [619, 413] width 776 height 40
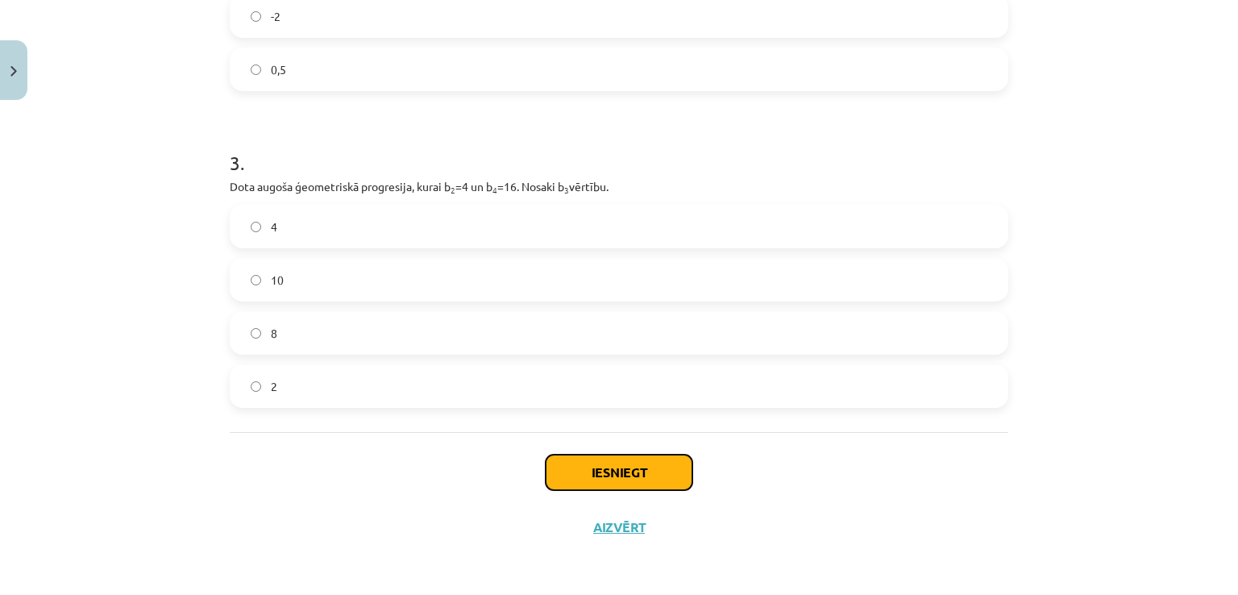
click at [580, 473] on button "Iesniegt" at bounding box center [619, 472] width 147 height 35
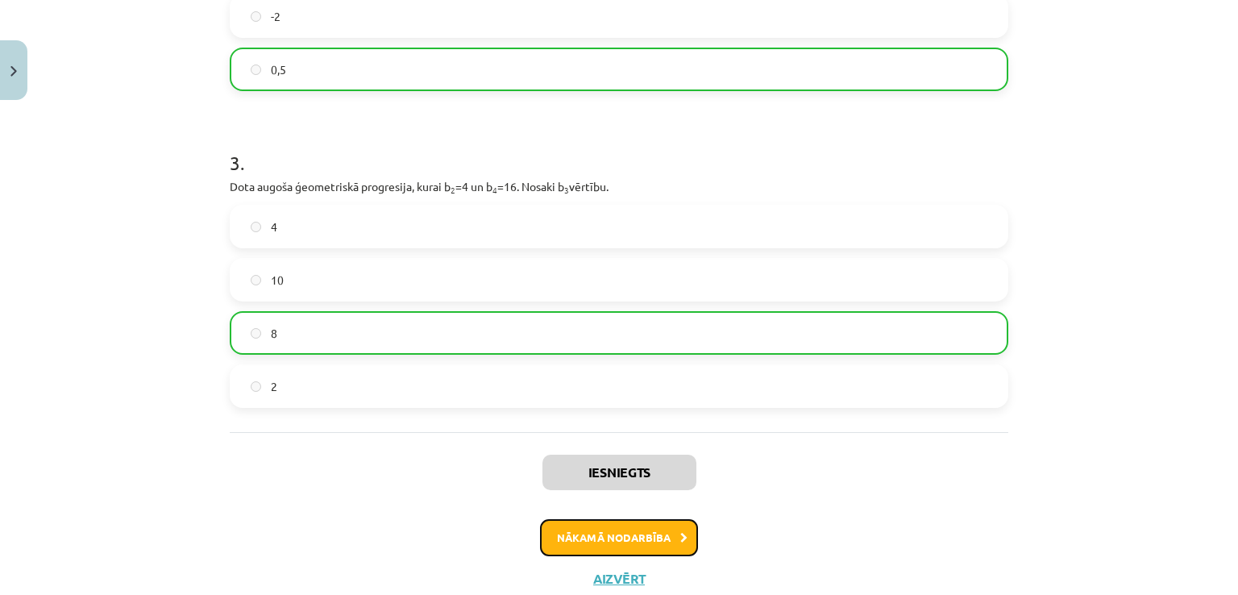
click at [612, 538] on button "Nākamā nodarbība" at bounding box center [619, 537] width 158 height 37
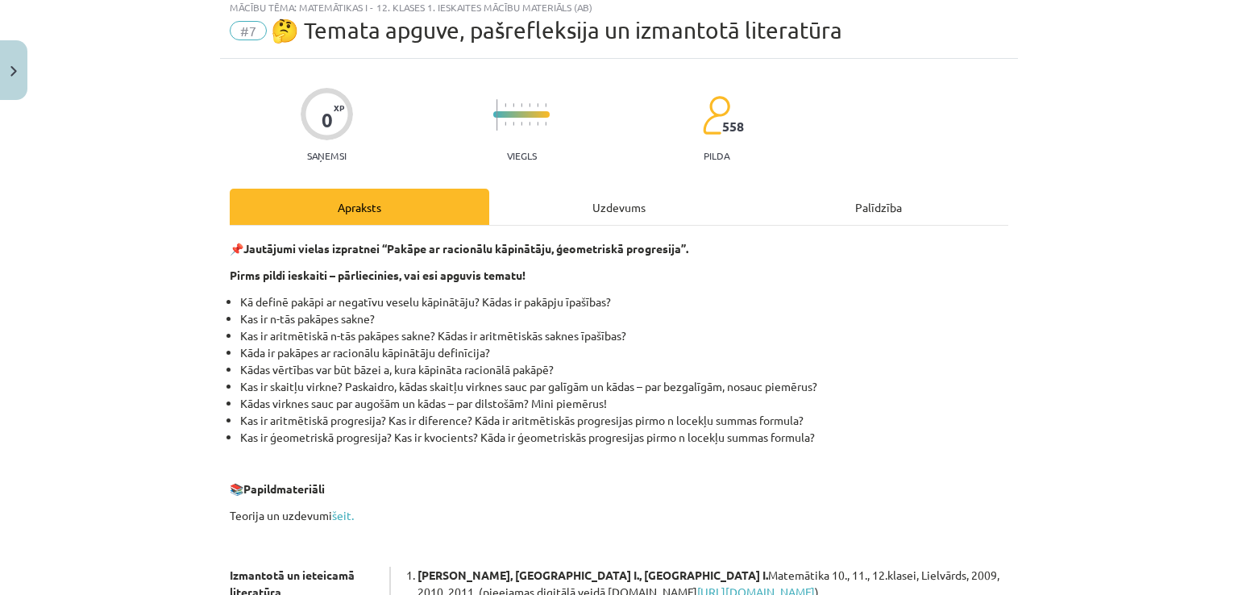
scroll to position [40, 0]
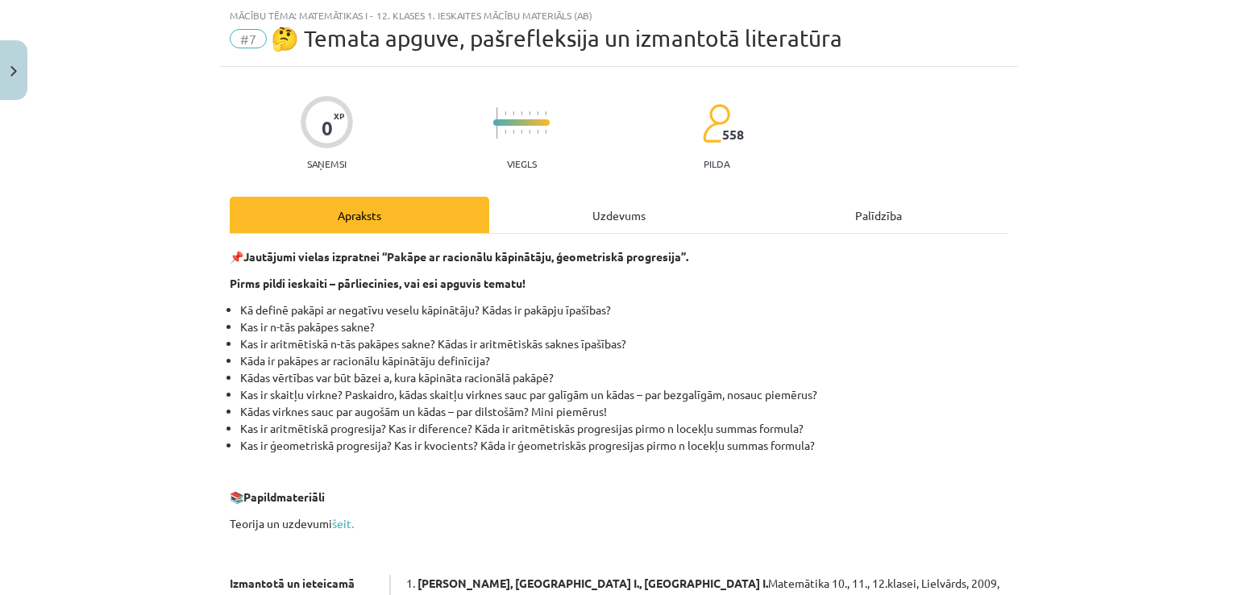
click at [558, 218] on div "Uzdevums" at bounding box center [619, 215] width 260 height 36
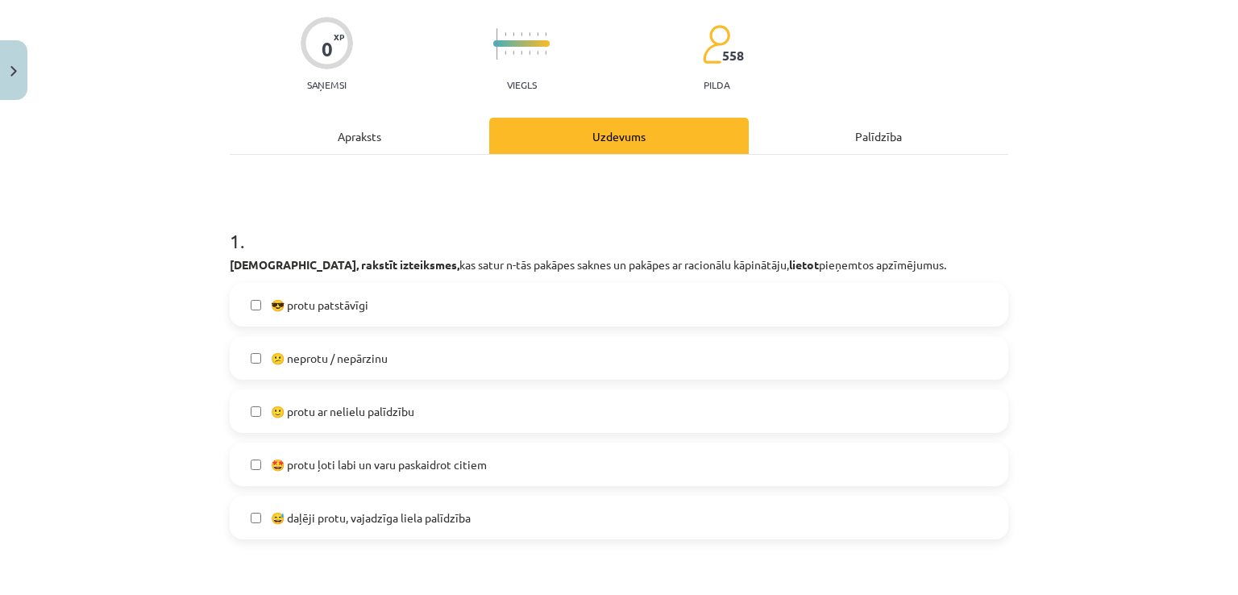
scroll to position [121, 0]
click at [358, 306] on span "😎 protu patstāvīgi" at bounding box center [320, 303] width 98 height 17
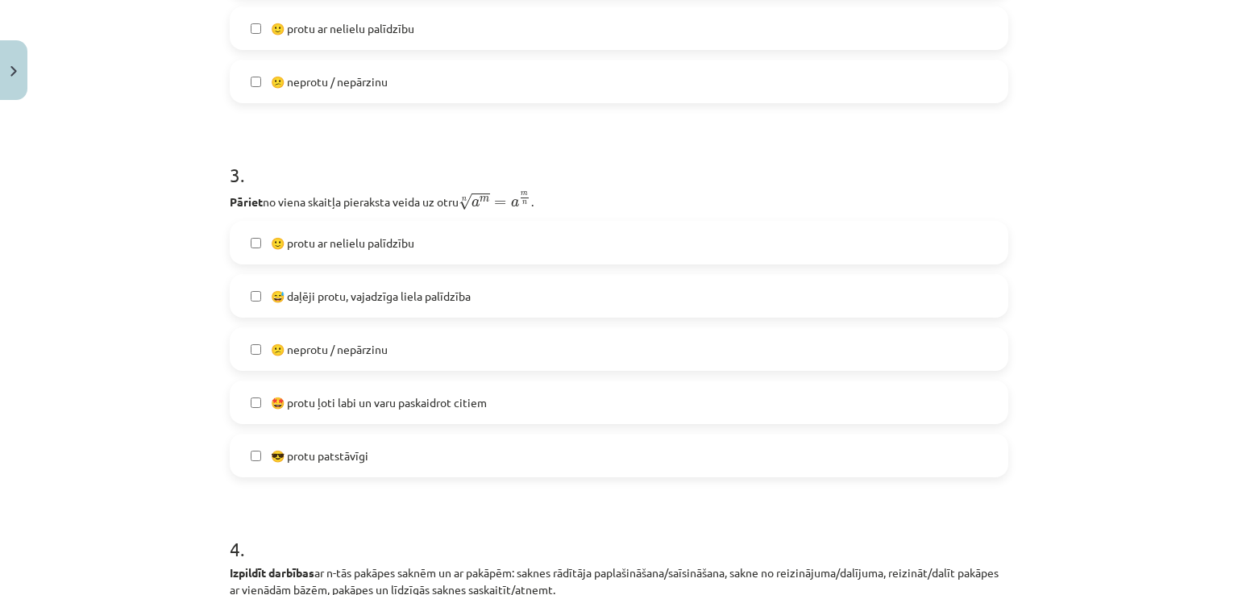
scroll to position [927, 0]
click at [282, 250] on label "🙂 protu ar nelielu palīdzību" at bounding box center [619, 241] width 776 height 40
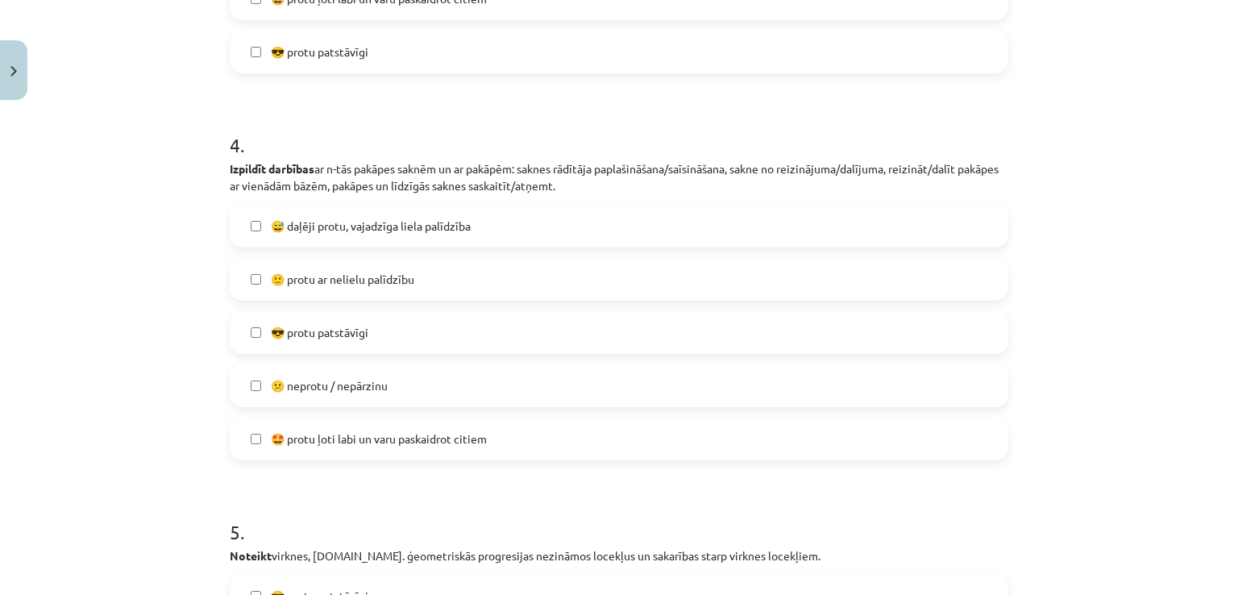
scroll to position [1330, 0]
click at [244, 320] on label "😎 protu patstāvīgi" at bounding box center [619, 331] width 776 height 40
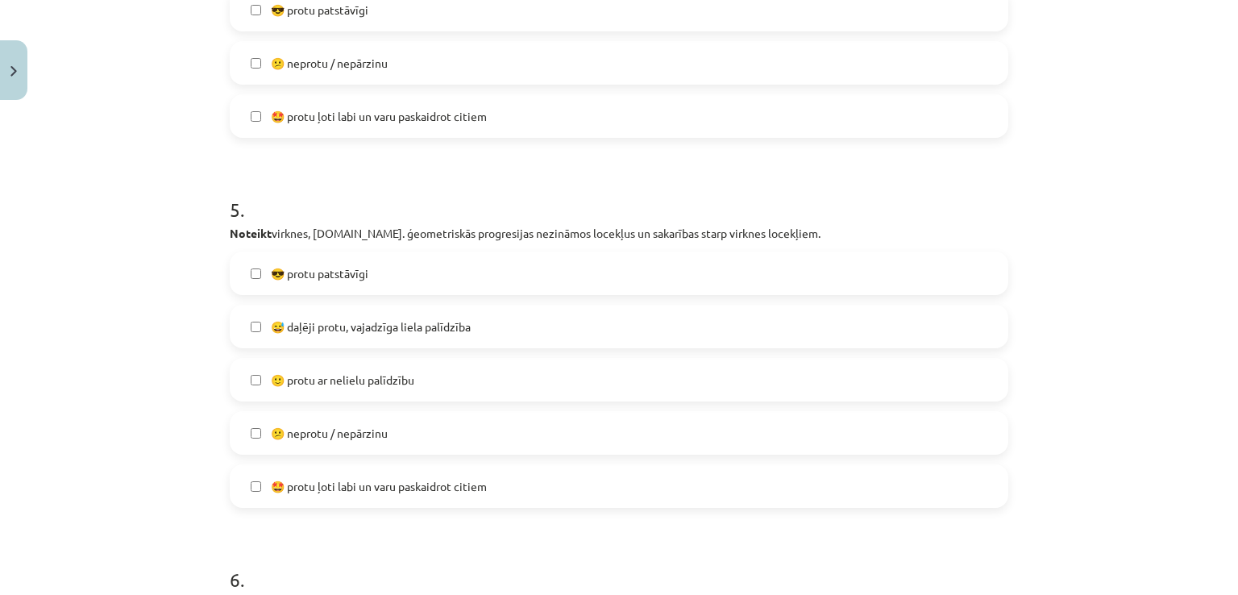
scroll to position [1653, 0]
click at [256, 275] on label "😎 protu patstāvīgi" at bounding box center [619, 272] width 776 height 40
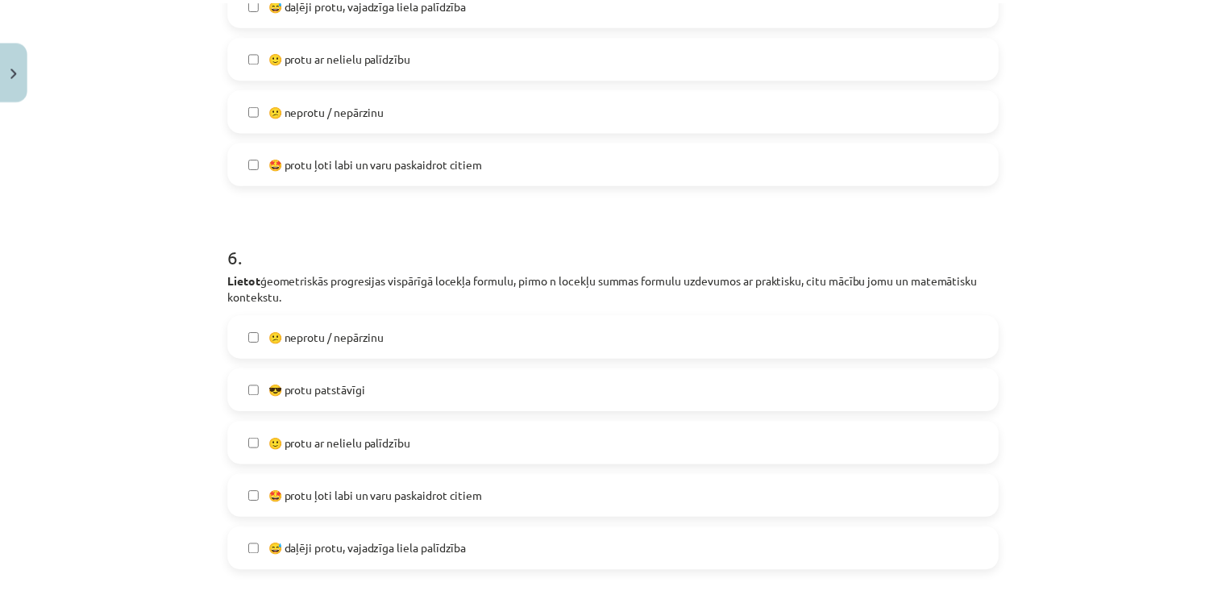
scroll to position [2056, 0]
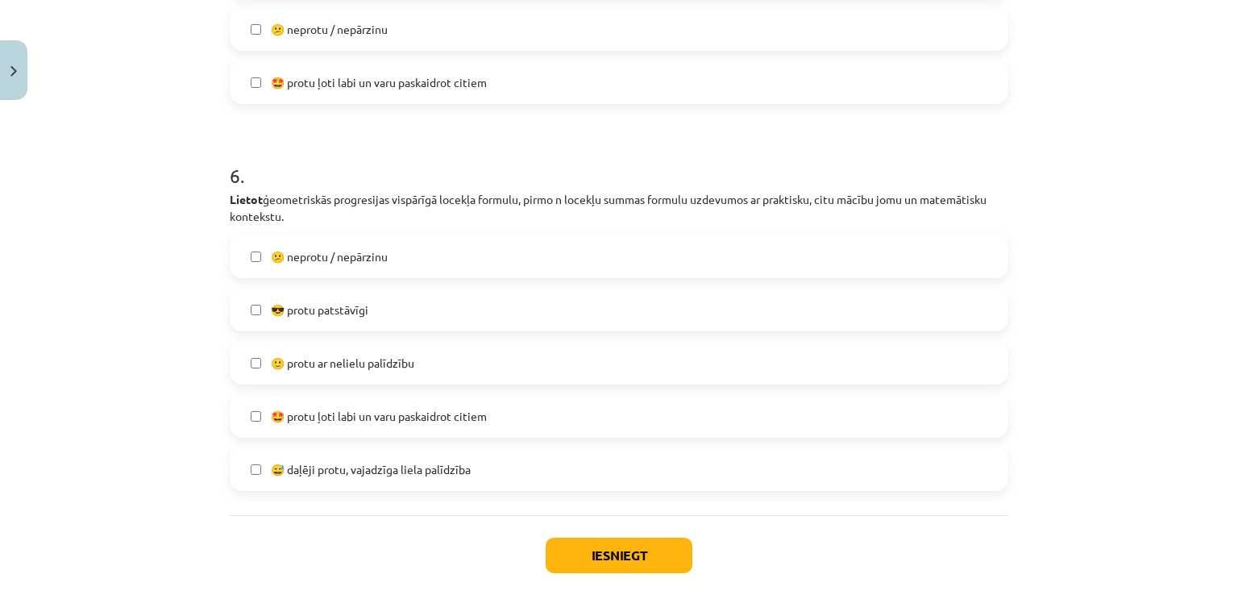
click at [271, 362] on span "🙂 protu ar nelielu palīdzību" at bounding box center [343, 363] width 144 height 17
click at [570, 556] on button "Iesniegt" at bounding box center [619, 555] width 147 height 35
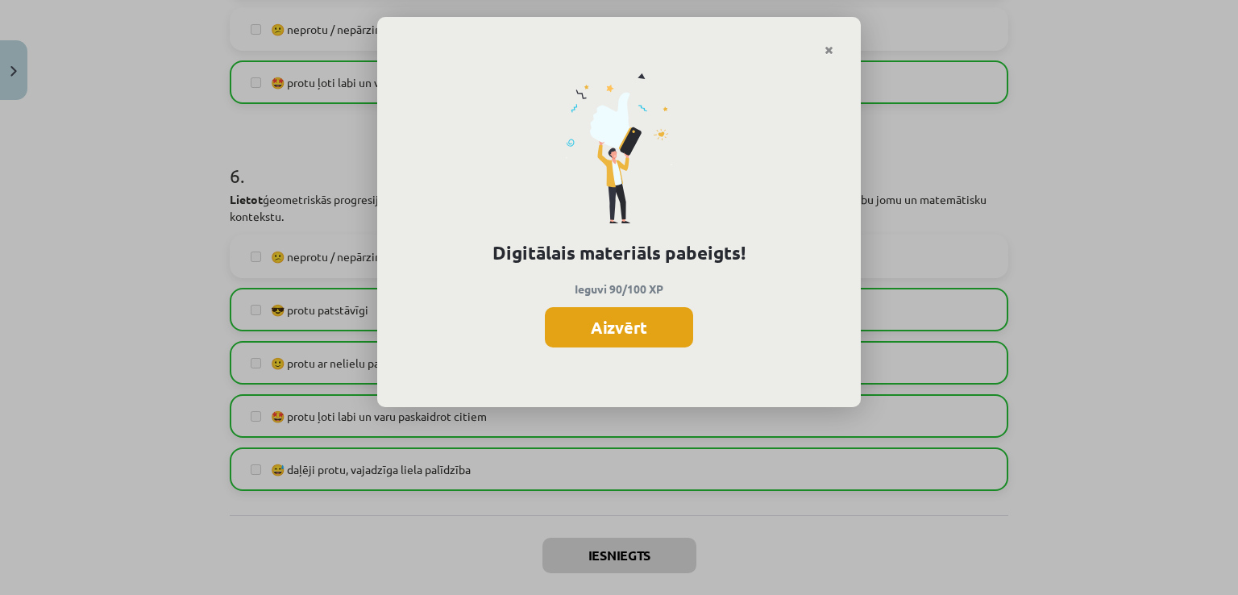
click at [657, 325] on button "Aizvērt" at bounding box center [619, 327] width 148 height 40
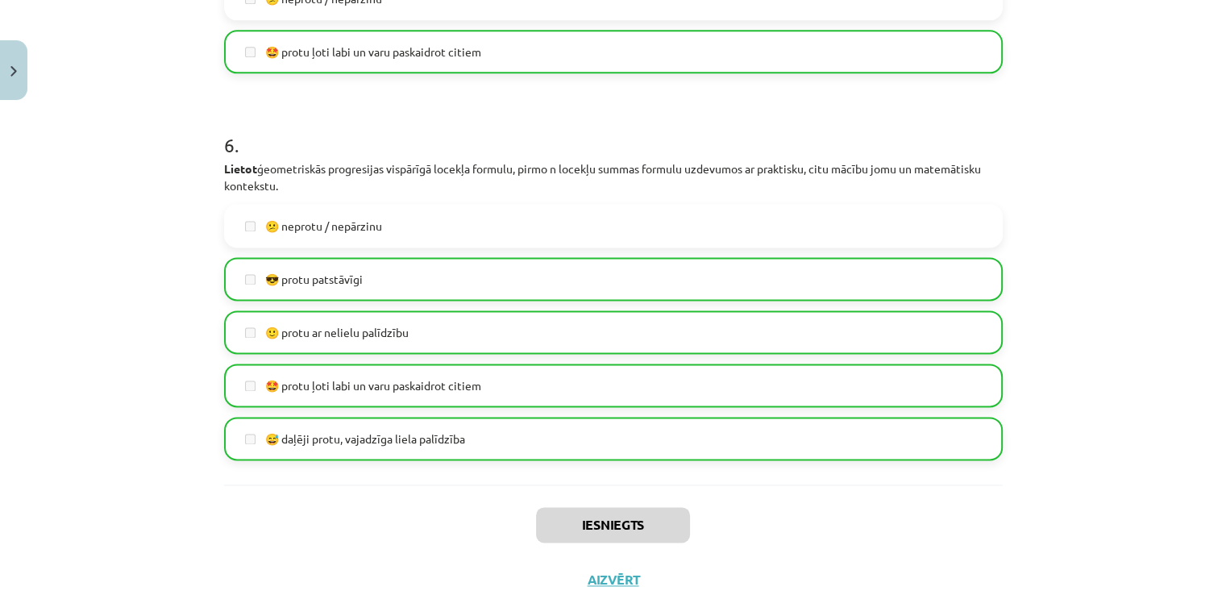
scroll to position [2138, 0]
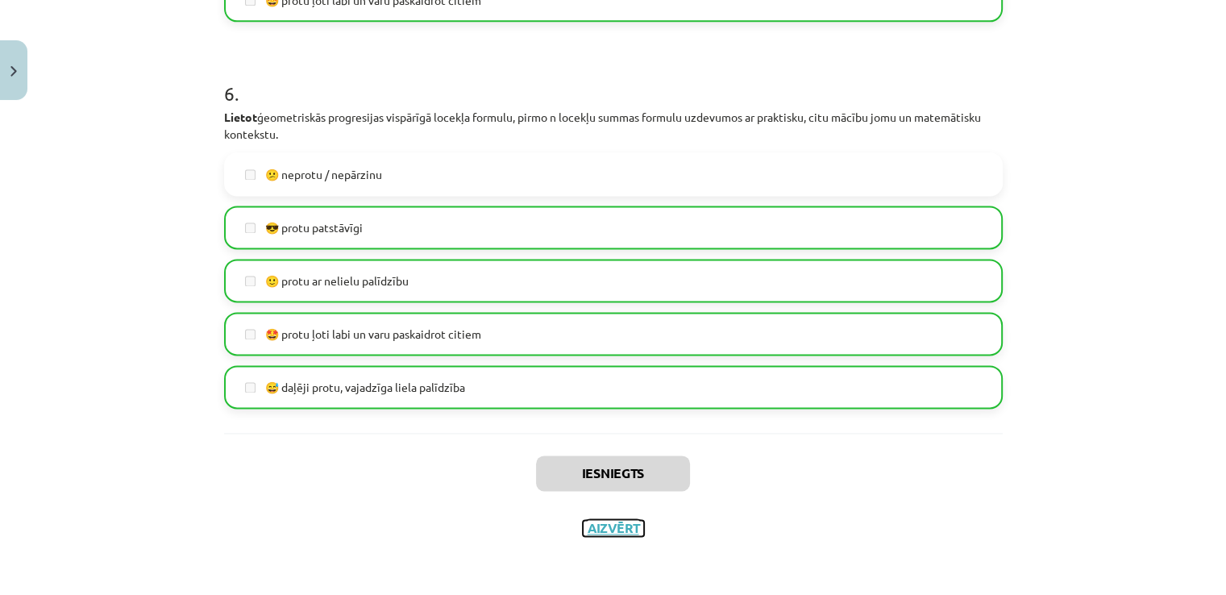
click at [596, 527] on button "Aizvērt" at bounding box center [613, 528] width 61 height 16
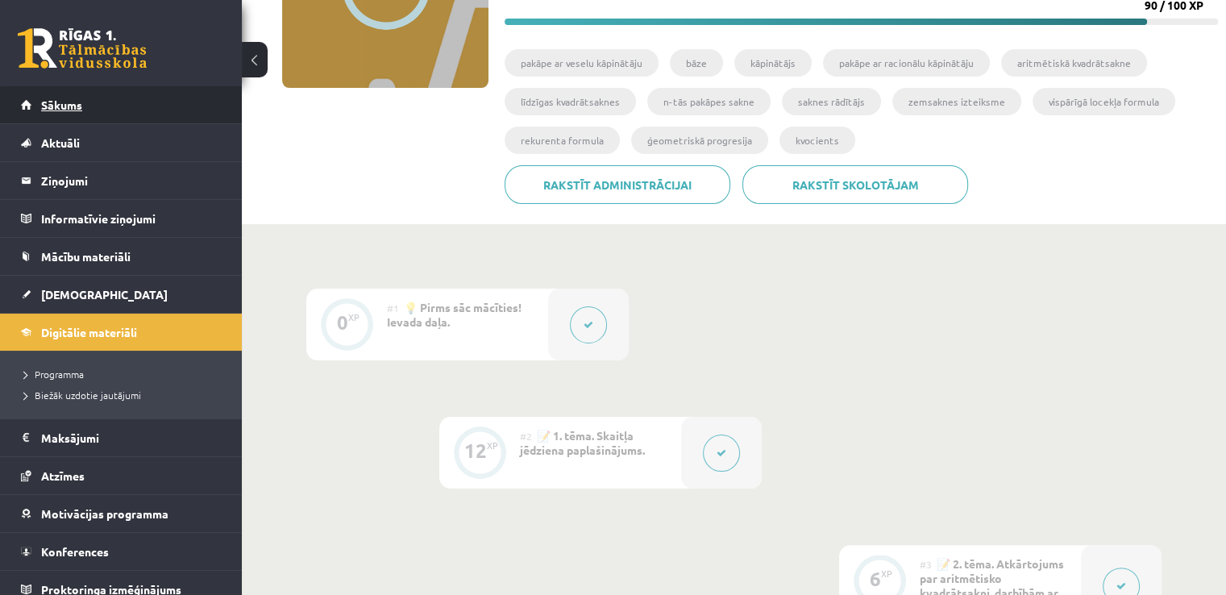
click at [128, 103] on link "Sākums" at bounding box center [121, 104] width 201 height 37
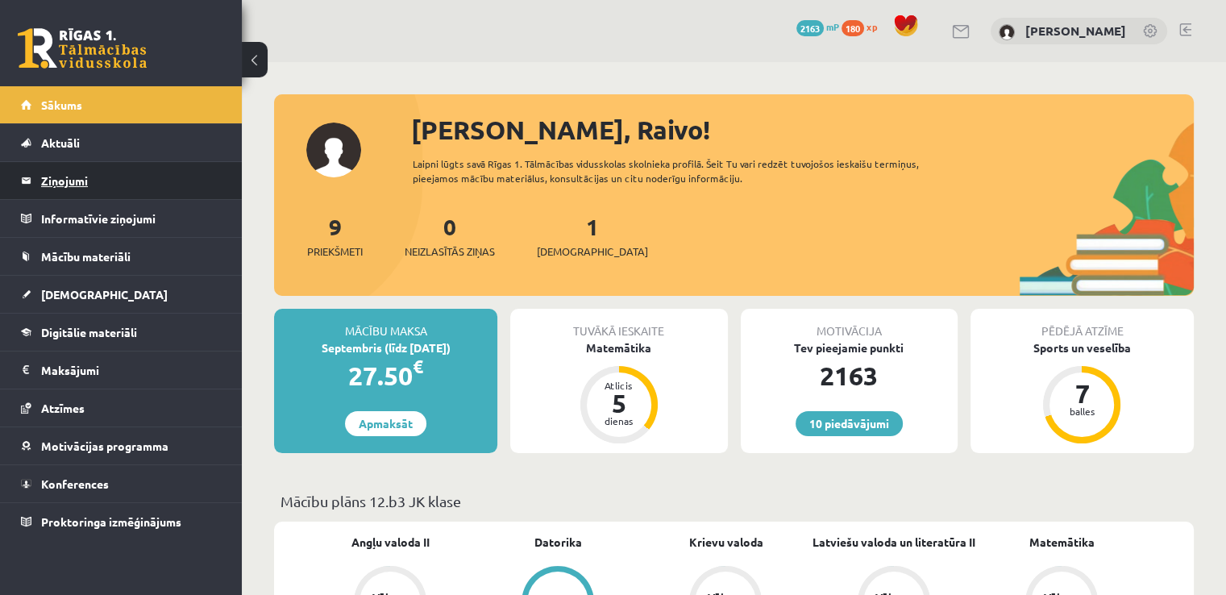
click at [81, 177] on legend "Ziņojumi 0" at bounding box center [131, 180] width 181 height 37
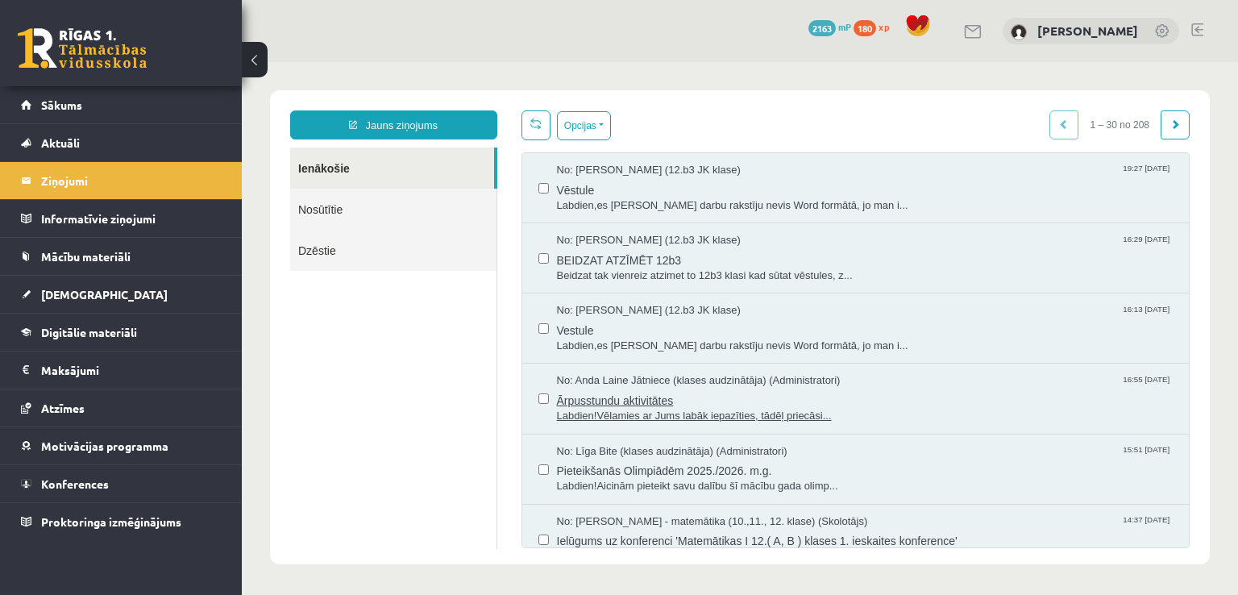
click at [577, 413] on span "Labdien!Vēlamies ar Jums labāk iepazīties, tādēļ priecāsi..." at bounding box center [865, 416] width 617 height 15
click at [616, 471] on span "Pieteikšanās Olimpiādēm 2025./2026. m.g." at bounding box center [865, 469] width 617 height 20
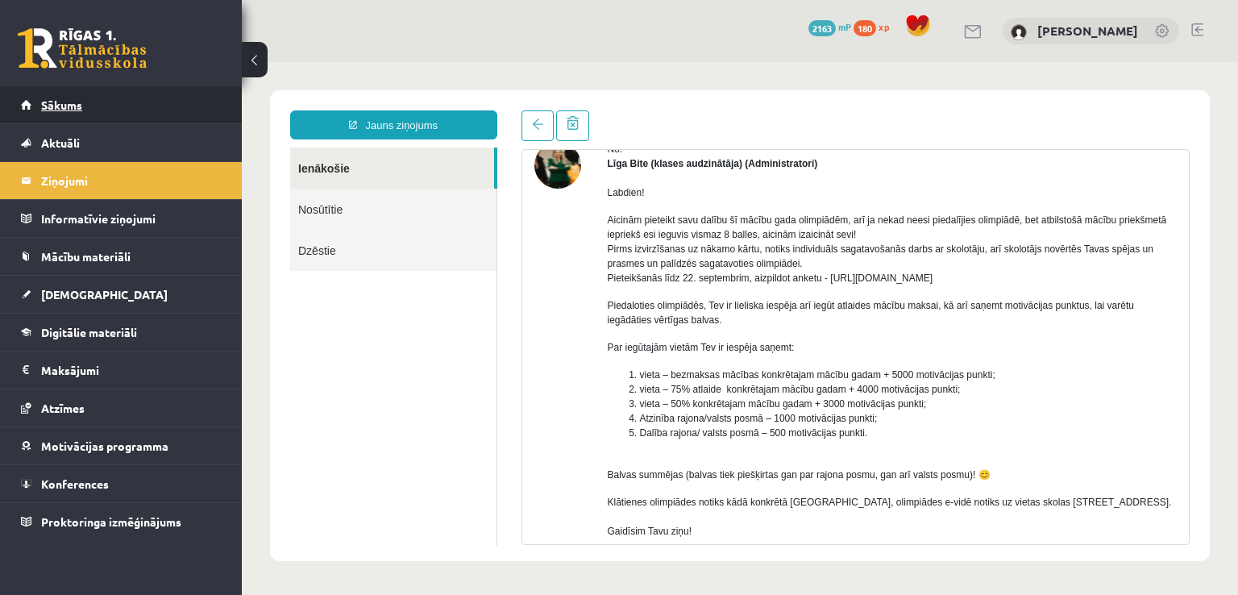
click at [56, 109] on span "Sākums" at bounding box center [61, 105] width 41 height 15
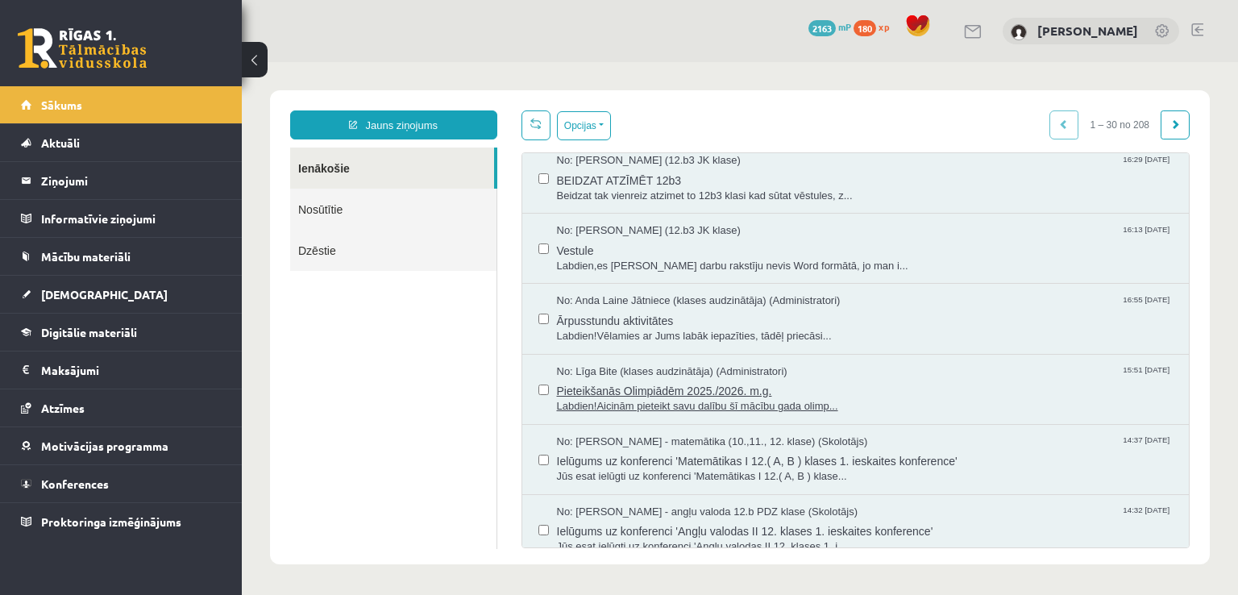
scroll to position [81, 0]
click at [602, 406] on span "Labdien!Aicinām pieteikt savu dalību šī mācību gada olimp..." at bounding box center [865, 405] width 617 height 15
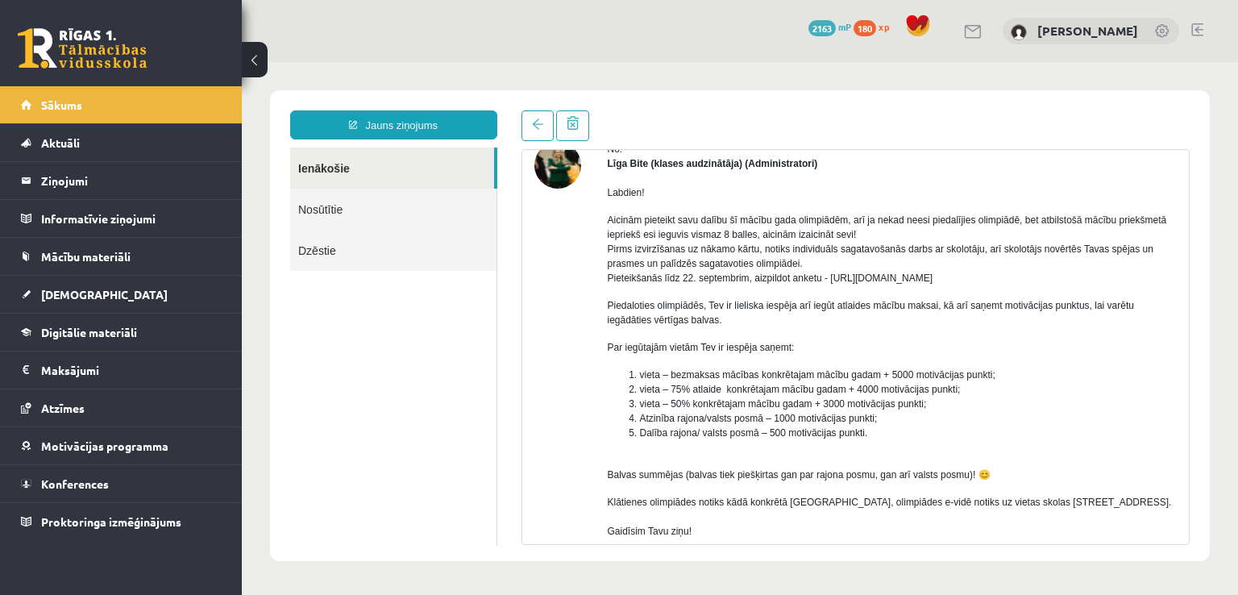
scroll to position [0, 0]
click at [58, 102] on span "Sākums" at bounding box center [61, 105] width 41 height 15
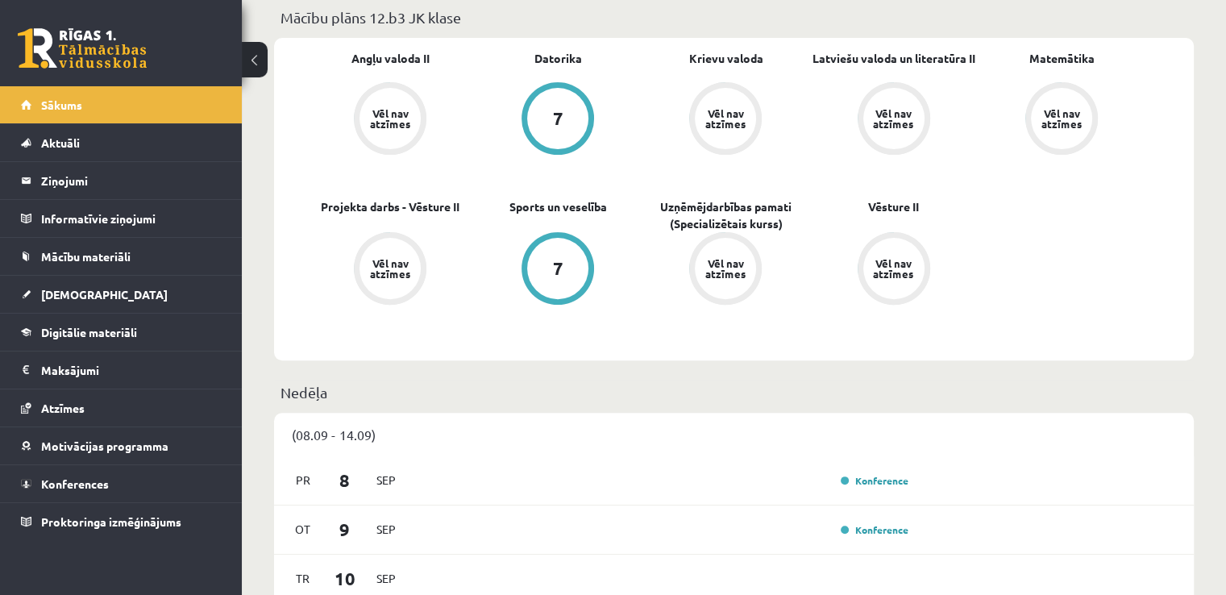
scroll to position [81, 0]
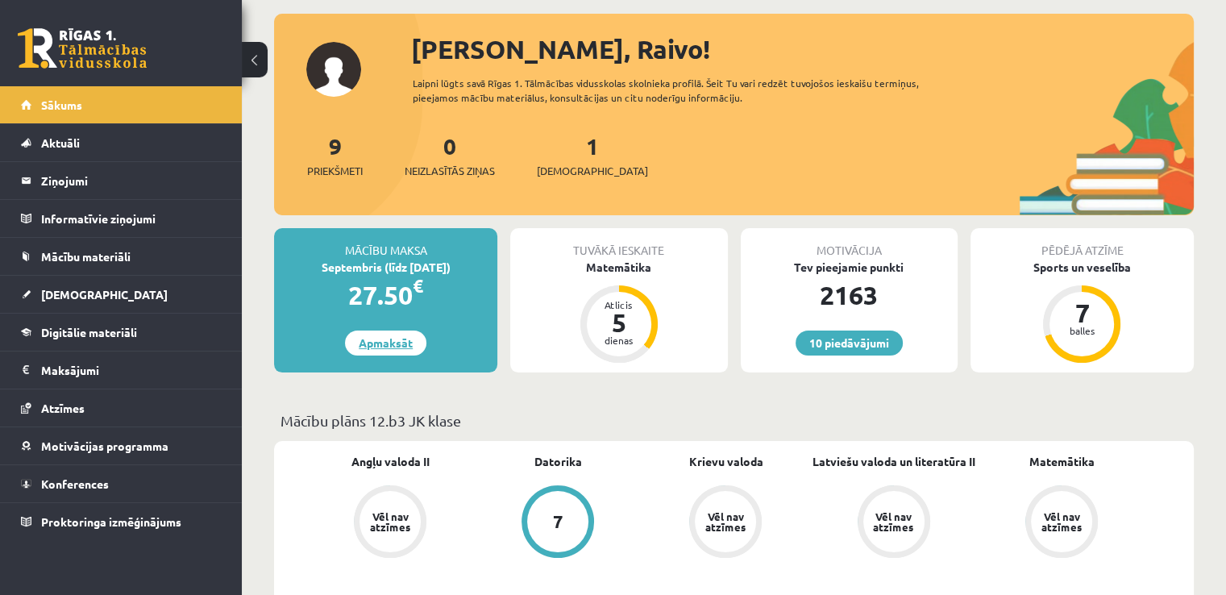
click at [377, 343] on link "Apmaksāt" at bounding box center [385, 343] width 81 height 25
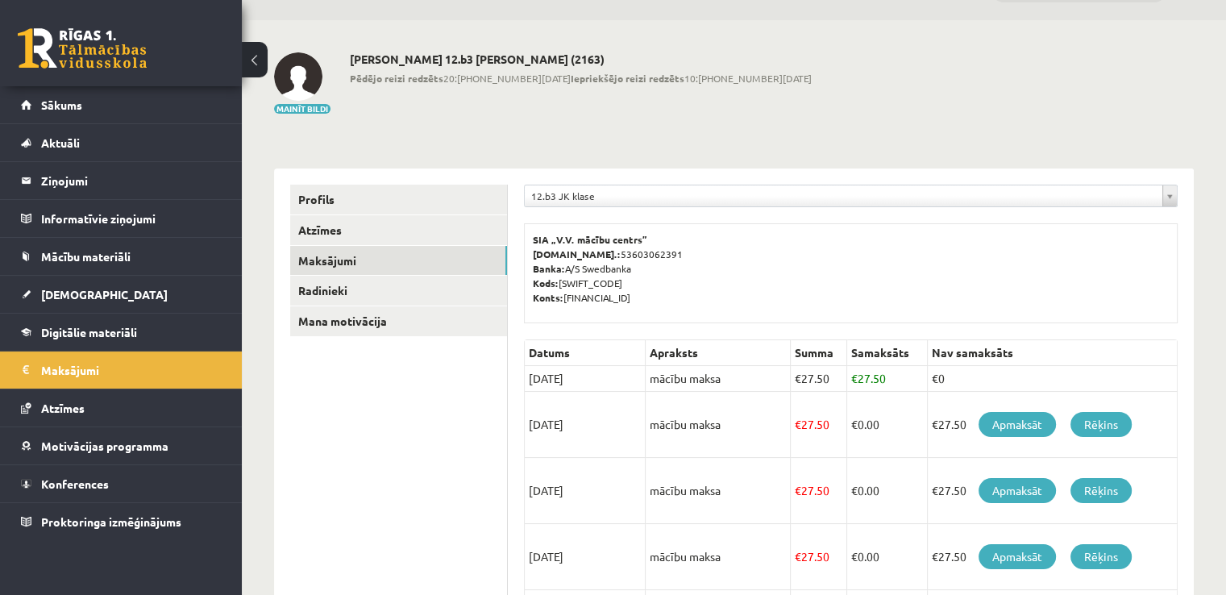
scroll to position [81, 0]
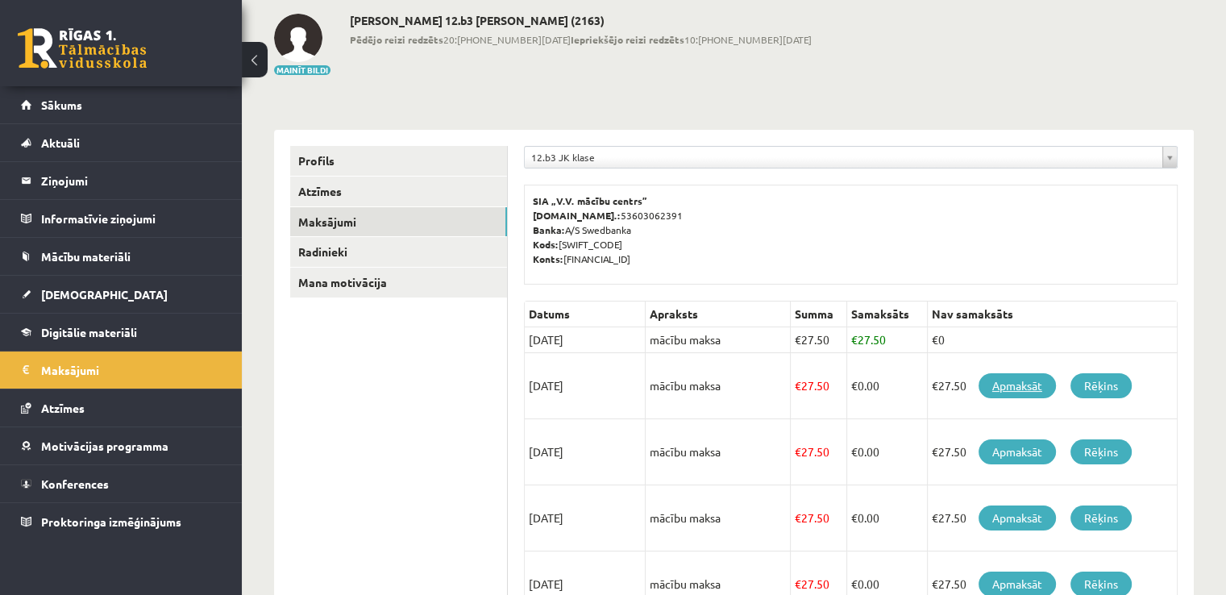
click at [1008, 387] on link "Apmaksāt" at bounding box center [1017, 385] width 77 height 25
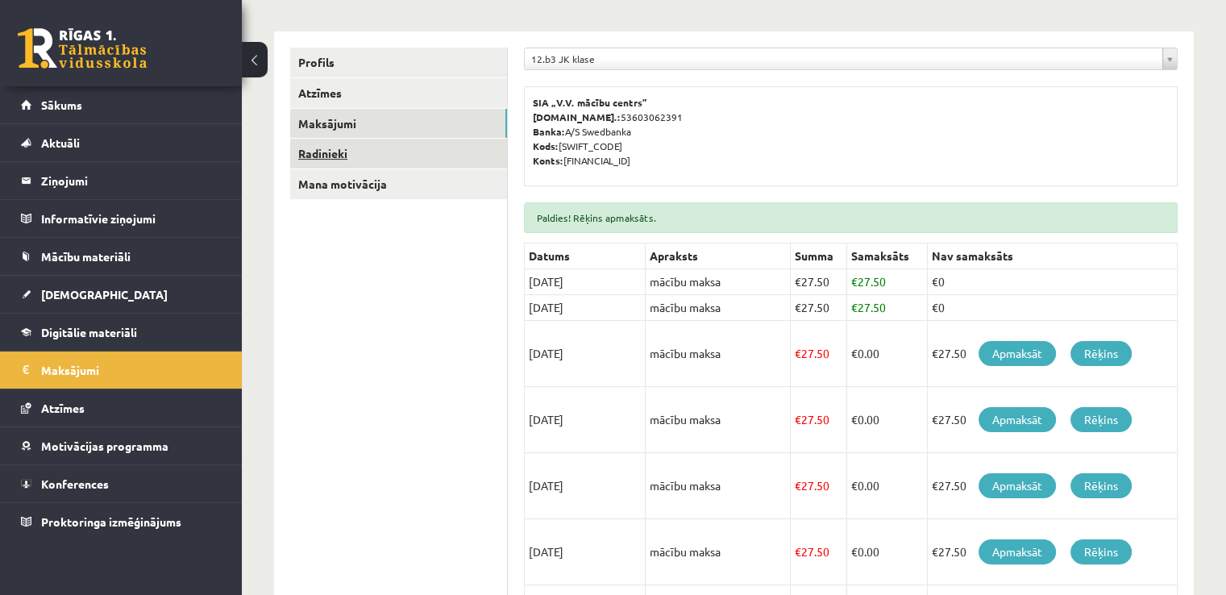
scroll to position [242, 0]
